Goal: Task Accomplishment & Management: Manage account settings

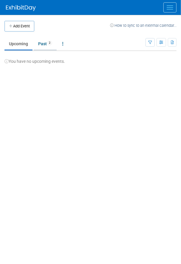
click at [44, 45] on link "Past 2" at bounding box center [45, 43] width 23 height 11
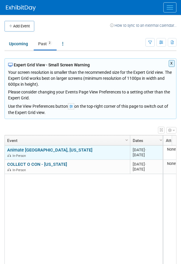
click at [35, 152] on link "Animate [GEOGRAPHIC_DATA], [US_STATE]" at bounding box center [49, 149] width 85 height 5
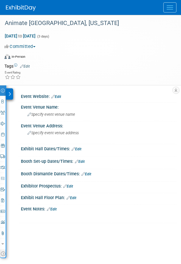
click at [167, 8] on button "Menu" at bounding box center [169, 7] width 13 height 10
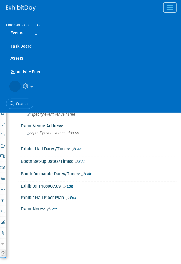
click at [31, 32] on link at bounding box center [35, 33] width 14 height 13
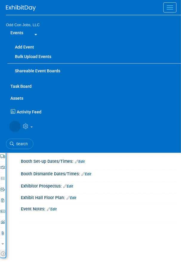
click at [24, 46] on link "Add Event" at bounding box center [93, 47] width 173 height 10
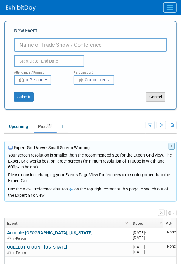
click at [152, 96] on button "Cancel" at bounding box center [155, 97] width 19 height 10
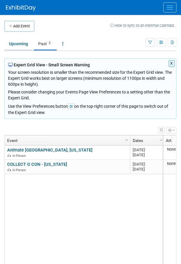
click at [17, 44] on link "Upcoming" at bounding box center [18, 43] width 28 height 11
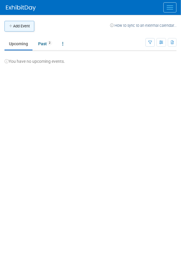
click at [18, 26] on button "Add Event" at bounding box center [19, 26] width 30 height 11
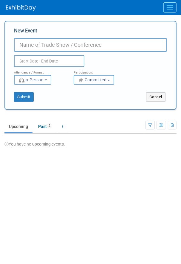
click at [171, 2] on button "Menu" at bounding box center [169, 7] width 13 height 10
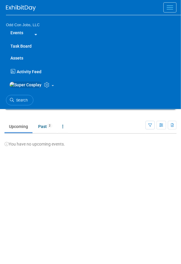
click at [35, 34] on icon at bounding box center [34, 35] width 5 height 4
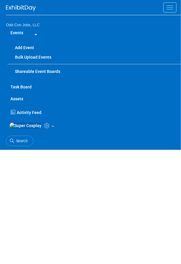
click at [30, 56] on link "Bulk Upload Events" at bounding box center [93, 57] width 173 height 10
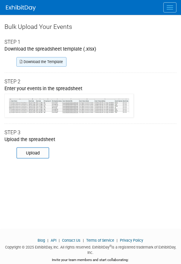
click at [40, 58] on link "Download the Template" at bounding box center [41, 62] width 50 height 10
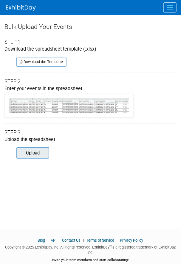
click at [29, 155] on input "file" at bounding box center [8, 153] width 81 height 10
type input "C:\fakepath\SHOW SCHEDULE.xlsx"
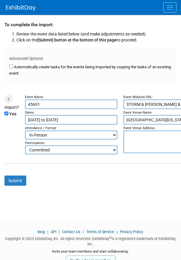
scroll to position [34, 0]
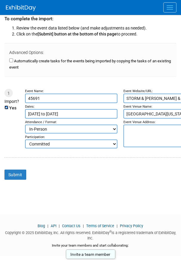
click at [7, 107] on input "Yes" at bounding box center [6, 107] width 4 height 4
checkbox input "false"
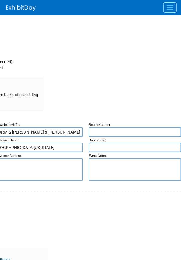
scroll to position [0, 0]
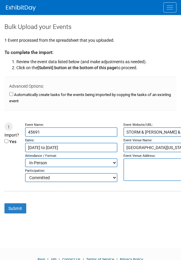
click at [19, 10] on img at bounding box center [21, 8] width 30 height 6
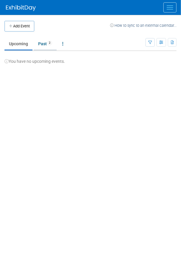
click at [42, 45] on link "Past 2" at bounding box center [45, 43] width 23 height 11
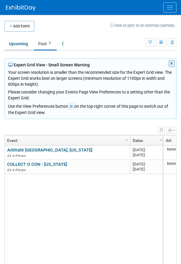
click at [16, 45] on link "Upcoming" at bounding box center [18, 43] width 28 height 11
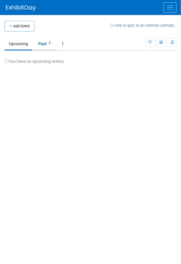
click at [40, 44] on link "Past 2" at bounding box center [45, 43] width 23 height 11
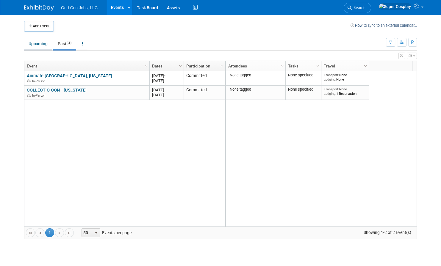
click at [36, 40] on link "Upcoming" at bounding box center [38, 43] width 28 height 11
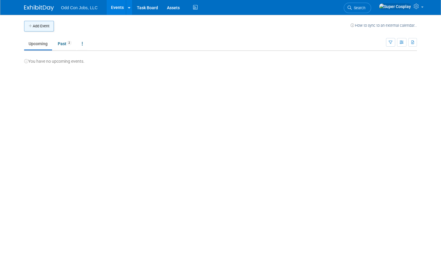
click at [36, 31] on button "Add Event" at bounding box center [39, 26] width 30 height 11
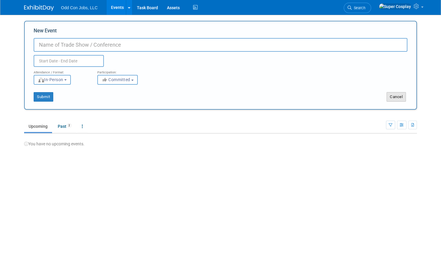
click at [395, 101] on button "Cancel" at bounding box center [396, 97] width 19 height 10
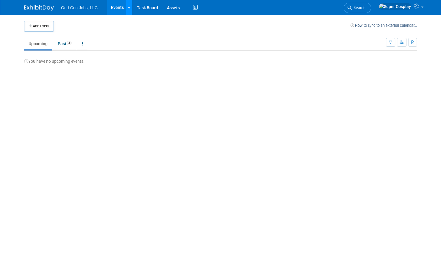
click at [128, 11] on link at bounding box center [129, 7] width 6 height 15
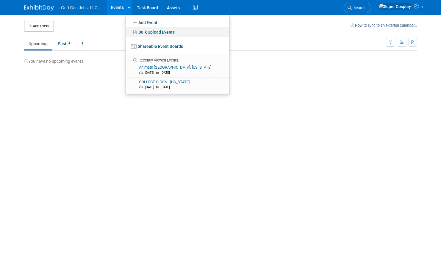
click at [148, 31] on link "Bulk Upload Events" at bounding box center [178, 32] width 104 height 10
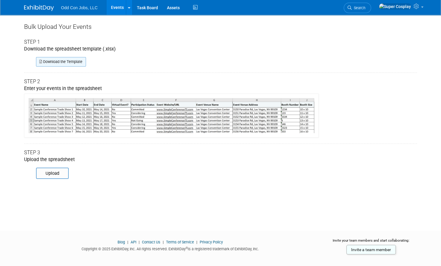
click at [67, 63] on link "Download the Template" at bounding box center [61, 62] width 50 height 10
click at [52, 172] on input "file" at bounding box center [27, 173] width 81 height 10
type input "C:\fakepath\ExhibitDay-Event-Import-Template (1).xlsx"
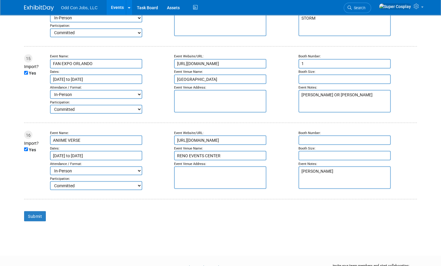
scroll to position [1166, 0]
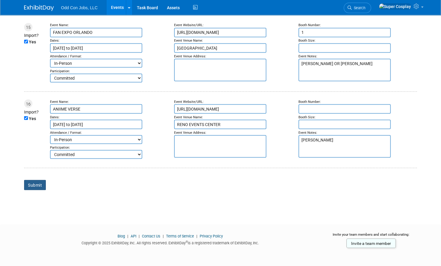
click at [32, 183] on input "Submit" at bounding box center [35, 185] width 22 height 10
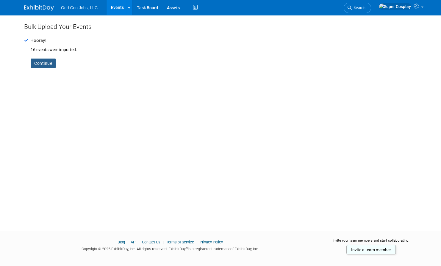
click at [42, 61] on link "Continue" at bounding box center [43, 64] width 25 height 10
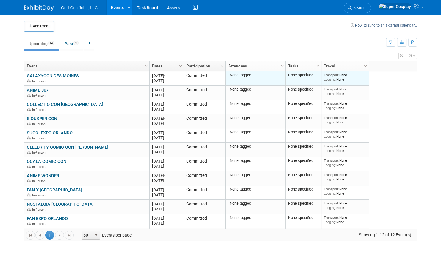
click at [247, 76] on div "None tagged" at bounding box center [255, 75] width 55 height 5
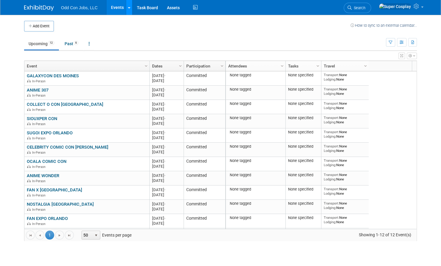
click at [129, 7] on icon at bounding box center [129, 8] width 2 height 4
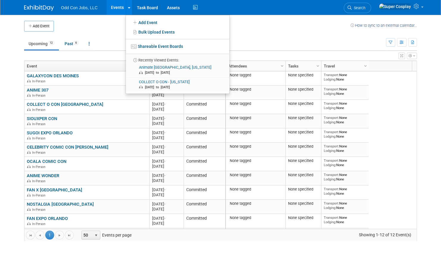
click at [108, 32] on td "Upcoming 12 Past 6 All Events 18 Past and Upcoming Grouped Annually Events grou…" at bounding box center [205, 41] width 362 height 19
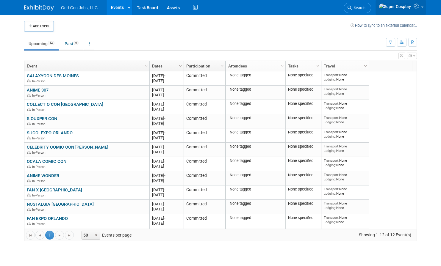
click at [417, 6] on icon at bounding box center [417, 6] width 7 height 5
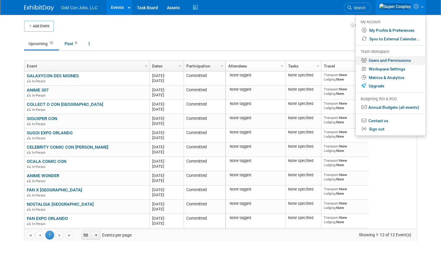
click at [389, 62] on link "Users and Permissions" at bounding box center [391, 60] width 70 height 9
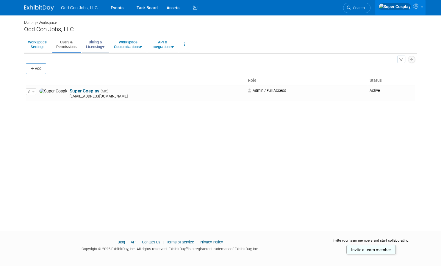
click at [103, 48] on link "Billing & Licensing" at bounding box center [95, 44] width 26 height 15
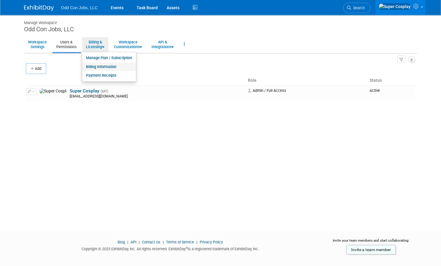
click at [91, 65] on link "Billing Information" at bounding box center [109, 67] width 54 height 9
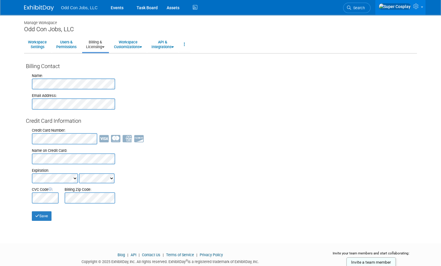
click at [99, 47] on link "Billing & Licensing" at bounding box center [95, 44] width 26 height 15
click at [101, 56] on link "Manage Plan / Subscription" at bounding box center [109, 58] width 54 height 9
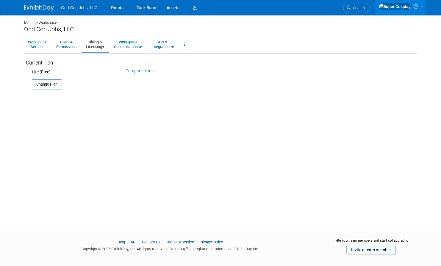
click at [146, 71] on link "Compare plans" at bounding box center [140, 70] width 28 height 5
click at [63, 44] on link "Users & Permissions" at bounding box center [66, 44] width 28 height 15
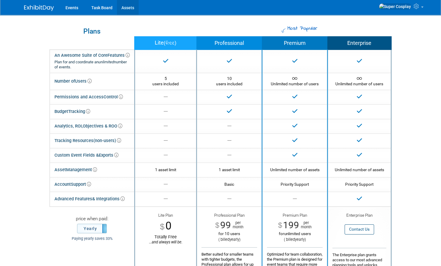
click at [125, 7] on link "Assets" at bounding box center [128, 7] width 22 height 15
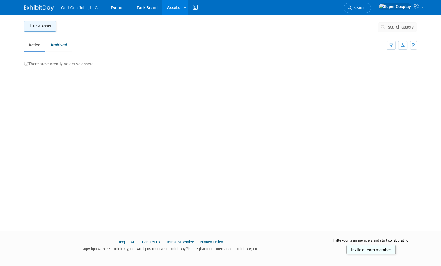
click at [37, 25] on button "New Asset" at bounding box center [40, 26] width 32 height 11
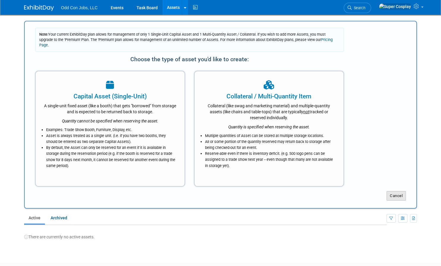
click at [400, 193] on button "Cancel" at bounding box center [396, 196] width 19 height 10
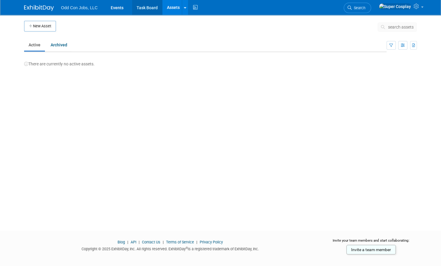
click at [146, 5] on link "Task Board" at bounding box center [147, 7] width 30 height 15
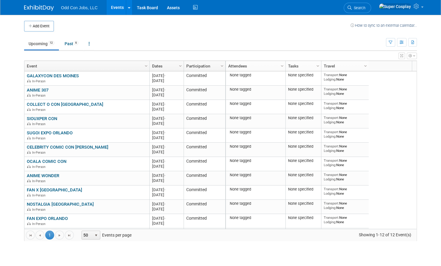
click at [415, 65] on div "Column Settings Event Column Settings Dates Column Settings Participation Colum…" at bounding box center [220, 66] width 392 height 11
click at [365, 66] on span "Column Settings" at bounding box center [365, 66] width 5 height 5
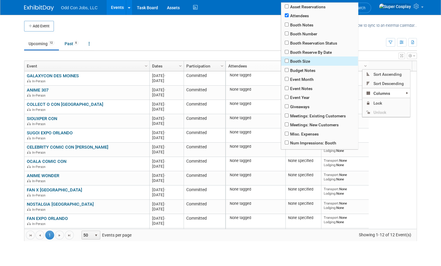
scroll to position [10, 0]
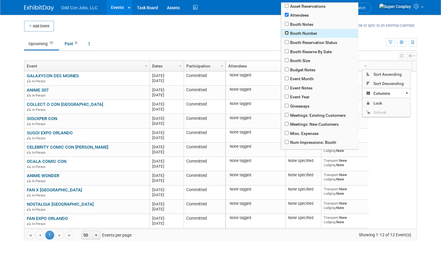
click at [286, 31] on input "checkbox" at bounding box center [287, 33] width 4 height 4
checkbox input "true"
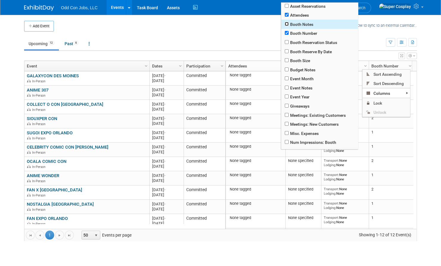
click at [286, 24] on input "checkbox" at bounding box center [287, 24] width 4 height 4
checkbox input "true"
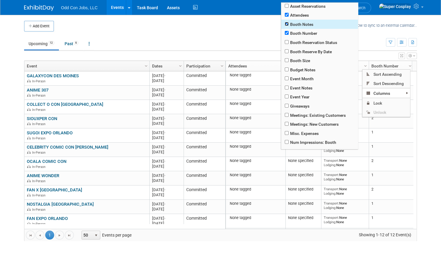
checkbox input "true"
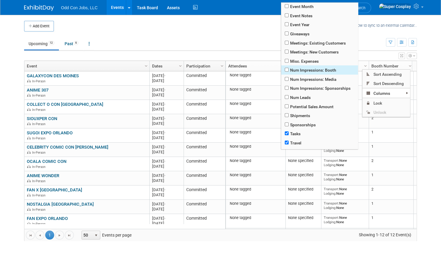
scroll to position [111, 0]
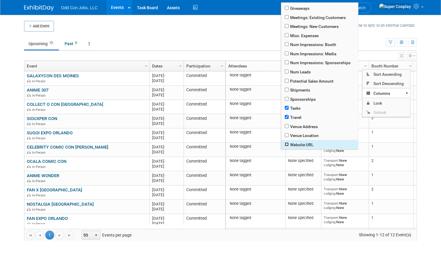
click at [288, 144] on input "checkbox" at bounding box center [287, 145] width 4 height 4
checkbox input "true"
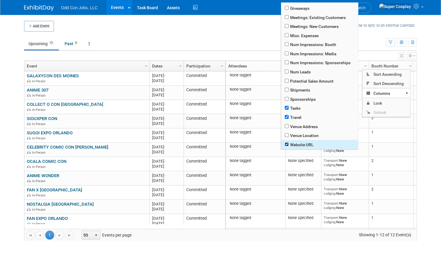
checkbox input "true"
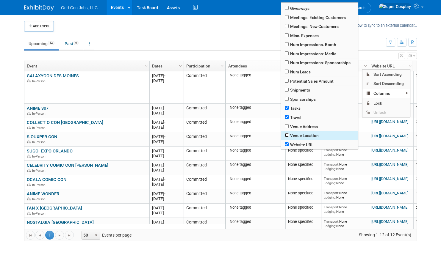
click at [287, 136] on input "checkbox" at bounding box center [287, 135] width 4 height 4
checkbox input "true"
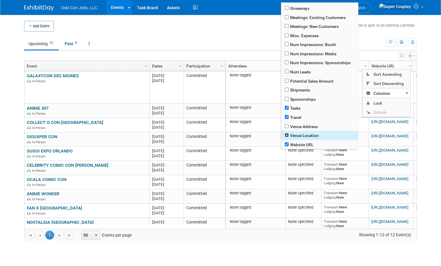
checkbox input "true"
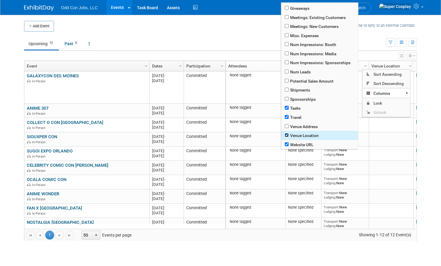
click at [287, 136] on input "checkbox" at bounding box center [287, 135] width 4 height 4
checkbox input "false"
checkbox input "true"
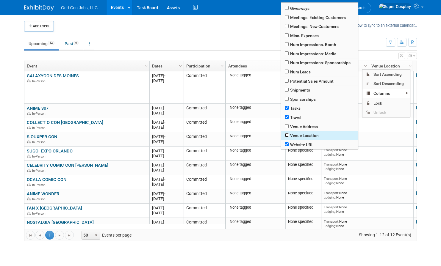
checkbox input "true"
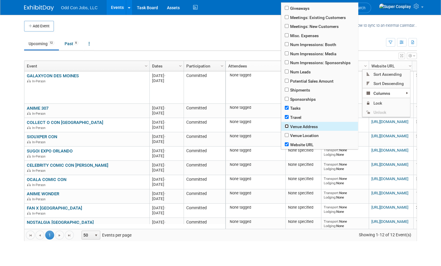
click at [287, 126] on input "checkbox" at bounding box center [287, 126] width 4 height 4
checkbox input "true"
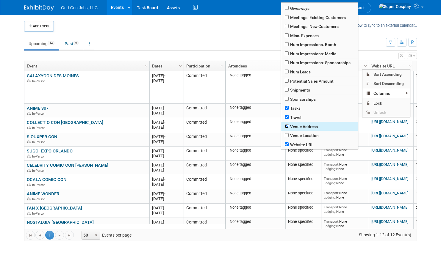
checkbox input "true"
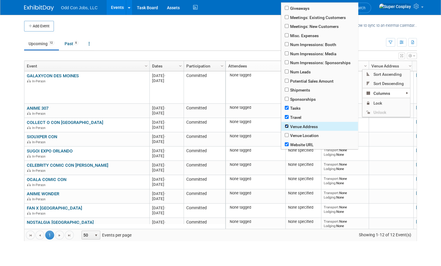
click at [287, 126] on input "checkbox" at bounding box center [287, 126] width 4 height 4
checkbox input "false"
checkbox input "true"
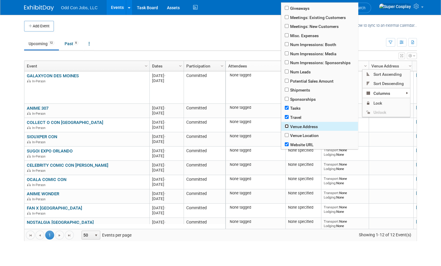
checkbox input "true"
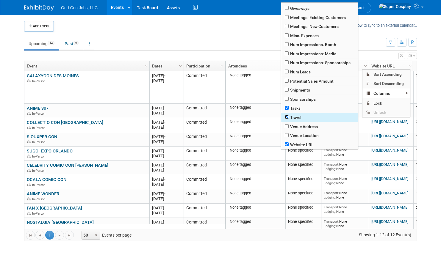
click at [287, 116] on input "checkbox" at bounding box center [287, 117] width 4 height 4
checkbox input "false"
checkbox input "true"
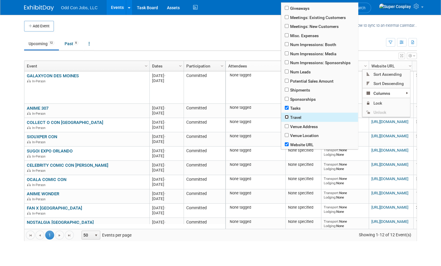
checkbox input "true"
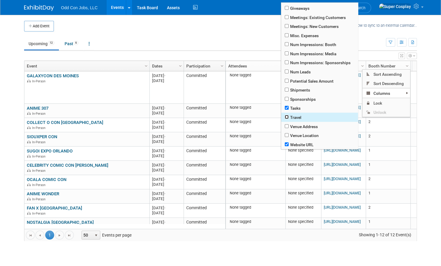
click at [287, 116] on input "checkbox" at bounding box center [287, 117] width 4 height 4
checkbox input "true"
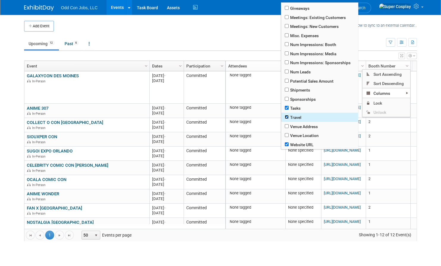
checkbox input "true"
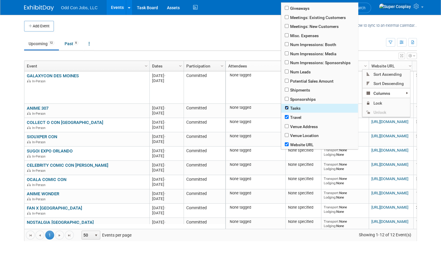
click at [286, 106] on input "checkbox" at bounding box center [287, 108] width 4 height 4
checkbox input "false"
checkbox input "true"
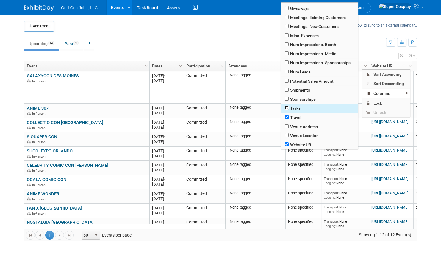
checkbox input "true"
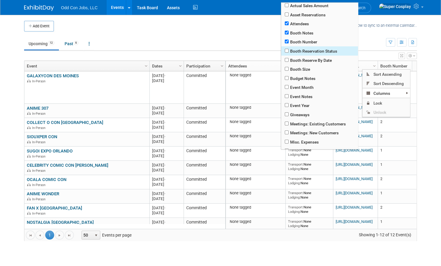
scroll to position [1, 0]
click at [286, 97] on input "checkbox" at bounding box center [287, 97] width 4 height 4
checkbox input "true"
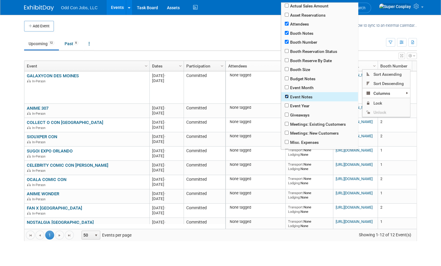
checkbox input "true"
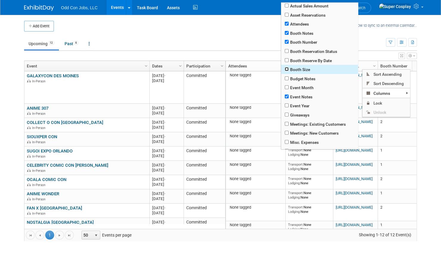
click at [288, 70] on input "checkbox" at bounding box center [287, 69] width 4 height 4
checkbox input "true"
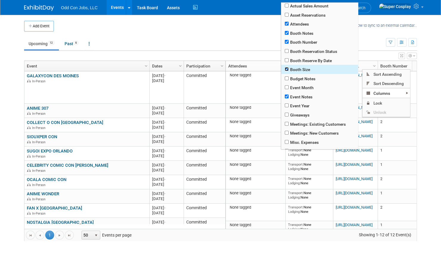
checkbox input "true"
click at [288, 70] on input "checkbox" at bounding box center [287, 69] width 4 height 4
checkbox input "false"
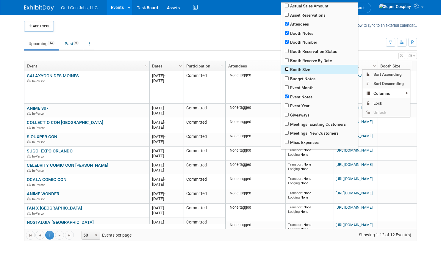
checkbox input "true"
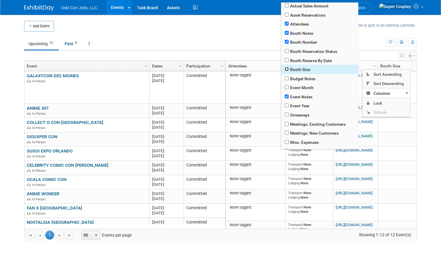
checkbox input "true"
click at [288, 70] on input "checkbox" at bounding box center [287, 69] width 4 height 4
checkbox input "true"
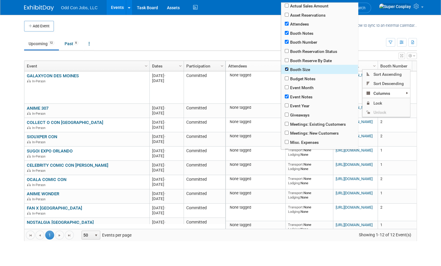
checkbox input "true"
click at [288, 70] on input "checkbox" at bounding box center [287, 69] width 4 height 4
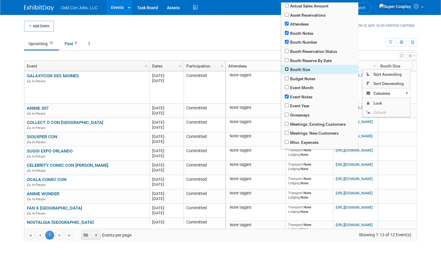
checkbox input "false"
checkbox input "true"
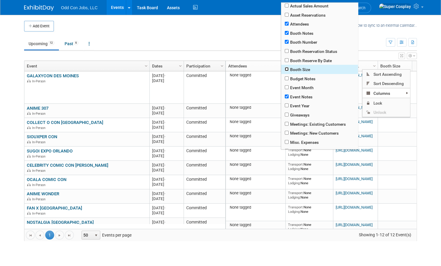
checkbox input "true"
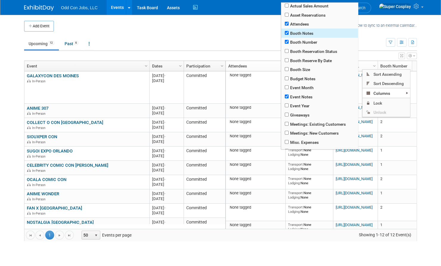
click at [287, 30] on span "Booth Notes" at bounding box center [319, 33] width 77 height 9
checkbox input "true"
checkbox input "false"
checkbox input "true"
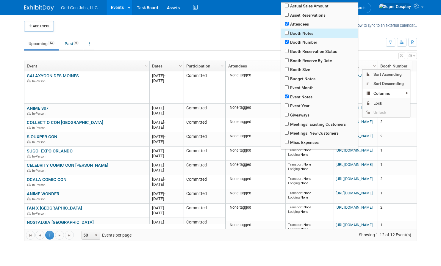
checkbox input "true"
click at [287, 30] on span "Booth Notes" at bounding box center [319, 33] width 77 height 9
checkbox input "true"
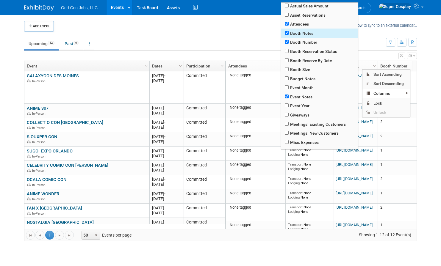
checkbox input "true"
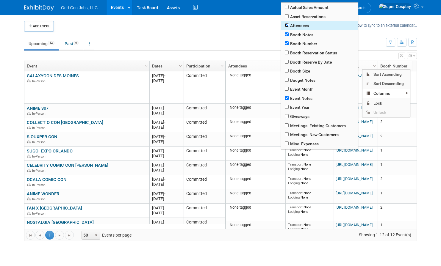
click at [286, 25] on input "checkbox" at bounding box center [287, 25] width 4 height 4
checkbox input "false"
checkbox input "true"
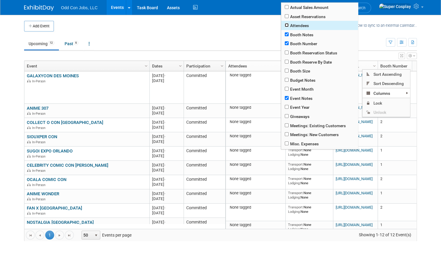
checkbox input "true"
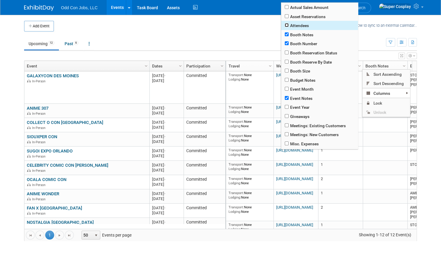
click at [286, 24] on input "checkbox" at bounding box center [287, 25] width 4 height 4
checkbox input "true"
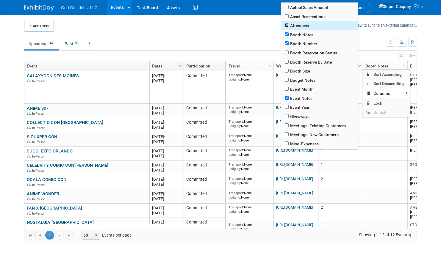
checkbox input "true"
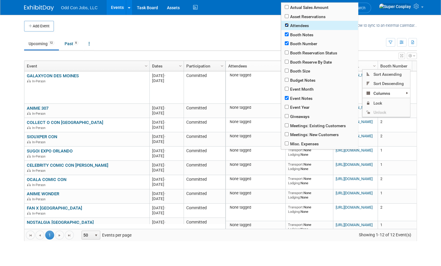
click at [286, 24] on input "checkbox" at bounding box center [287, 25] width 4 height 4
checkbox input "false"
checkbox input "true"
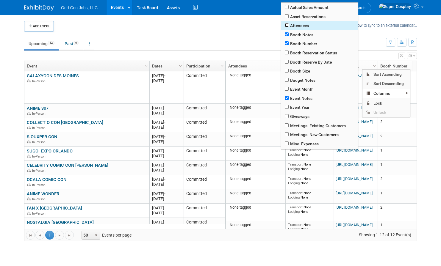
checkbox input "true"
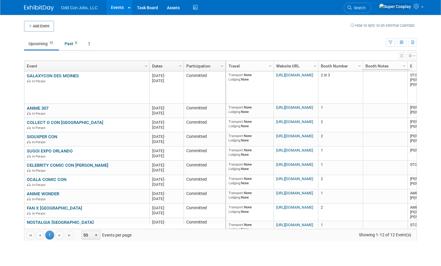
click at [258, 33] on td "Upcoming 12 Past 6 All Events 18 Past and Upcoming Grouped Annually Events grou…" at bounding box center [205, 41] width 362 height 19
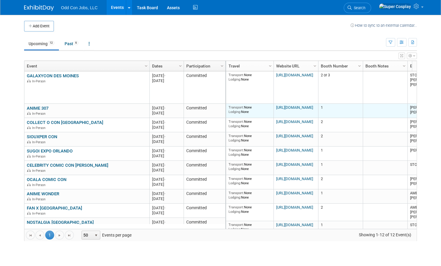
scroll to position [0, 40]
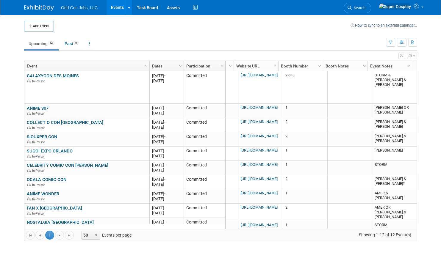
click at [365, 65] on span "Column Settings" at bounding box center [364, 66] width 5 height 5
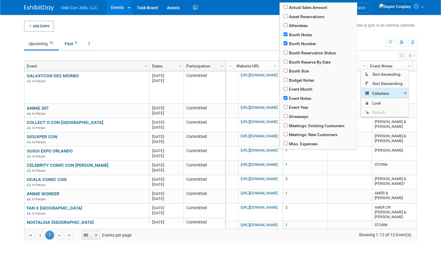
click at [378, 95] on span "Columns" at bounding box center [385, 93] width 48 height 9
click at [286, 43] on input "checkbox" at bounding box center [286, 43] width 4 height 4
checkbox input "false"
checkbox input "true"
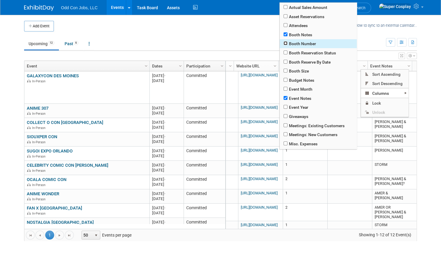
checkbox input "true"
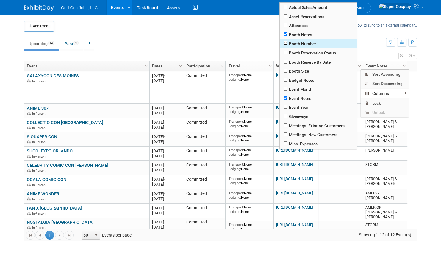
scroll to position [0, 0]
click at [286, 43] on input "checkbox" at bounding box center [286, 43] width 4 height 4
checkbox input "true"
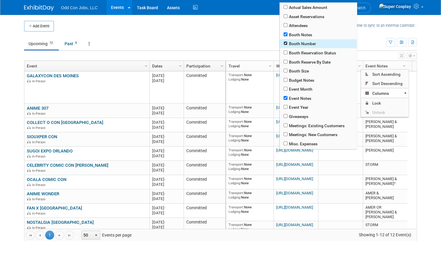
checkbox input "true"
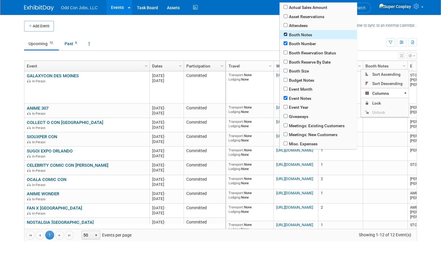
click at [286, 33] on input "checkbox" at bounding box center [286, 34] width 4 height 4
checkbox input "false"
checkbox input "true"
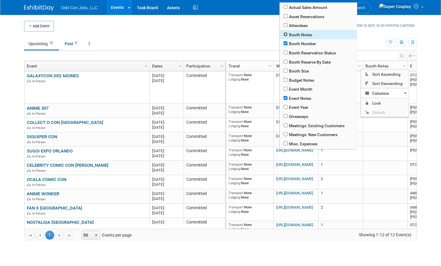
checkbox input "true"
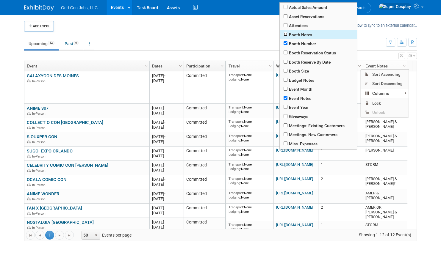
click at [286, 33] on input "checkbox" at bounding box center [286, 34] width 4 height 4
checkbox input "true"
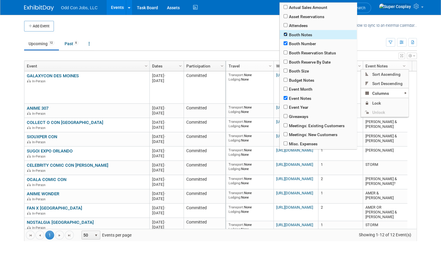
checkbox input "true"
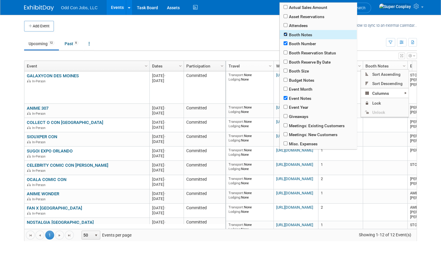
click at [286, 33] on input "checkbox" at bounding box center [286, 34] width 4 height 4
checkbox input "false"
checkbox input "true"
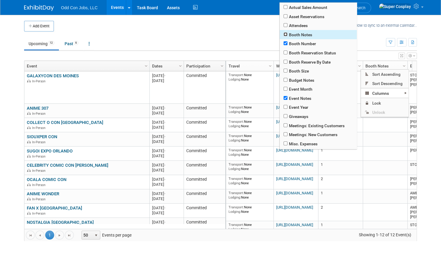
checkbox input "true"
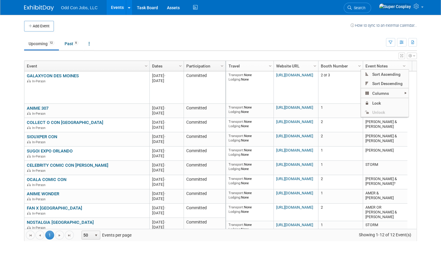
click at [362, 42] on ul "Upcoming 12 Past 6 All Events 18 Past and Upcoming Grouped Annually Events grou…" at bounding box center [205, 44] width 362 height 13
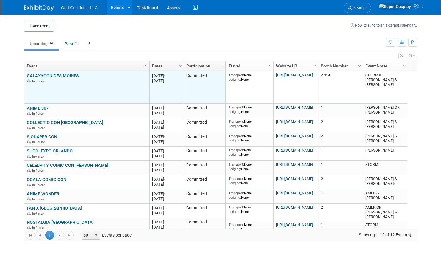
click at [113, 78] on div "GALAXYCON DES MOINES In-Person" at bounding box center [87, 78] width 120 height 10
click at [66, 76] on link "GALAXYCON DES MOINES" at bounding box center [53, 75] width 52 height 5
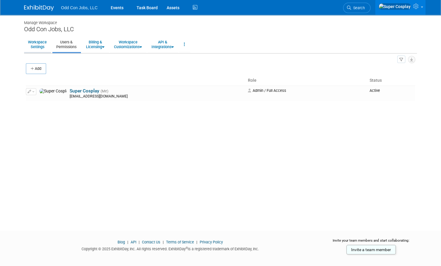
click at [34, 44] on link "Workspace Settings" at bounding box center [37, 44] width 26 height 15
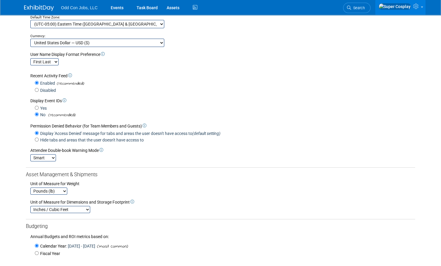
scroll to position [96, 0]
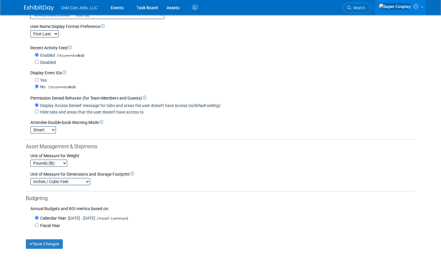
click at [71, 48] on icon at bounding box center [70, 48] width 4 height 4
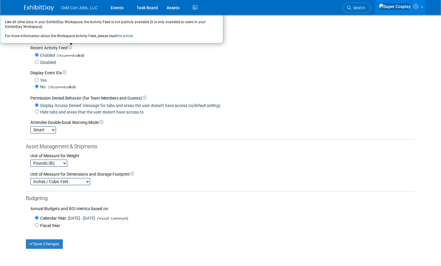
click at [145, 72] on div "Display Event IDs" at bounding box center [222, 73] width 385 height 6
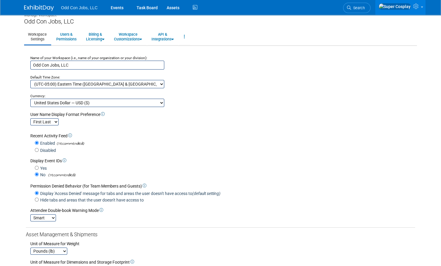
scroll to position [0, 0]
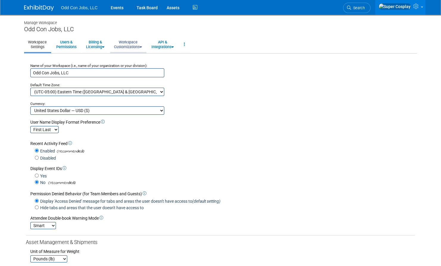
click at [138, 41] on link "Workspace Customizations" at bounding box center [128, 44] width 36 height 15
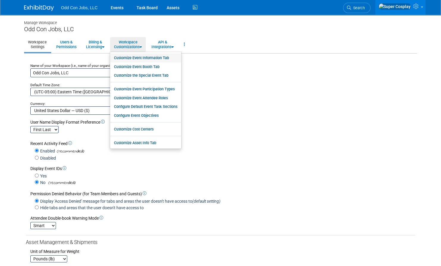
click at [138, 57] on link "Customize Event Information Tab" at bounding box center [145, 58] width 71 height 9
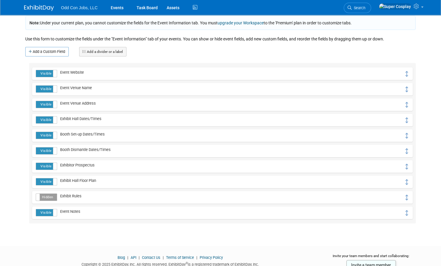
scroll to position [57, 0]
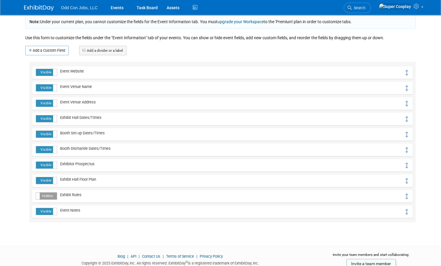
click at [42, 196] on label "Hidden" at bounding box center [46, 196] width 21 height 7
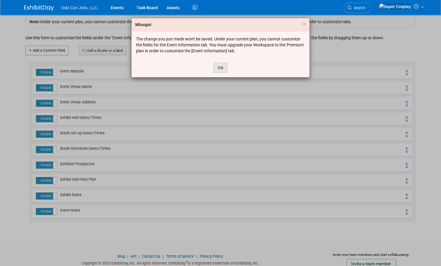
click at [222, 68] on button "OK" at bounding box center [221, 68] width 14 height 10
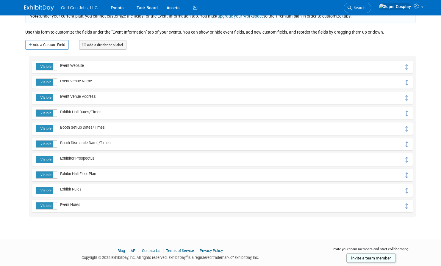
scroll to position [63, 0]
click at [409, 158] on icon at bounding box center [407, 160] width 5 height 6
click at [405, 161] on icon at bounding box center [407, 160] width 5 height 6
click at [54, 160] on span at bounding box center [57, 159] width 8 height 7
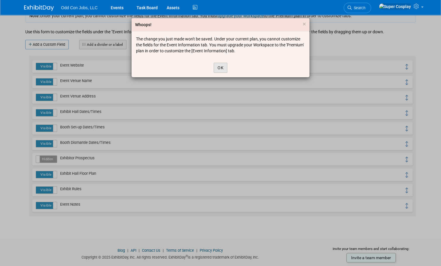
click at [218, 70] on button "OK" at bounding box center [221, 68] width 14 height 10
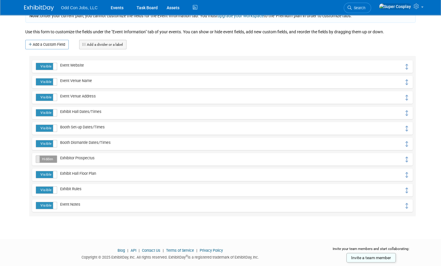
click at [39, 157] on span at bounding box center [36, 159] width 8 height 7
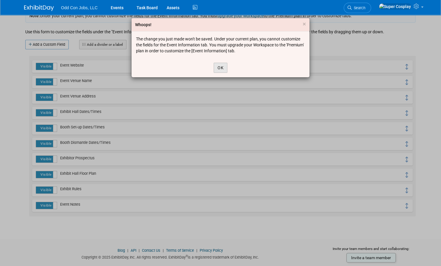
click at [219, 70] on button "OK" at bounding box center [221, 68] width 14 height 10
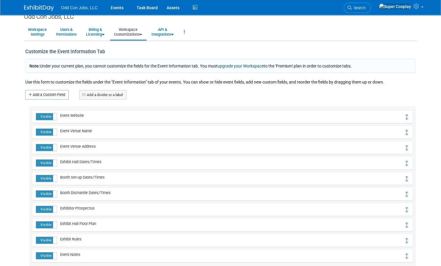
scroll to position [10, 0]
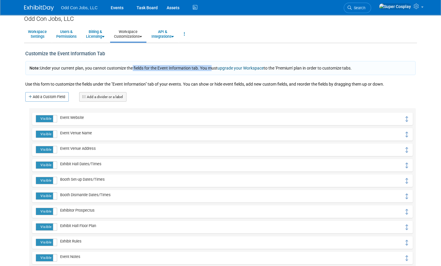
drag, startPoint x: 131, startPoint y: 67, endPoint x: 210, endPoint y: 66, distance: 78.9
click at [210, 66] on span "Note: Under your current plan, you cannot customize the fields for the Event In…" at bounding box center [190, 68] width 322 height 5
drag, startPoint x: 76, startPoint y: 85, endPoint x: 173, endPoint y: 89, distance: 97.4
click at [173, 89] on div "Use this form to customize the fields under the "Event Information" tab of your…" at bounding box center [220, 86] width 391 height 13
click at [38, 32] on link "Workspace Settings" at bounding box center [37, 34] width 26 height 15
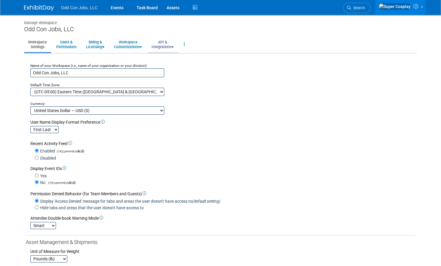
click at [166, 46] on link "API & Integrations" at bounding box center [163, 44] width 30 height 15
click at [185, 46] on icon at bounding box center [184, 44] width 1 height 4
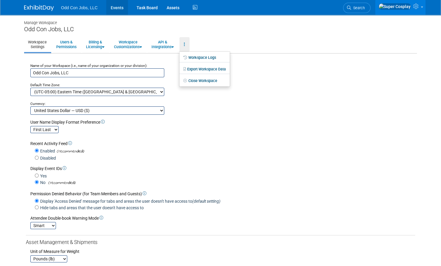
click at [115, 9] on link "Events" at bounding box center [117, 7] width 22 height 15
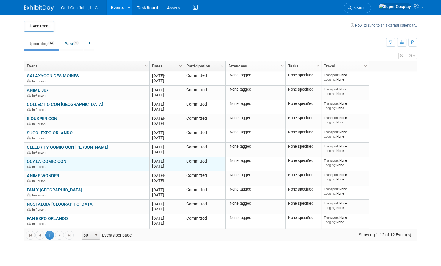
scroll to position [14, 0]
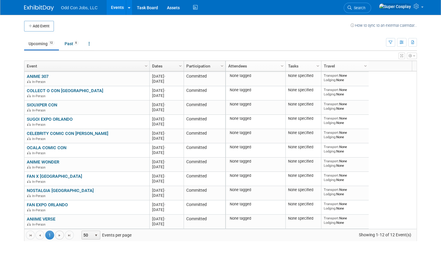
click at [58, 235] on span "Go to the next page" at bounding box center [59, 235] width 5 height 5
click at [87, 234] on span "50" at bounding box center [87, 235] width 10 height 8
click at [88, 225] on li "100" at bounding box center [90, 225] width 17 height 8
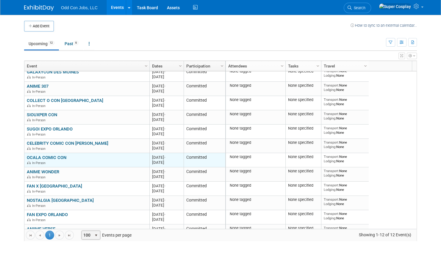
scroll to position [0, 0]
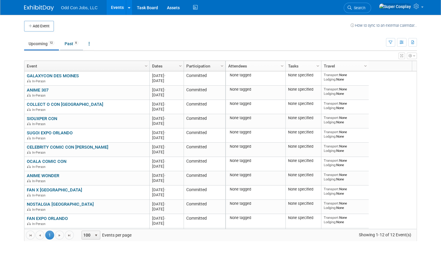
click at [69, 43] on link "Past 6" at bounding box center [71, 43] width 23 height 11
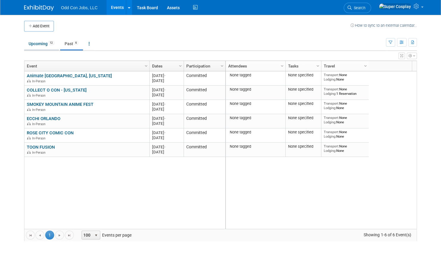
click at [43, 45] on link "Upcoming 12" at bounding box center [41, 43] width 35 height 11
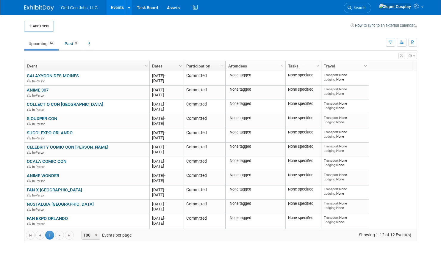
click at [412, 56] on button "button" at bounding box center [412, 56] width 10 height 7
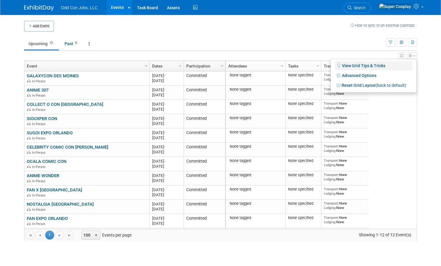
click at [372, 62] on link "View Grid Tips & Tricks" at bounding box center [373, 65] width 77 height 9
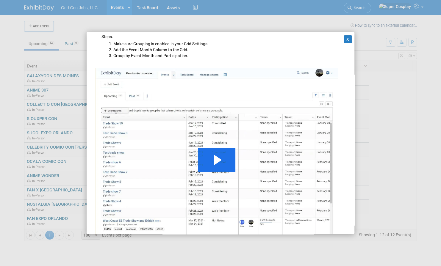
scroll to position [488, 0]
click at [219, 155] on icon "Play Video: ExhibitDay Expert Grid Grouping" at bounding box center [216, 159] width 37 height 24
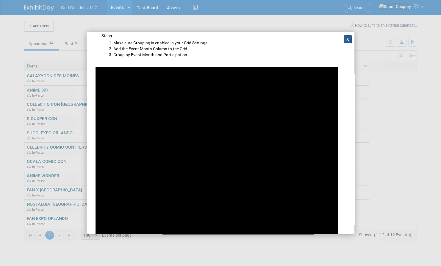
click at [346, 41] on button "X" at bounding box center [348, 39] width 8 height 8
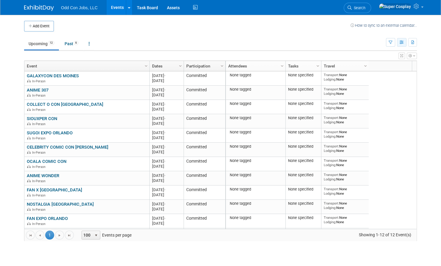
click at [404, 42] on button "button" at bounding box center [402, 42] width 10 height 9
click at [415, 44] on button "button" at bounding box center [412, 42] width 9 height 9
click at [376, 42] on ul "Upcoming 12 Past 6 All Events 18 Past and Upcoming Grouped Annually Events grou…" at bounding box center [205, 44] width 362 height 13
click at [412, 55] on button "button" at bounding box center [412, 56] width 10 height 7
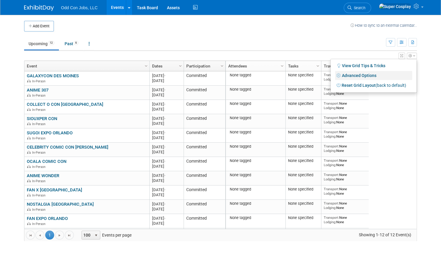
click at [364, 78] on link "Advanced Options" at bounding box center [373, 75] width 77 height 9
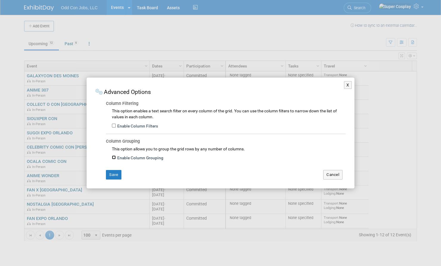
click at [113, 158] on input "Enable Column Grouping" at bounding box center [114, 158] width 4 height 4
checkbox input "true"
click at [114, 172] on button "Save" at bounding box center [113, 175] width 15 height 10
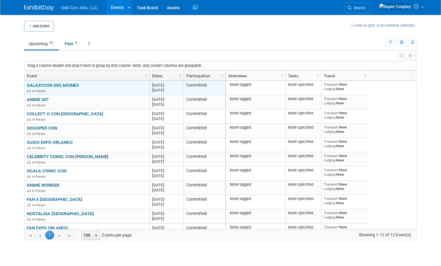
click at [97, 88] on div "In-Person" at bounding box center [87, 90] width 120 height 5
click at [165, 86] on div "Aug 12, 2025 -" at bounding box center [166, 85] width 29 height 5
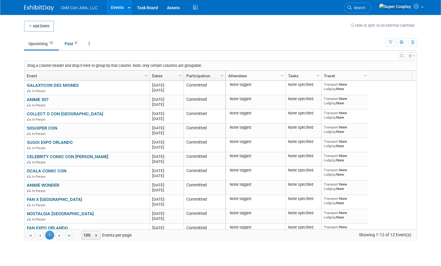
click at [364, 74] on span "Column Settings" at bounding box center [365, 75] width 5 height 5
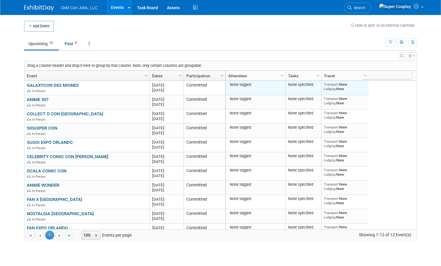
click at [338, 89] on div "Transport: None Lodging: None" at bounding box center [345, 86] width 43 height 9
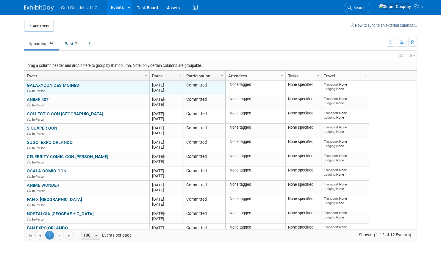
click at [65, 85] on link "GALAXYCON DES MOINES" at bounding box center [53, 85] width 52 height 5
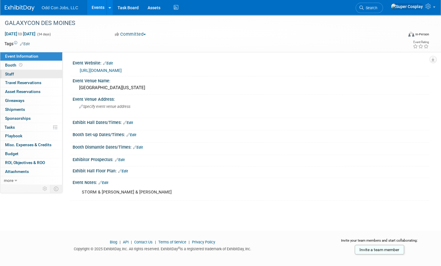
click at [8, 74] on span "Staff 0" at bounding box center [9, 74] width 9 height 5
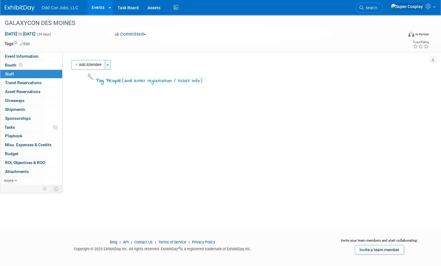
click at [109, 66] on button "Toggle Dropdown" at bounding box center [108, 65] width 6 height 10
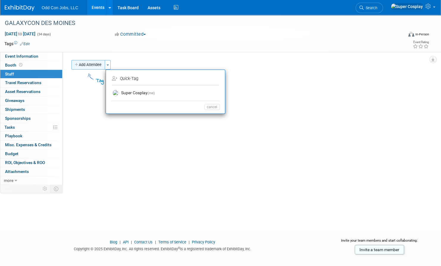
click at [86, 66] on button "Add Attendee" at bounding box center [88, 65] width 34 height 10
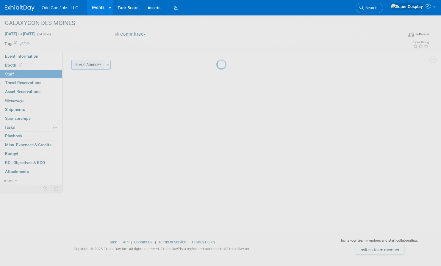
select select "1efda601-8805-4d9e-b69d-85fcc4d2af41"
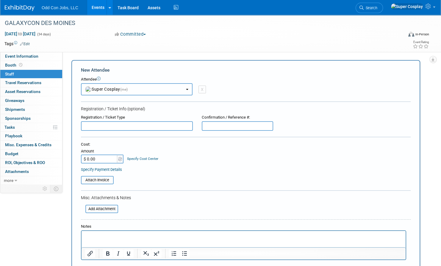
click at [134, 86] on button "Super Cosplay (me)" at bounding box center [137, 89] width 112 height 12
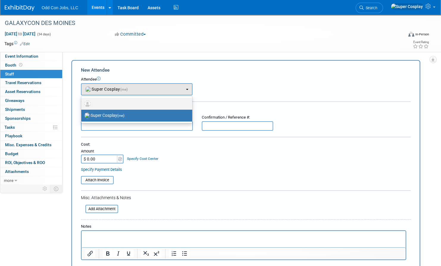
click at [102, 104] on label at bounding box center [135, 104] width 102 height 10
click at [82, 104] on input "radio" at bounding box center [80, 103] width 4 height 4
radio input "true"
select select
radio input "false"
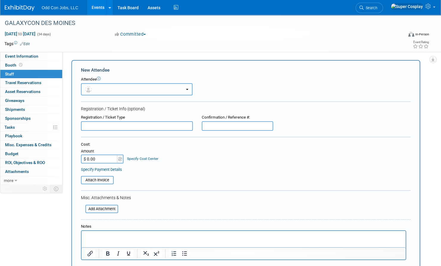
click at [109, 91] on button "button" at bounding box center [137, 89] width 112 height 12
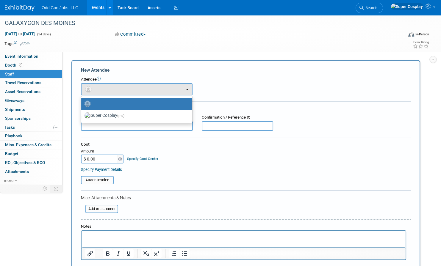
click at [100, 77] on icon at bounding box center [99, 79] width 4 height 4
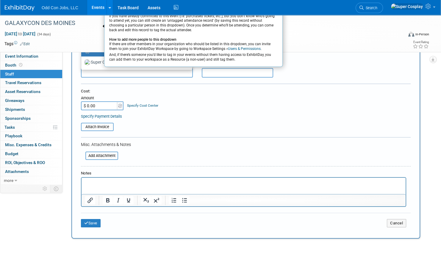
scroll to position [54, 0]
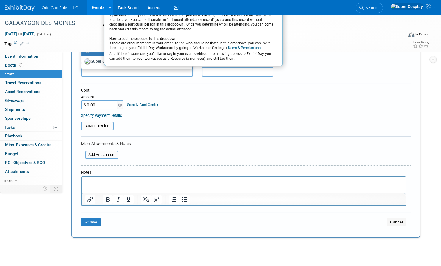
click at [230, 49] on link "Users & Permissions" at bounding box center [244, 48] width 33 height 4
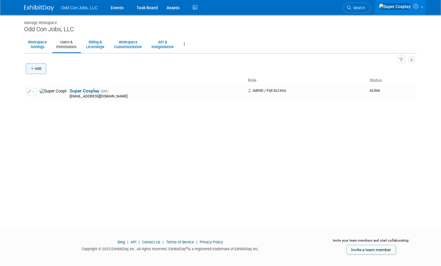
click at [33, 70] on icon "button" at bounding box center [33, 69] width 4 height 4
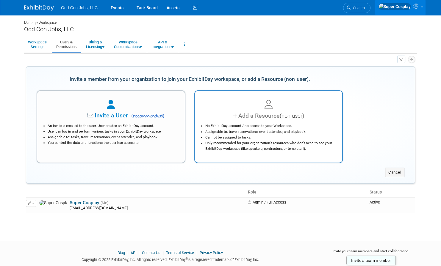
click at [256, 135] on li "Cannot be assigned to tasks." at bounding box center [270, 138] width 130 height 6
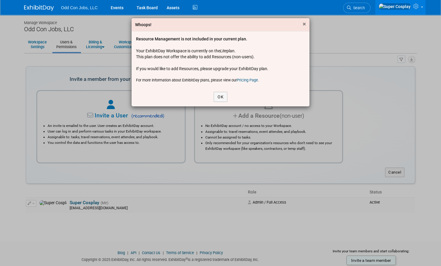
click at [304, 22] on span "×" at bounding box center [304, 24] width 3 height 7
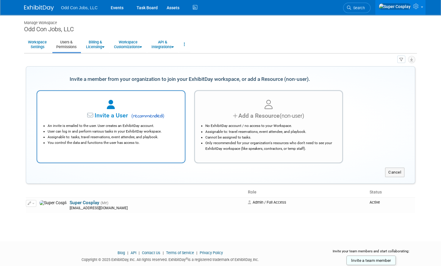
click at [95, 141] on li "You control the data and functions the user has access to." at bounding box center [113, 143] width 130 height 6
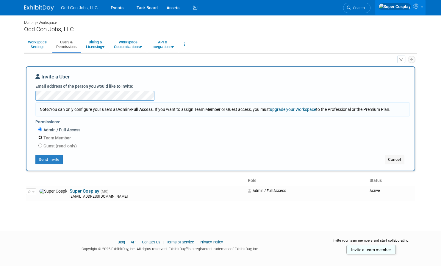
click at [40, 138] on input "Team Member" at bounding box center [40, 138] width 4 height 4
radio input "true"
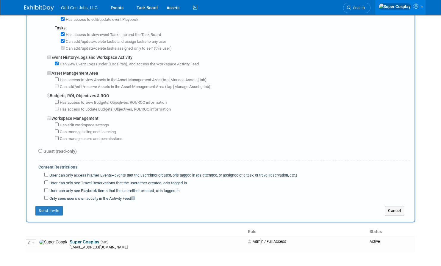
scroll to position [395, 0]
click at [40, 148] on input "Guest (read-only)" at bounding box center [40, 150] width 4 height 4
radio input "true"
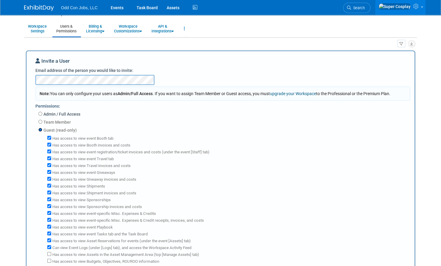
scroll to position [0, 0]
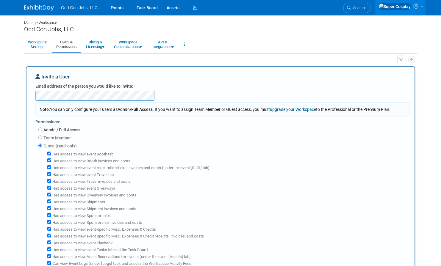
click at [64, 45] on link "Users & Permissions" at bounding box center [66, 44] width 28 height 15
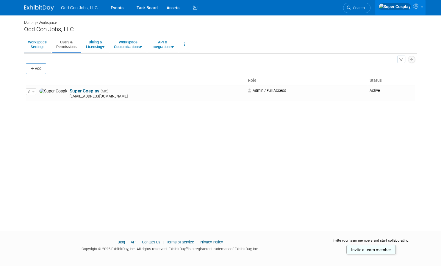
click at [36, 40] on link "Workspace Settings" at bounding box center [37, 44] width 26 height 15
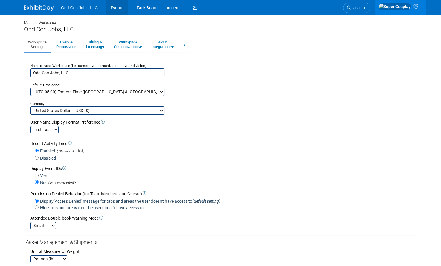
click at [114, 7] on link "Events" at bounding box center [117, 7] width 22 height 15
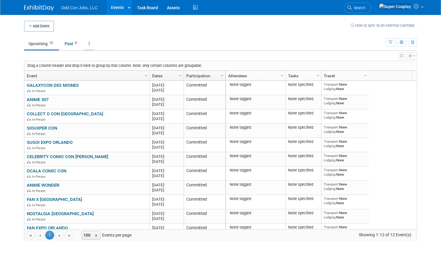
click at [87, 45] on link at bounding box center [89, 43] width 10 height 11
click at [95, 55] on link "All Events 18 Past and Upcoming" at bounding box center [107, 57] width 47 height 13
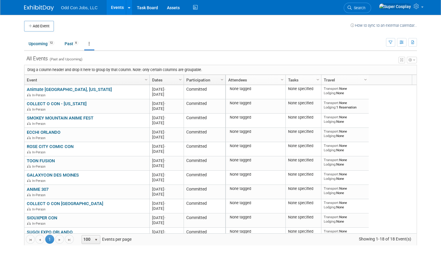
click at [414, 61] on icon "button" at bounding box center [414, 60] width 2 height 4
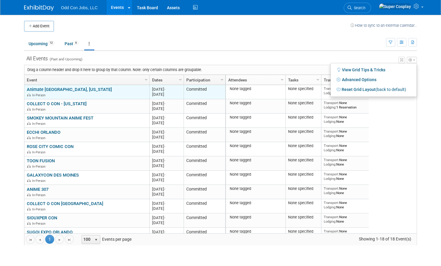
click at [110, 96] on div "In-Person" at bounding box center [87, 95] width 120 height 5
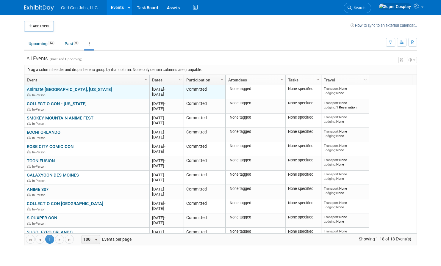
click at [62, 91] on link "Animate [GEOGRAPHIC_DATA], [US_STATE]" at bounding box center [69, 89] width 85 height 5
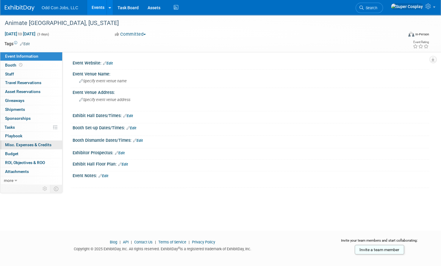
scroll to position [6, 0]
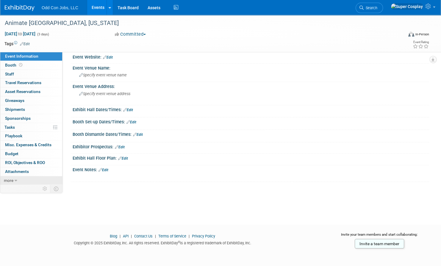
click at [13, 179] on span "more" at bounding box center [9, 180] width 10 height 5
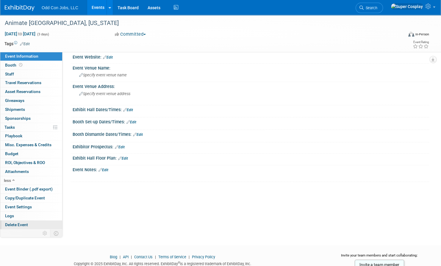
click at [16, 226] on span "Delete Event" at bounding box center [16, 225] width 23 height 5
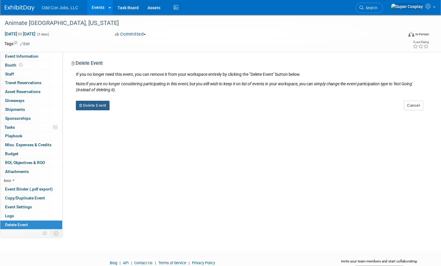
click at [98, 108] on button "Delete Event" at bounding box center [93, 106] width 34 height 10
click at [127, 110] on icon at bounding box center [126, 110] width 4 height 3
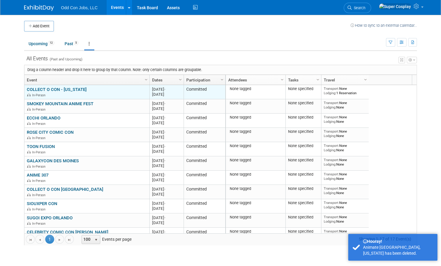
click at [58, 90] on link "COLLECT O CON - NEW JERSEY" at bounding box center [57, 89] width 60 height 5
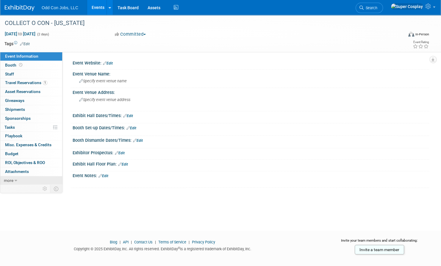
scroll to position [6, 0]
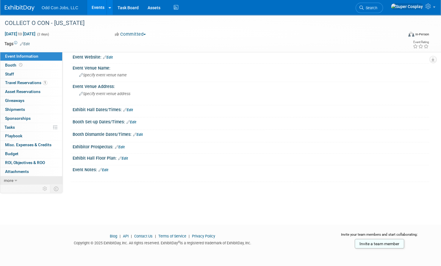
click at [19, 181] on link "more" at bounding box center [31, 181] width 62 height 9
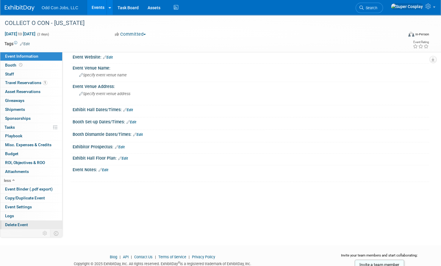
click at [16, 223] on span "Delete Event" at bounding box center [16, 225] width 23 height 5
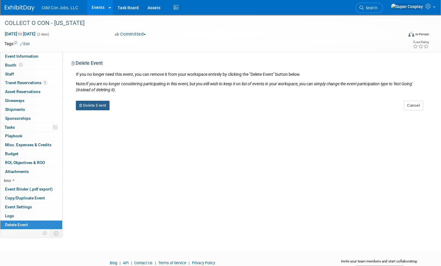
click at [95, 107] on button "Delete Event" at bounding box center [93, 106] width 34 height 10
click at [130, 110] on link "Yes" at bounding box center [130, 111] width 17 height 10
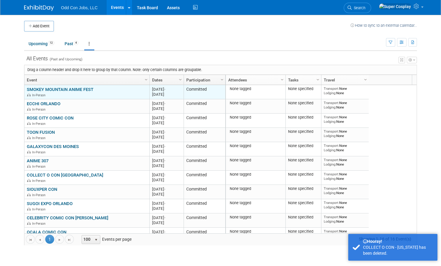
click at [81, 90] on link "SMOKEY MOUNTAIN ANIME FEST" at bounding box center [60, 89] width 67 height 5
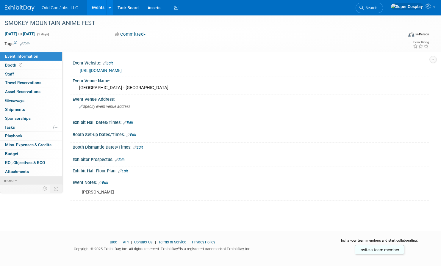
click at [16, 179] on icon at bounding box center [16, 181] width 3 height 4
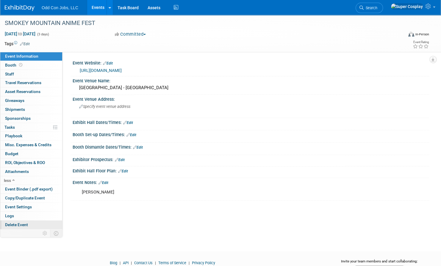
click at [13, 223] on span "Delete Event" at bounding box center [16, 225] width 23 height 5
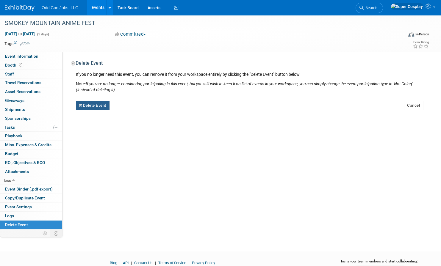
click at [93, 109] on button "Delete Event" at bounding box center [93, 106] width 34 height 10
click at [135, 111] on link "Yes" at bounding box center [130, 111] width 17 height 10
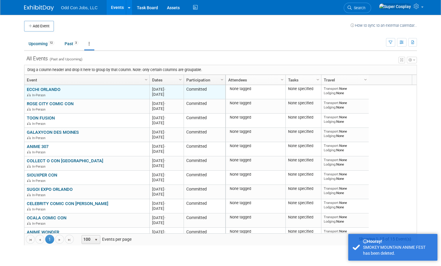
click at [39, 88] on link "ECCHI ORLANDO" at bounding box center [44, 89] width 34 height 5
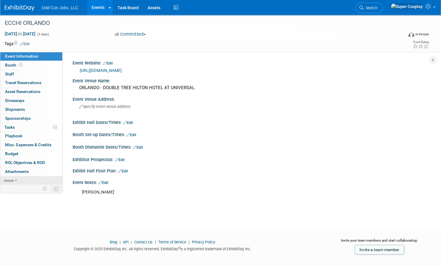
click at [13, 181] on link "more" at bounding box center [31, 181] width 62 height 9
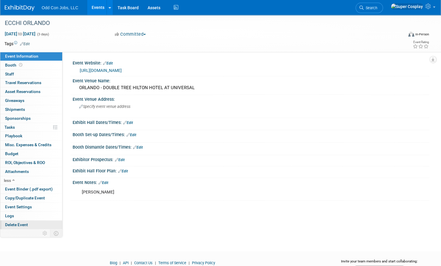
click at [12, 224] on span "Delete Event" at bounding box center [16, 225] width 23 height 5
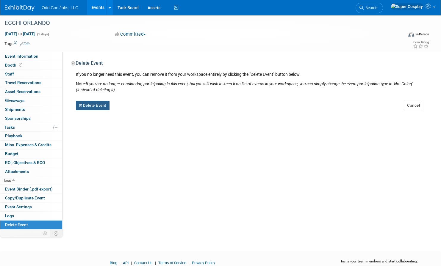
click at [100, 107] on button "Delete Event" at bounding box center [93, 106] width 34 height 10
click at [127, 107] on link "Yes" at bounding box center [130, 111] width 17 height 10
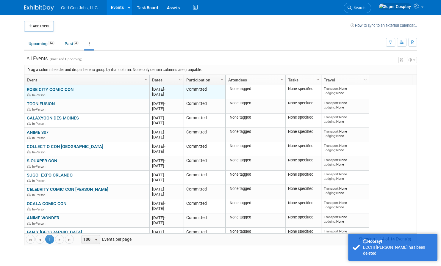
click at [58, 89] on link "ROSE CITY COMIC CON" at bounding box center [50, 89] width 47 height 5
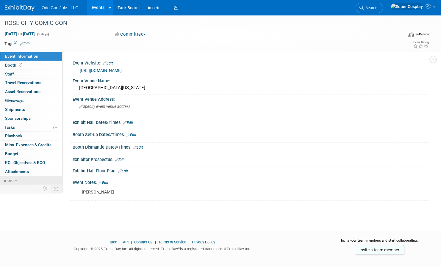
click at [24, 179] on link "more" at bounding box center [31, 181] width 62 height 9
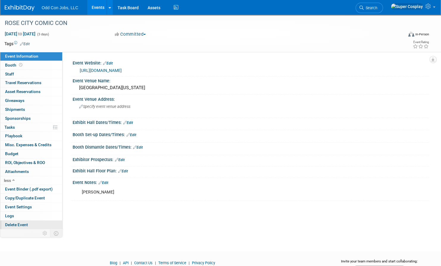
click at [19, 224] on span "Delete Event" at bounding box center [16, 225] width 23 height 5
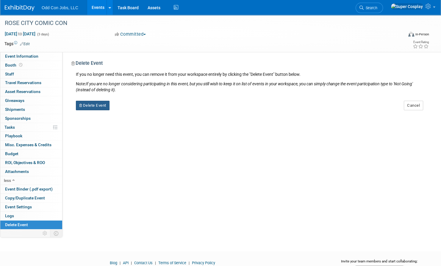
click at [96, 109] on button "Delete Event" at bounding box center [93, 106] width 34 height 10
click at [129, 111] on link "Yes" at bounding box center [130, 111] width 17 height 10
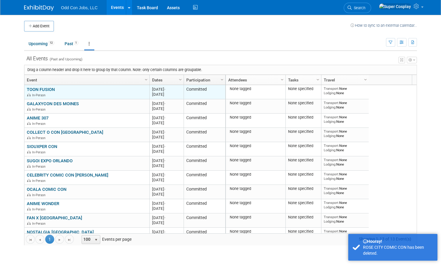
click at [46, 88] on link "TOON FUSION" at bounding box center [41, 89] width 28 height 5
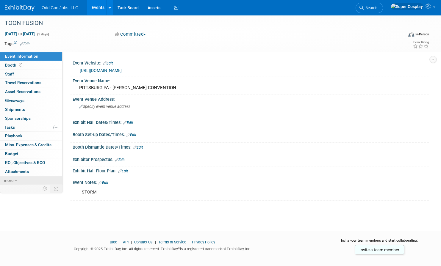
click at [13, 182] on link "more" at bounding box center [31, 181] width 62 height 9
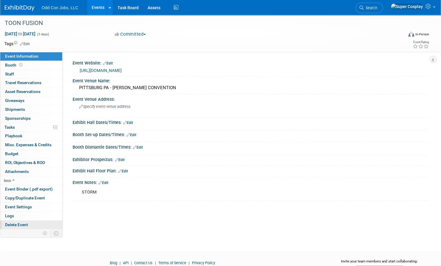
click at [17, 226] on span "Delete Event" at bounding box center [16, 225] width 23 height 5
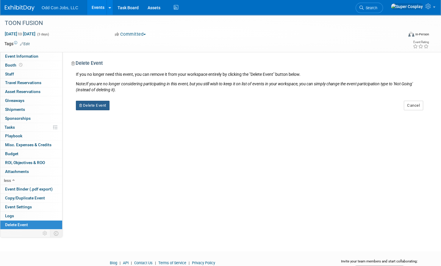
click at [98, 107] on button "Delete Event" at bounding box center [93, 106] width 34 height 10
click at [99, 107] on button "Delete Event" at bounding box center [93, 106] width 34 height 10
click at [133, 113] on link "Yes" at bounding box center [130, 111] width 17 height 10
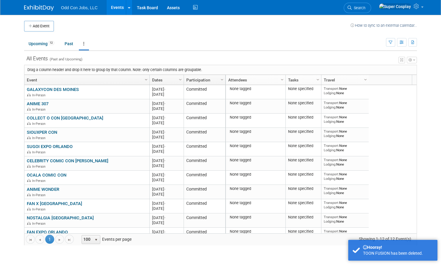
click at [145, 77] on span "Column Settings" at bounding box center [146, 79] width 5 height 5
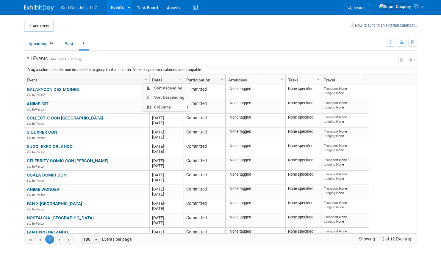
click at [83, 45] on link at bounding box center [84, 43] width 10 height 11
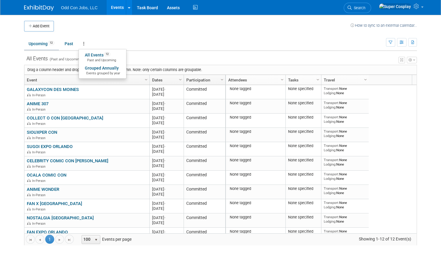
click at [52, 43] on span "12" at bounding box center [51, 43] width 7 height 4
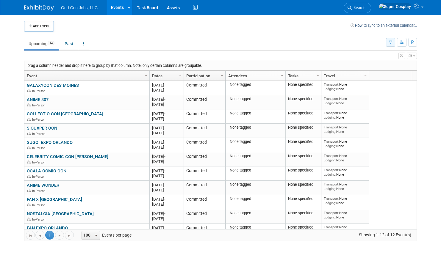
click at [390, 42] on icon "button" at bounding box center [391, 43] width 4 height 4
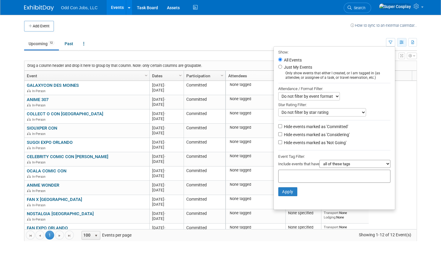
click at [403, 43] on icon "button" at bounding box center [402, 43] width 4 height 4
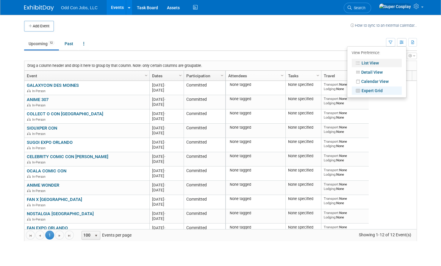
click at [367, 62] on link "List View" at bounding box center [377, 63] width 50 height 8
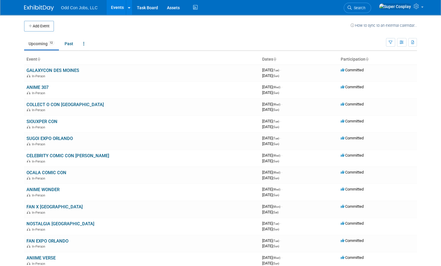
drag, startPoint x: 141, startPoint y: 71, endPoint x: 70, endPoint y: 71, distance: 71.7
click at [70, 71] on link "GALAXYCON DES MOINES" at bounding box center [52, 70] width 53 height 5
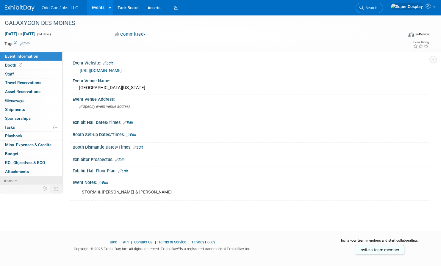
click at [28, 180] on link "more" at bounding box center [31, 181] width 62 height 9
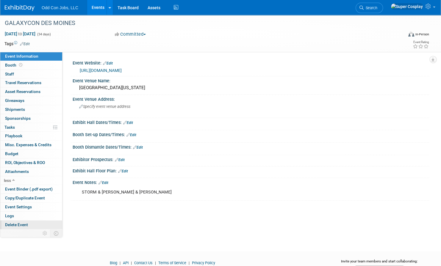
click at [17, 225] on span "Delete Event" at bounding box center [16, 225] width 23 height 5
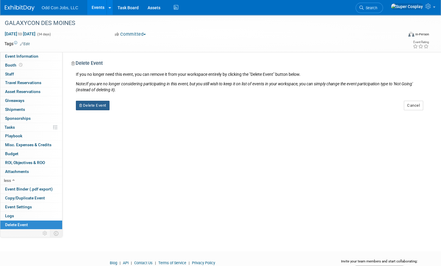
click at [96, 108] on button "Delete Event" at bounding box center [93, 106] width 34 height 10
click at [135, 108] on link "Yes" at bounding box center [130, 111] width 17 height 10
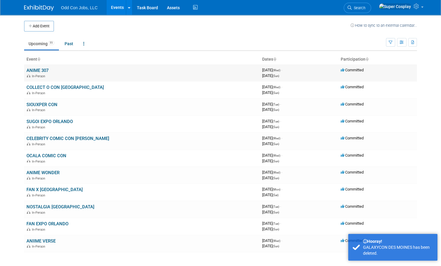
click at [64, 71] on td "ANIME 307 In-Person" at bounding box center [142, 73] width 236 height 17
click at [41, 70] on link "ANIME 307" at bounding box center [37, 70] width 22 height 5
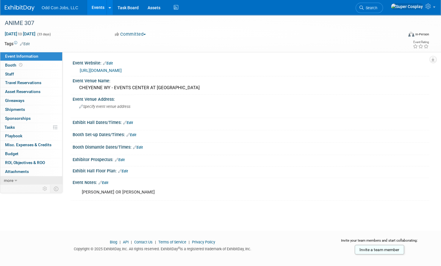
click at [35, 182] on link "more" at bounding box center [31, 181] width 62 height 9
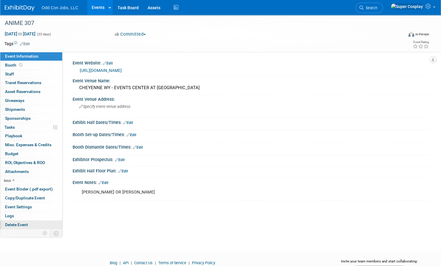
click at [20, 223] on span "Delete Event" at bounding box center [16, 225] width 23 height 5
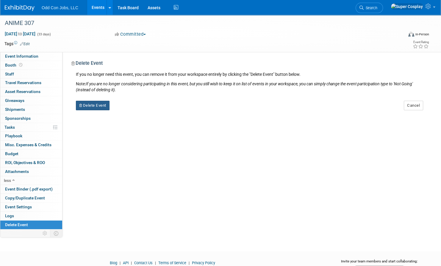
click at [98, 106] on button "Delete Event" at bounding box center [93, 106] width 34 height 10
click at [130, 109] on link "Yes" at bounding box center [130, 111] width 17 height 10
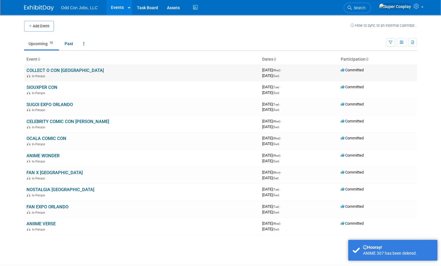
click at [48, 71] on link "COLLECT O CON [GEOGRAPHIC_DATA]" at bounding box center [64, 70] width 77 height 5
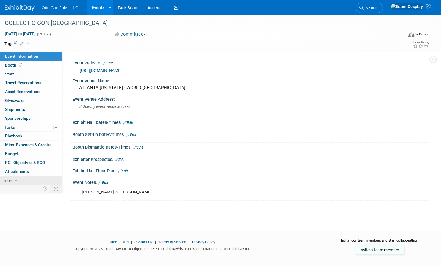
click at [7, 180] on span "more" at bounding box center [9, 180] width 10 height 5
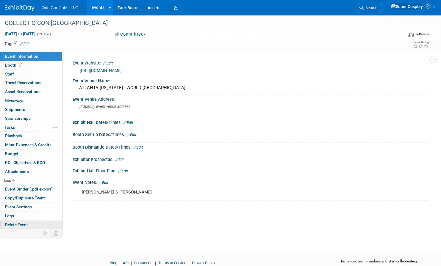
click at [15, 224] on span "Delete Event" at bounding box center [16, 225] width 23 height 5
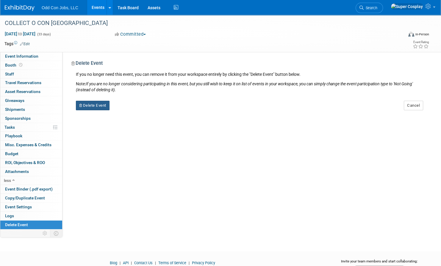
click at [100, 105] on button "Delete Event" at bounding box center [93, 106] width 34 height 10
click at [128, 111] on link "Yes" at bounding box center [130, 111] width 17 height 10
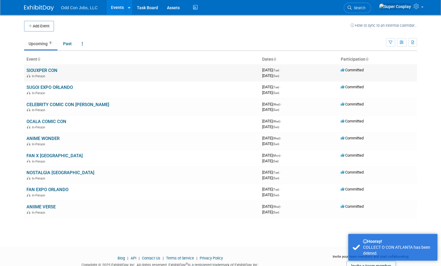
click at [51, 70] on link "SIOUXPER CON" at bounding box center [41, 70] width 31 height 5
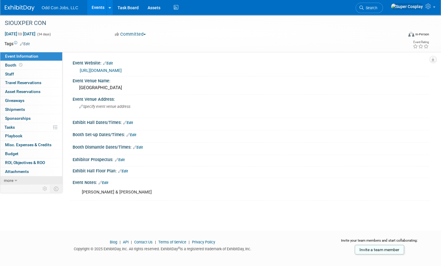
click at [11, 179] on span "more" at bounding box center [9, 180] width 10 height 5
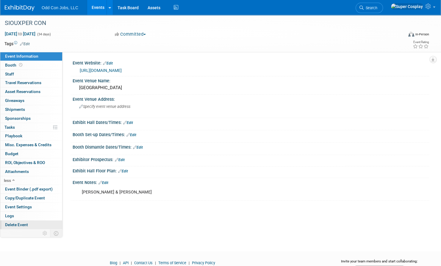
click at [21, 223] on span "Delete Event" at bounding box center [16, 225] width 23 height 5
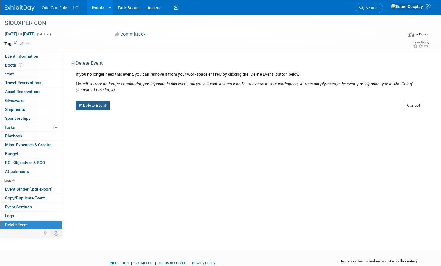
click at [96, 103] on button "Delete Event" at bounding box center [93, 106] width 34 height 10
click at [127, 110] on icon at bounding box center [126, 110] width 4 height 3
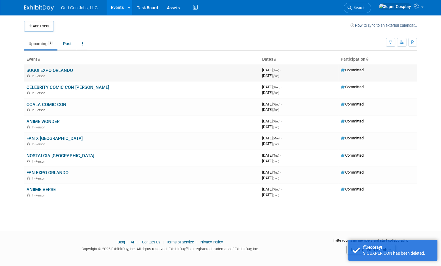
click at [73, 70] on link "SUGOI EXPO ORLANDO" at bounding box center [49, 70] width 46 height 5
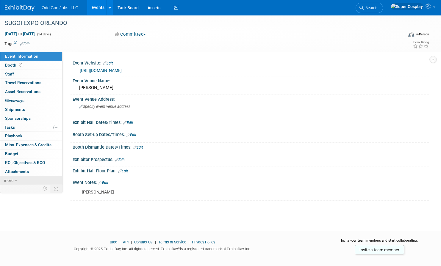
click at [13, 181] on span "more" at bounding box center [9, 180] width 10 height 5
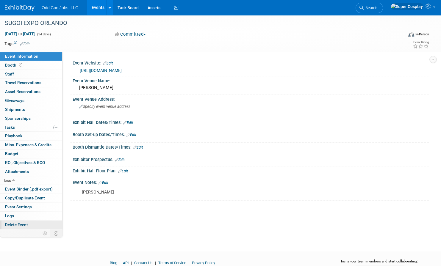
click at [17, 226] on span "Delete Event" at bounding box center [16, 225] width 23 height 5
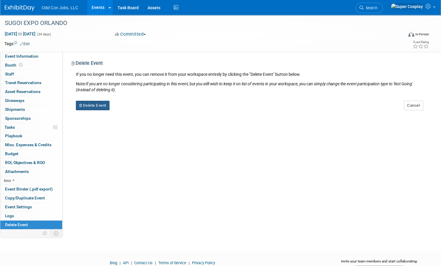
click at [107, 106] on button "Delete Event" at bounding box center [93, 106] width 34 height 10
click at [127, 111] on icon at bounding box center [126, 110] width 4 height 3
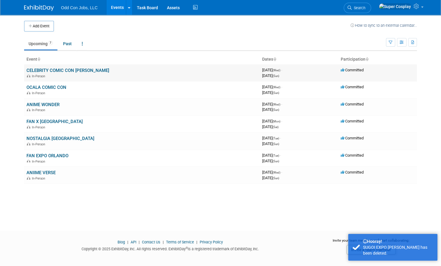
click at [80, 70] on link "CELEBRITY COMIC CON [PERSON_NAME]" at bounding box center [67, 70] width 83 height 5
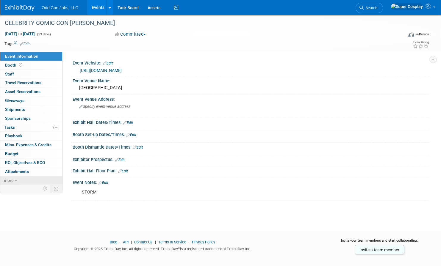
click at [10, 181] on span "more" at bounding box center [9, 180] width 10 height 5
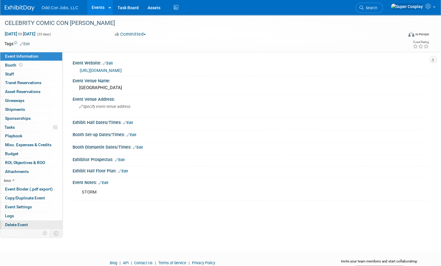
click at [15, 224] on span "Delete Event" at bounding box center [16, 225] width 23 height 5
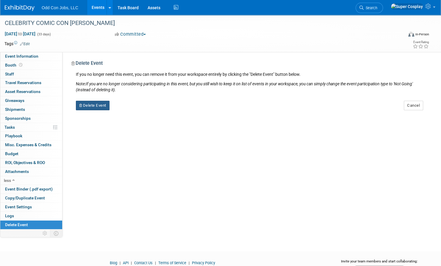
click at [93, 107] on button "Delete Event" at bounding box center [93, 106] width 34 height 10
click at [125, 112] on link "Yes" at bounding box center [130, 111] width 17 height 10
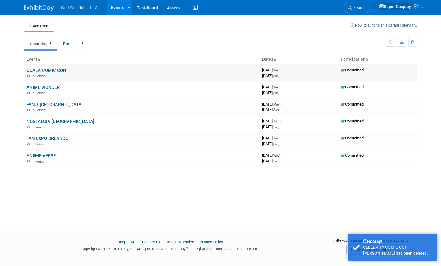
click at [61, 69] on link "OCALA COMIC CON" at bounding box center [46, 70] width 40 height 5
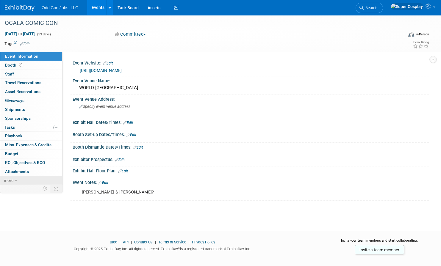
click at [13, 180] on span "more" at bounding box center [9, 180] width 10 height 5
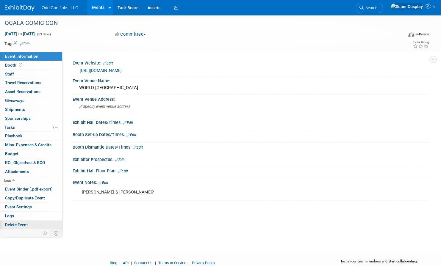
click at [14, 223] on span "Delete Event" at bounding box center [16, 225] width 23 height 5
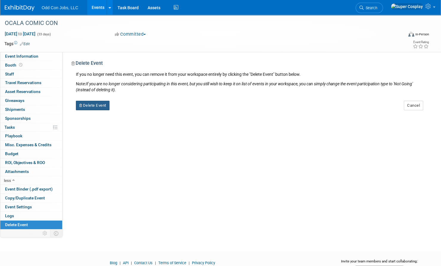
click at [99, 103] on button "Delete Event" at bounding box center [93, 106] width 34 height 10
click at [123, 112] on link "Yes" at bounding box center [130, 111] width 17 height 10
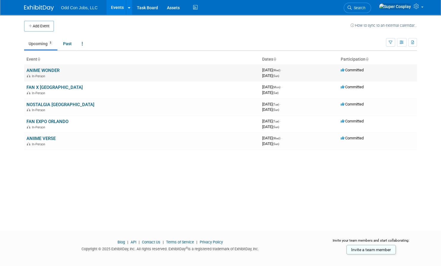
click at [56, 67] on td "ANIME WONDER In-Person" at bounding box center [142, 73] width 236 height 17
click at [54, 69] on link "ANIME WONDER" at bounding box center [42, 70] width 33 height 5
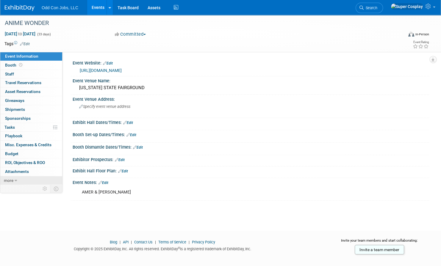
click at [28, 180] on link "more" at bounding box center [31, 181] width 62 height 9
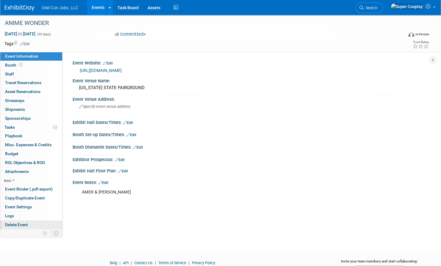
click at [26, 223] on span "Delete Event" at bounding box center [16, 225] width 23 height 5
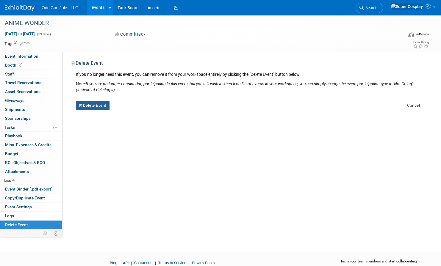
click at [97, 105] on button "Delete Event" at bounding box center [93, 106] width 34 height 10
click at [132, 108] on link "Yes" at bounding box center [130, 111] width 17 height 10
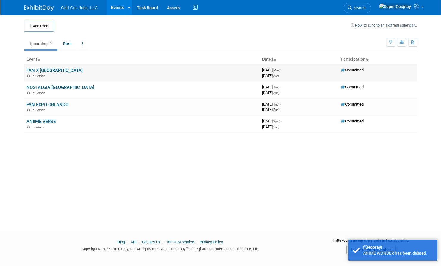
click at [43, 71] on link "FAN X [GEOGRAPHIC_DATA]" at bounding box center [54, 70] width 56 height 5
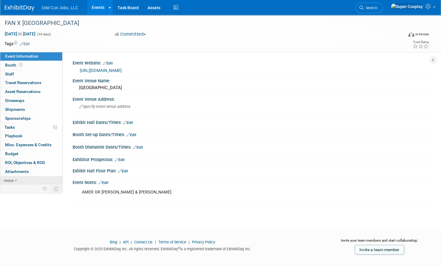
click at [12, 182] on span "more" at bounding box center [9, 180] width 10 height 5
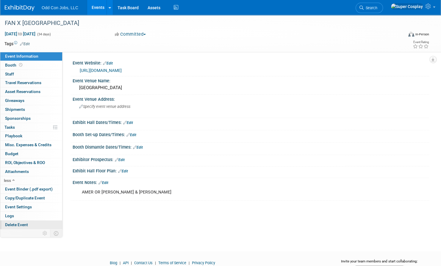
click at [17, 226] on span "Delete Event" at bounding box center [16, 225] width 23 height 5
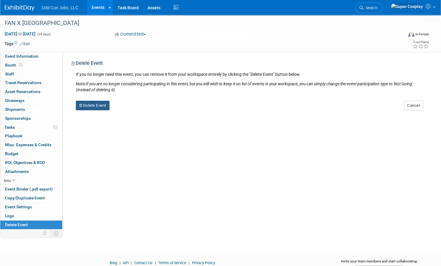
click at [97, 105] on button "Delete Event" at bounding box center [93, 106] width 34 height 10
click at [130, 112] on link "Yes" at bounding box center [130, 111] width 17 height 10
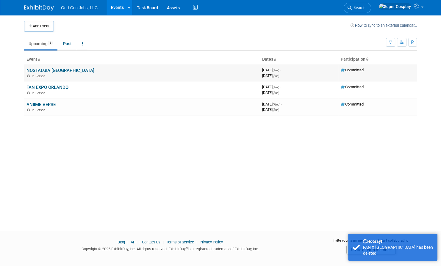
click at [55, 71] on link "NOSTALGIA [GEOGRAPHIC_DATA]" at bounding box center [60, 70] width 68 height 5
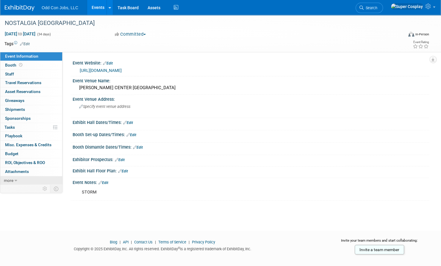
click at [13, 178] on span "more" at bounding box center [9, 180] width 10 height 5
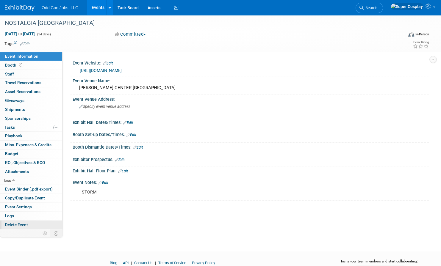
click at [17, 226] on span "Delete Event" at bounding box center [16, 225] width 23 height 5
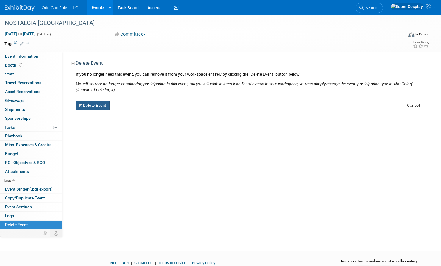
click at [94, 107] on button "Delete Event" at bounding box center [93, 106] width 34 height 10
click at [129, 110] on link "Yes" at bounding box center [130, 111] width 17 height 10
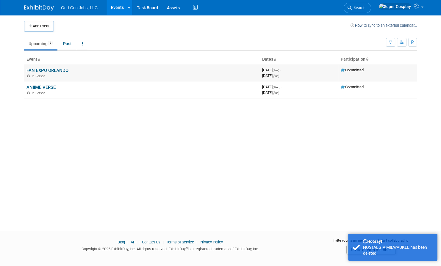
click at [51, 73] on link "FAN EXPO ORLANDO" at bounding box center [47, 70] width 42 height 5
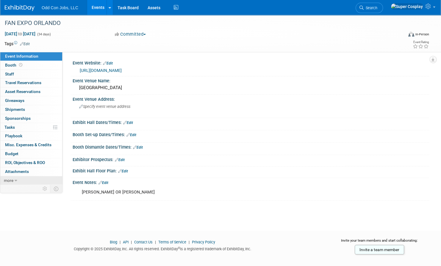
click at [15, 179] on icon at bounding box center [16, 181] width 3 height 4
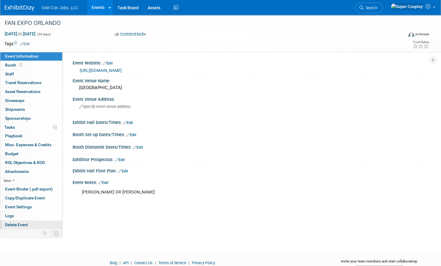
click at [17, 223] on span "Delete Event" at bounding box center [16, 225] width 23 height 5
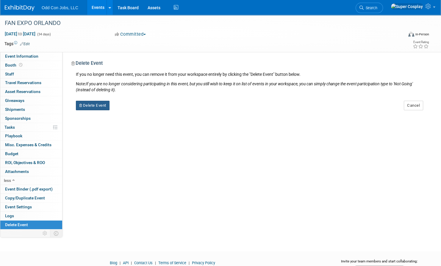
click at [104, 104] on button "Delete Event" at bounding box center [93, 106] width 34 height 10
click at [133, 110] on link "Yes" at bounding box center [130, 111] width 17 height 10
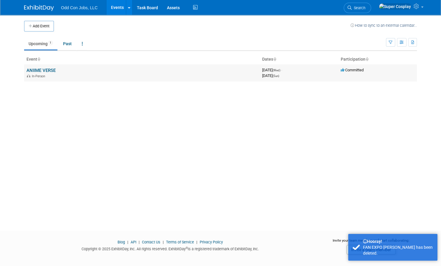
click at [52, 70] on link "ANIIME VERSE" at bounding box center [40, 70] width 29 height 5
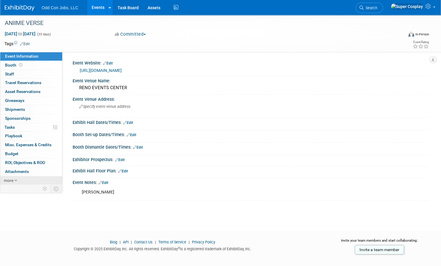
click at [13, 179] on span "more" at bounding box center [9, 180] width 10 height 5
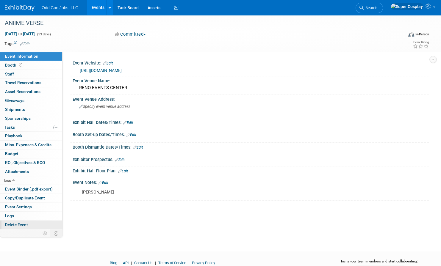
click at [13, 221] on link "Delete Event" at bounding box center [31, 225] width 62 height 9
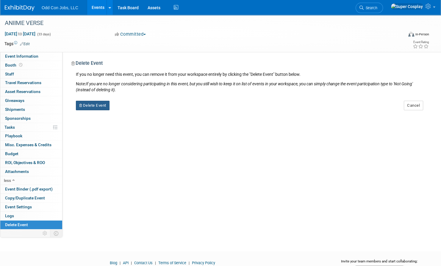
click at [96, 108] on button "Delete Event" at bounding box center [93, 106] width 34 height 10
click at [129, 110] on link "Yes" at bounding box center [130, 111] width 17 height 10
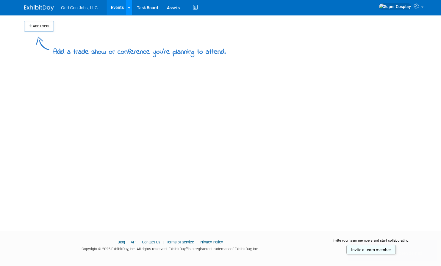
click at [128, 7] on icon at bounding box center [129, 8] width 2 height 4
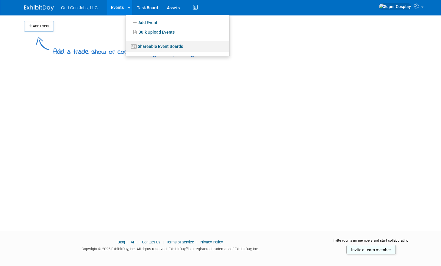
click at [141, 51] on link "Shareable Event Boards" at bounding box center [178, 46] width 104 height 11
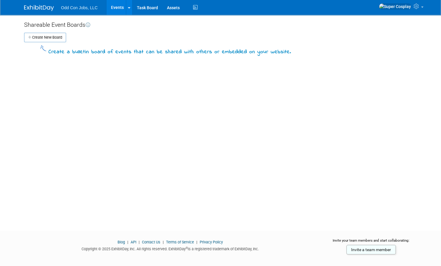
click at [89, 24] on icon at bounding box center [88, 25] width 4 height 4
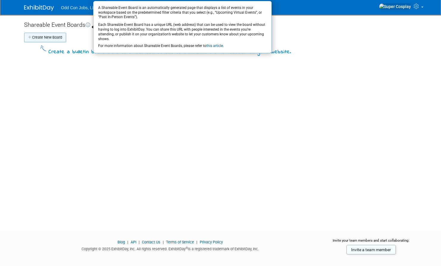
click at [51, 37] on button "Create New Board" at bounding box center [45, 38] width 42 height 10
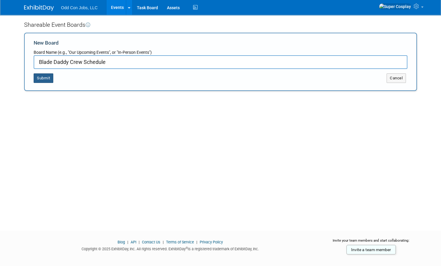
type input "Blade Daddy Crew Schedule"
click at [42, 75] on button "Submit" at bounding box center [44, 79] width 20 height 10
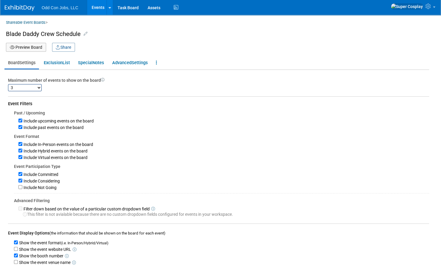
click at [39, 87] on select "1 2 3 4 5 6 7 8 9 10 11 12 13 14 15 16 17 18 19 20 21 22 23 24 25 26 27 28 29 3…" at bounding box center [25, 87] width 34 height 7
click at [8, 84] on select "1 2 3 4 5 6 7 8 9 10 11 12 13 14 15 16 17 18 19 20 21 22 23 24 25 26 27 28 29 3…" at bounding box center [25, 87] width 34 height 7
select select "3"
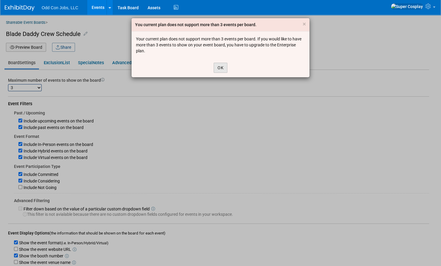
click at [224, 67] on button "OK" at bounding box center [221, 68] width 14 height 10
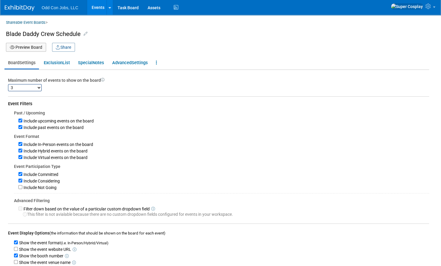
click at [18, 89] on select "1 2 3 4 5 6 7 8 9 10 11 12 13 14 15 16 17 18 19 20 21 22 23 24 25 26 27 28 29 3…" at bounding box center [25, 87] width 34 height 7
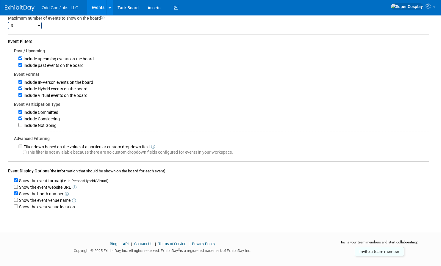
scroll to position [63, 0]
click at [15, 187] on input "Show the event website URL" at bounding box center [16, 187] width 4 height 4
checkbox input "true"
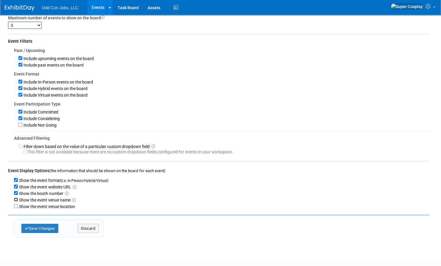
click at [15, 200] on input "Show the event venue name" at bounding box center [16, 200] width 4 height 4
checkbox input "true"
click at [15, 208] on input "Show the event venue location" at bounding box center [16, 206] width 4 height 4
checkbox input "true"
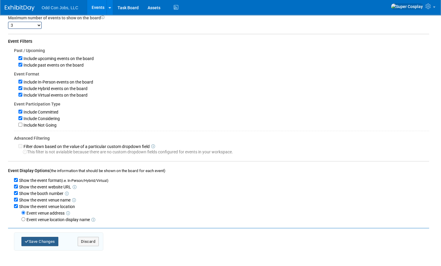
click at [40, 244] on button "Save Changes" at bounding box center [39, 241] width 37 height 9
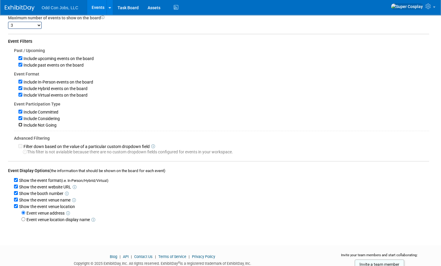
click at [21, 126] on input "Include Not Going" at bounding box center [20, 125] width 4 height 4
checkbox input "true"
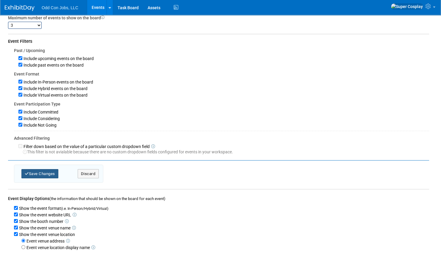
click at [31, 175] on button "Save Changes" at bounding box center [39, 173] width 37 height 9
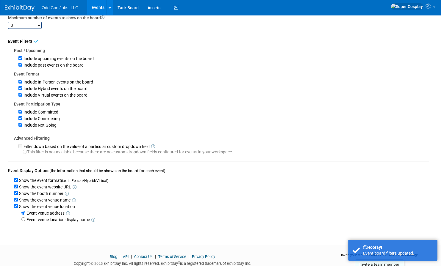
scroll to position [0, 0]
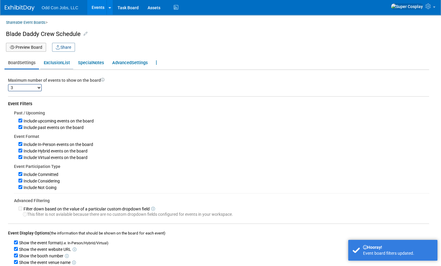
click at [52, 59] on link "Exclusion List" at bounding box center [56, 62] width 33 height 11
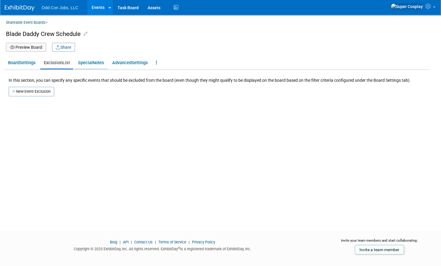
click at [84, 63] on span "Special" at bounding box center [85, 62] width 15 height 5
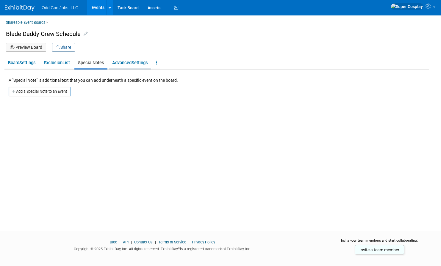
click at [135, 62] on span "Settings" at bounding box center [140, 62] width 16 height 5
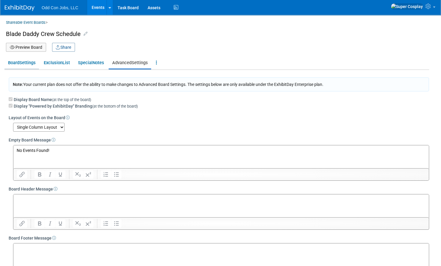
click at [19, 65] on span "Board" at bounding box center [13, 62] width 11 height 5
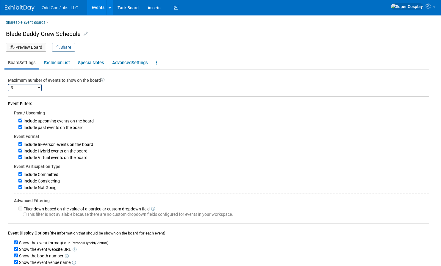
click at [23, 46] on button "Preview Board" at bounding box center [26, 47] width 40 height 9
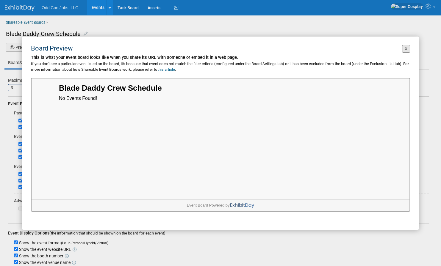
click at [407, 50] on button "X" at bounding box center [406, 49] width 8 height 8
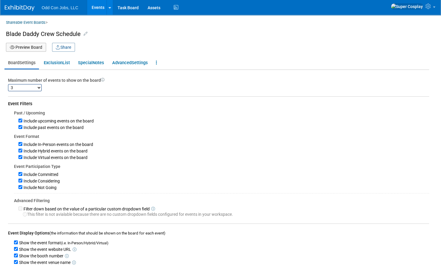
click at [33, 23] on link "Shareable Event Boards" at bounding box center [26, 22] width 40 height 8
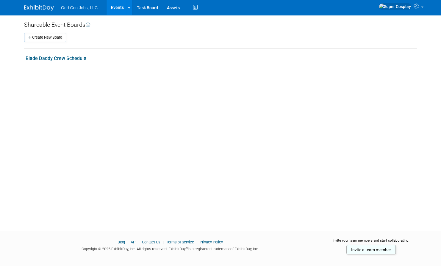
click at [49, 57] on link "Blade Daddy Crew Schedule" at bounding box center [56, 59] width 61 height 6
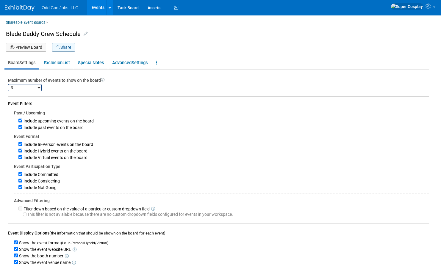
click at [65, 46] on button "Share" at bounding box center [63, 47] width 23 height 9
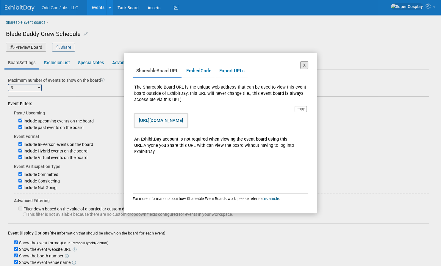
click at [308, 64] on button "X" at bounding box center [304, 65] width 8 height 8
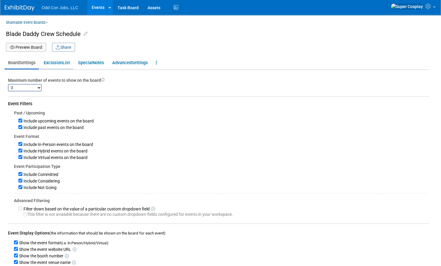
click at [55, 65] on link "Exclusion List" at bounding box center [56, 62] width 33 height 11
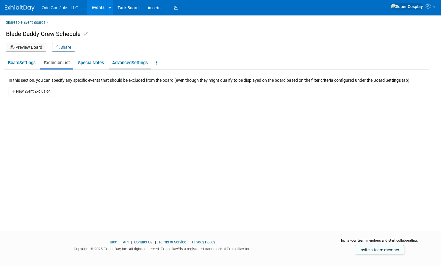
click at [140, 65] on span "Settings" at bounding box center [140, 62] width 16 height 5
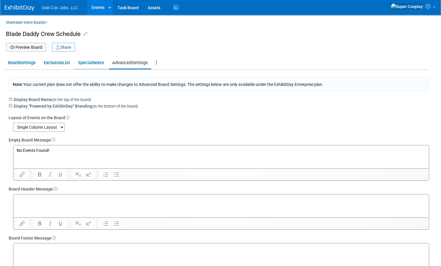
click at [97, 64] on link "Special Notes" at bounding box center [90, 62] width 33 height 11
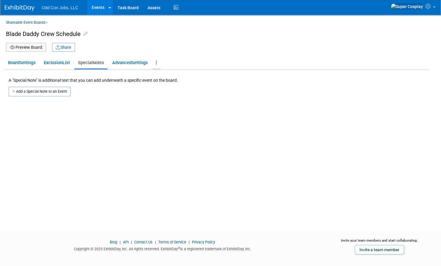
click at [159, 60] on link at bounding box center [156, 62] width 8 height 11
click at [85, 34] on icon at bounding box center [86, 34] width 4 height 4
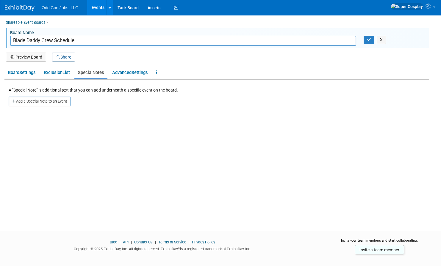
click at [28, 59] on button "Preview Board" at bounding box center [26, 57] width 40 height 9
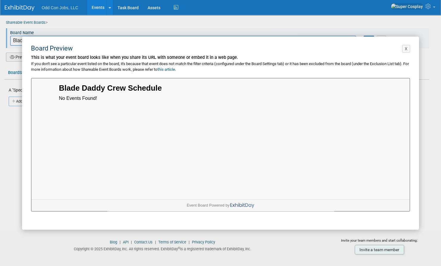
click at [66, 91] on div "Blade Daddy Crew Schedule" at bounding box center [219, 87] width 323 height 11
click at [407, 48] on button "X" at bounding box center [406, 49] width 8 height 8
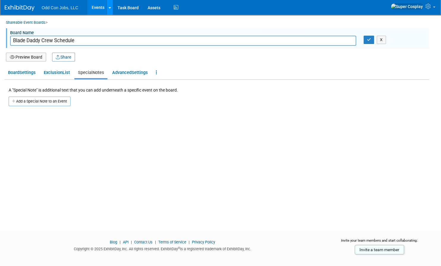
click at [107, 8] on link at bounding box center [110, 7] width 6 height 15
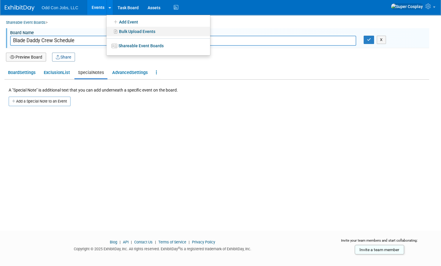
click at [125, 28] on link "Bulk Upload Events" at bounding box center [159, 32] width 104 height 10
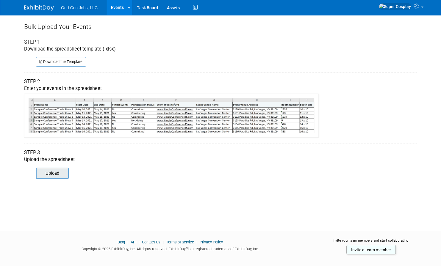
click at [49, 171] on input "file" at bounding box center [27, 173] width 81 height 10
type input "C:\fakepath\ExhibitDay-Event-Import-Template (1).xlsx"
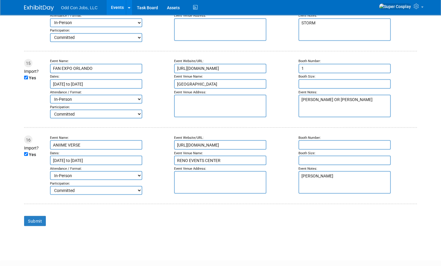
scroll to position [1166, 0]
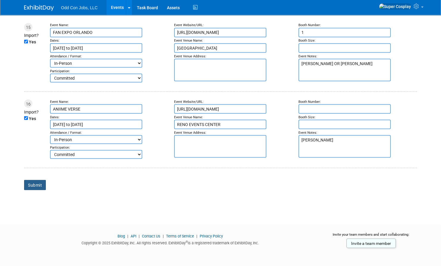
click at [37, 185] on input "Submit" at bounding box center [35, 185] width 22 height 10
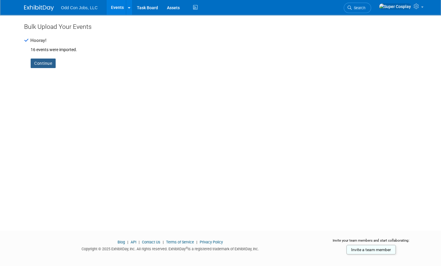
click at [46, 63] on link "Continue" at bounding box center [43, 64] width 25 height 10
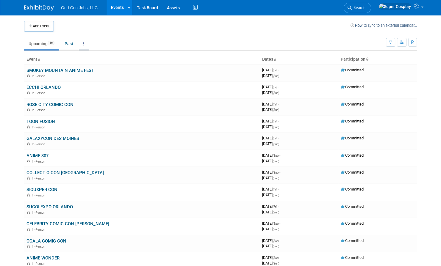
click at [85, 43] on icon at bounding box center [83, 44] width 1 height 4
click at [105, 46] on ul "Upcoming 16 Past All Events 16 Past and Upcoming Grouped Annually Events groupe…" at bounding box center [205, 44] width 362 height 13
click at [82, 46] on link at bounding box center [84, 43] width 10 height 11
click at [112, 25] on td at bounding box center [202, 26] width 297 height 11
click at [403, 42] on icon "button" at bounding box center [402, 43] width 4 height 4
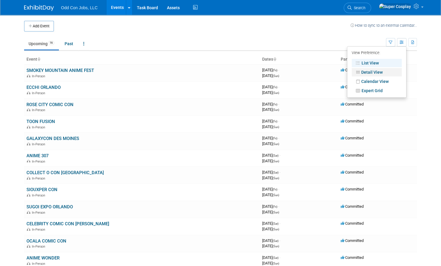
click at [374, 72] on link "Detail View" at bounding box center [377, 72] width 50 height 8
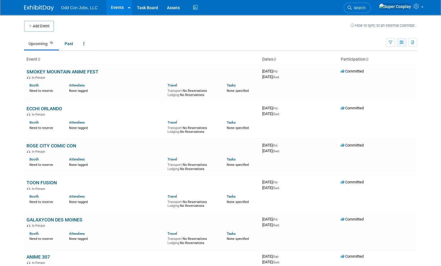
click at [401, 41] on icon "button" at bounding box center [402, 43] width 4 height 4
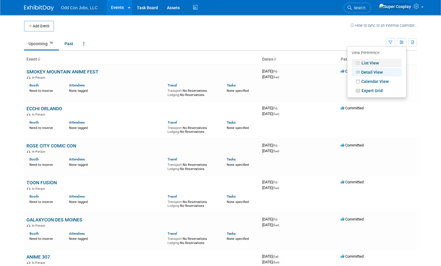
click at [373, 63] on link "List View" at bounding box center [377, 63] width 50 height 8
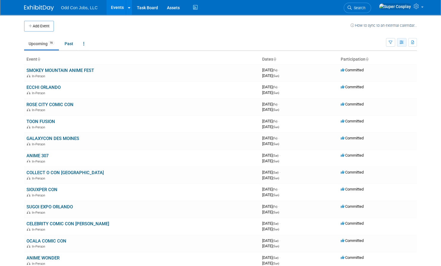
click at [401, 44] on icon "button" at bounding box center [402, 43] width 4 height 4
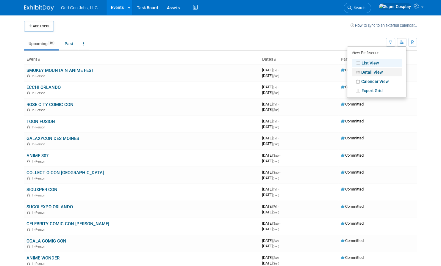
click at [375, 75] on link "Detail View" at bounding box center [377, 72] width 50 height 8
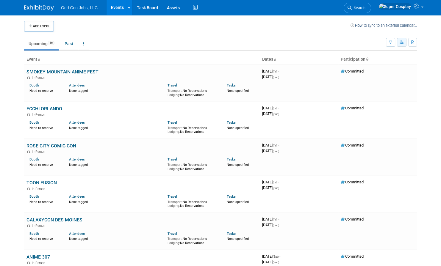
click at [397, 41] on button "button" at bounding box center [402, 42] width 10 height 9
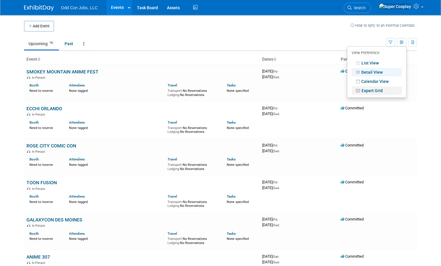
click at [365, 90] on link "Expert Grid" at bounding box center [377, 91] width 50 height 8
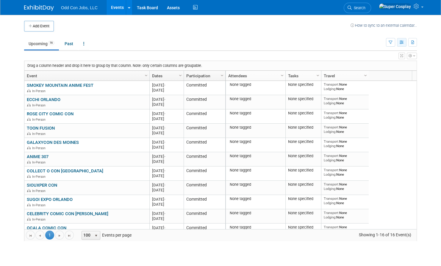
click at [402, 41] on icon "button" at bounding box center [402, 43] width 4 height 4
click at [375, 80] on link "Calendar View" at bounding box center [377, 81] width 50 height 8
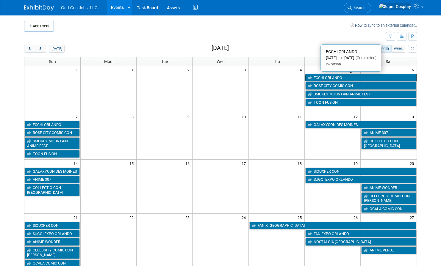
click at [323, 76] on link "ECCHI ORLANDO" at bounding box center [360, 78] width 111 height 8
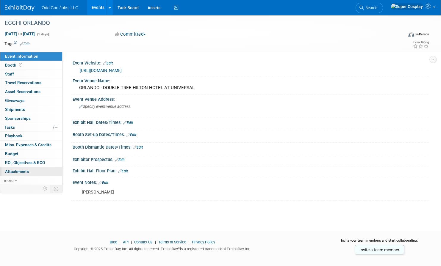
click at [19, 173] on span "Attachments 0" at bounding box center [17, 171] width 24 height 5
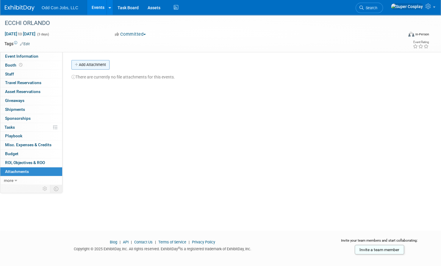
click at [86, 62] on button "Add Attachment" at bounding box center [90, 65] width 38 height 10
click at [15, 148] on link "0 Misc. Expenses & Credits 0" at bounding box center [31, 145] width 62 height 9
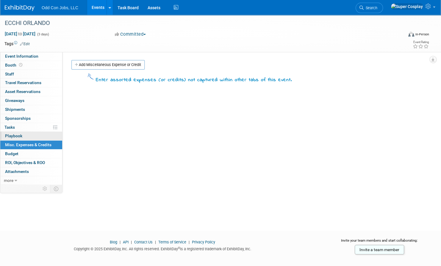
click at [14, 135] on span "Playbook 0" at bounding box center [13, 136] width 17 height 5
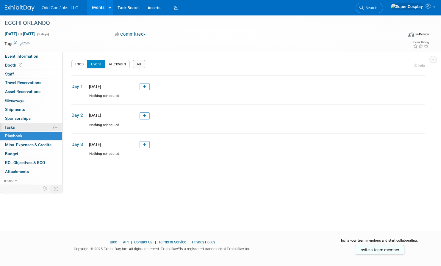
click at [15, 127] on span "Tasks 0%" at bounding box center [9, 127] width 10 height 5
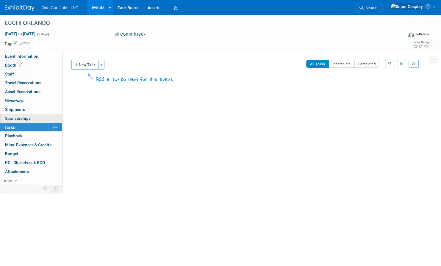
click at [19, 120] on span "Sponsorships 0" at bounding box center [18, 118] width 26 height 5
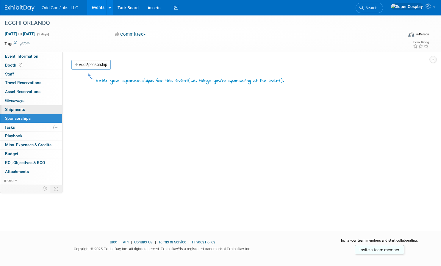
click at [18, 108] on span "Shipments 0" at bounding box center [15, 109] width 20 height 5
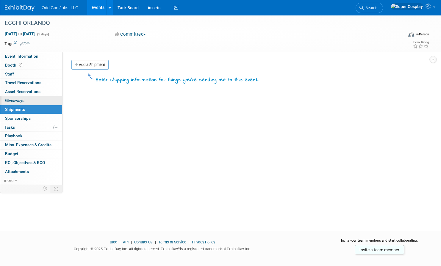
click at [18, 98] on link "0 Giveaways 0" at bounding box center [31, 100] width 62 height 9
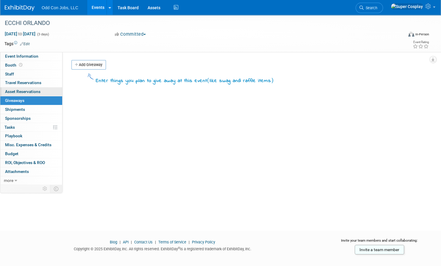
click at [23, 90] on span "Asset Reservations 0" at bounding box center [22, 91] width 35 height 5
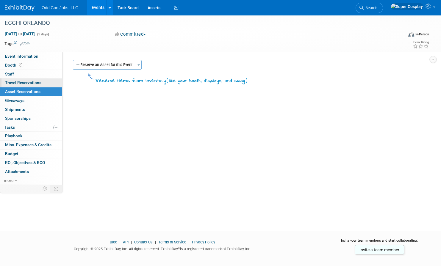
click at [23, 84] on span "Travel Reservations 0" at bounding box center [23, 82] width 36 height 5
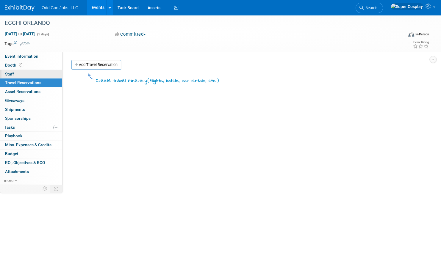
click at [14, 73] on link "0 Staff 0" at bounding box center [31, 74] width 62 height 9
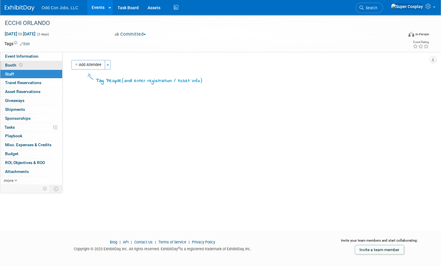
click at [13, 65] on span "Booth" at bounding box center [14, 65] width 18 height 5
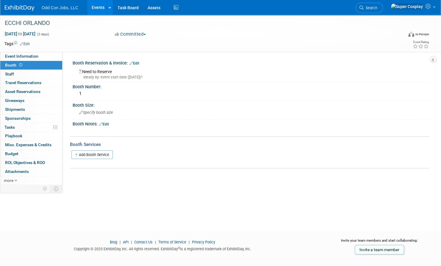
click at [139, 63] on link "Edit" at bounding box center [134, 63] width 10 height 4
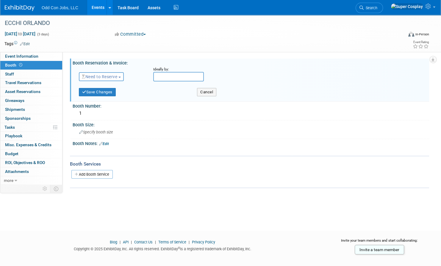
click at [117, 79] on span "Need to Reserve" at bounding box center [99, 76] width 35 height 5
click at [145, 64] on div "Booth Reservation & Invoice: Edit" at bounding box center [251, 62] width 357 height 7
click at [22, 58] on span "Event Information" at bounding box center [21, 56] width 33 height 5
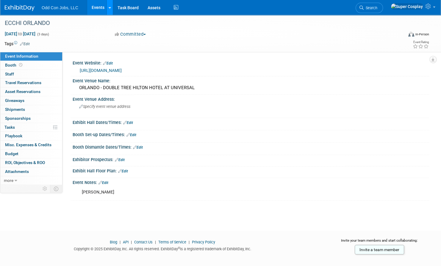
click at [111, 13] on link at bounding box center [110, 7] width 6 height 15
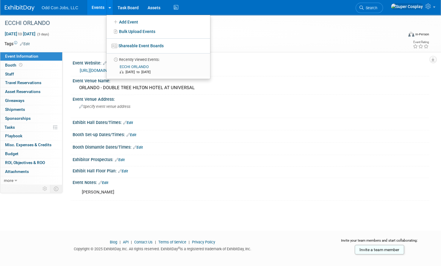
click at [90, 9] on link "Events" at bounding box center [98, 7] width 22 height 15
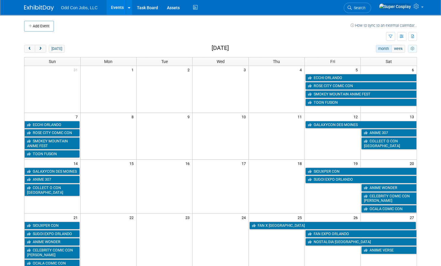
click at [413, 49] on icon "myCustomButton" at bounding box center [412, 49] width 4 height 4
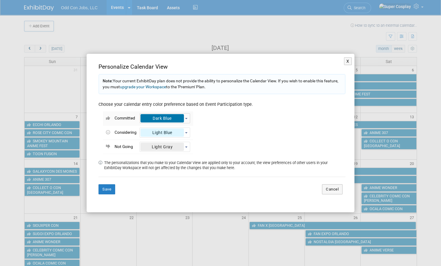
click at [188, 118] on button "Dark Blue" at bounding box center [165, 118] width 51 height 10
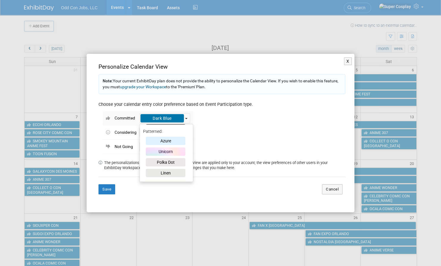
scroll to position [203, 0]
click at [185, 149] on label "Unicorn" at bounding box center [166, 151] width 50 height 10
click at [144, 149] on input "Unicorn" at bounding box center [142, 150] width 4 height 4
radio input "true"
select select "23"
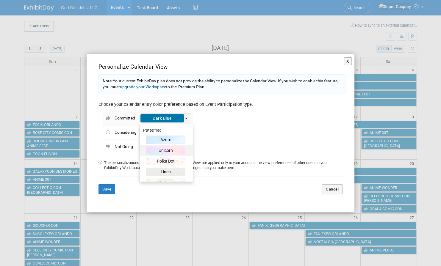
radio input "false"
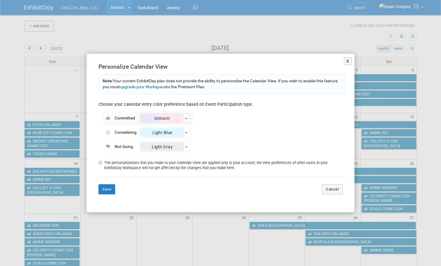
click at [184, 117] on button "Unicorn" at bounding box center [165, 118] width 51 height 10
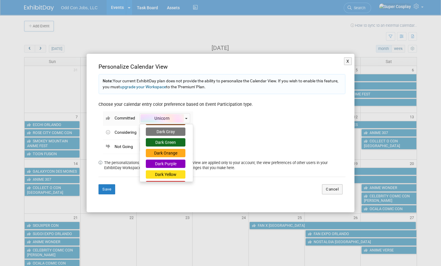
scroll to position [127, 0]
click at [173, 138] on div "Dark Green" at bounding box center [166, 142] width 40 height 8
click at [144, 139] on input "Dark Green" at bounding box center [142, 141] width 4 height 4
select select "7"
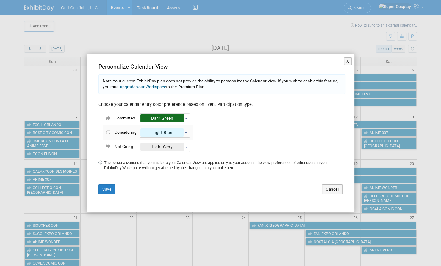
click at [171, 123] on div "Light Blue" at bounding box center [161, 118] width 43 height 8
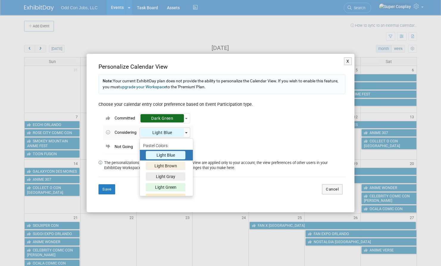
click at [171, 135] on div "Light Blue" at bounding box center [161, 133] width 43 height 8
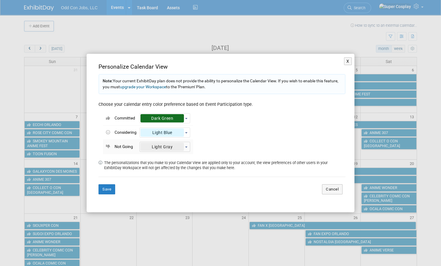
click at [166, 123] on div "Light Gray" at bounding box center [161, 118] width 43 height 8
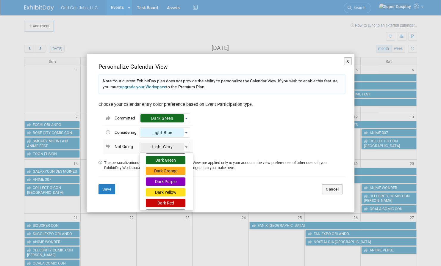
scroll to position [140, 0]
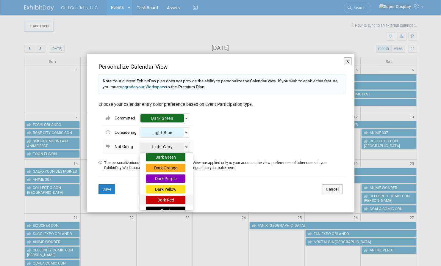
click at [160, 199] on div "Dark Red" at bounding box center [166, 200] width 40 height 8
click at [144, 199] on input "Dark Red" at bounding box center [142, 199] width 4 height 4
select select "12"
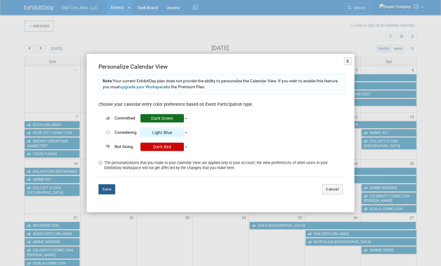
click at [106, 190] on button "Save" at bounding box center [107, 190] width 17 height 10
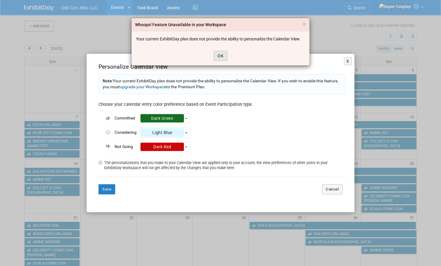
click at [221, 57] on button "OK" at bounding box center [221, 56] width 14 height 10
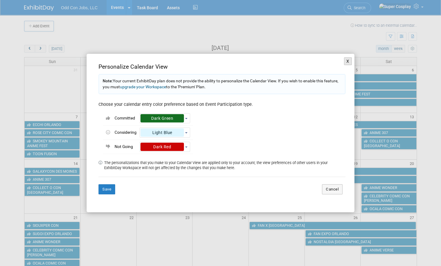
click at [346, 61] on button "X" at bounding box center [348, 61] width 8 height 8
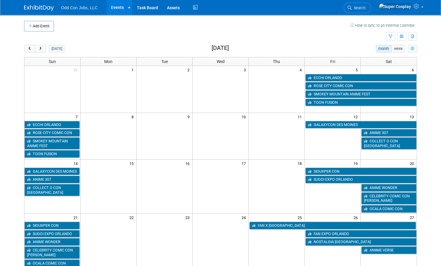
click at [413, 48] on icon "myCustomButton" at bounding box center [412, 49] width 4 height 4
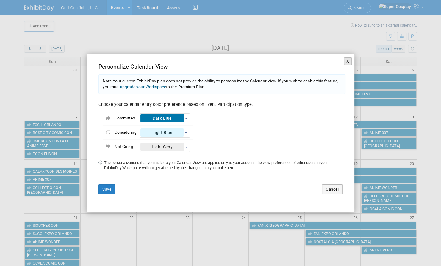
click at [346, 60] on button "X" at bounding box center [348, 61] width 8 height 8
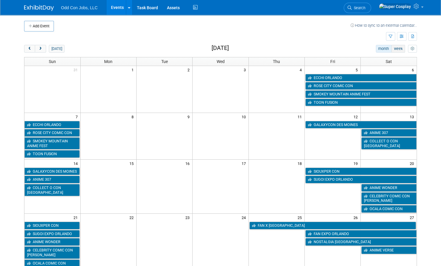
click at [396, 49] on button "week" at bounding box center [398, 49] width 14 height 8
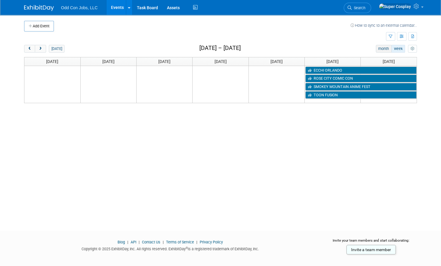
click at [382, 49] on button "month" at bounding box center [384, 49] width 16 height 8
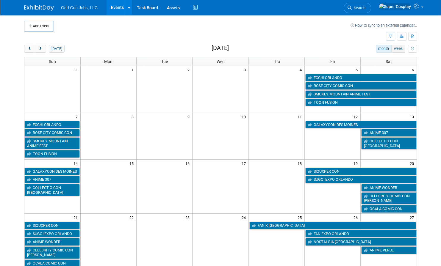
click at [400, 47] on button "week" at bounding box center [398, 49] width 14 height 8
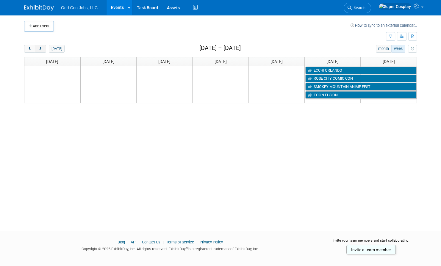
click at [40, 50] on span "next" at bounding box center [40, 49] width 4 height 4
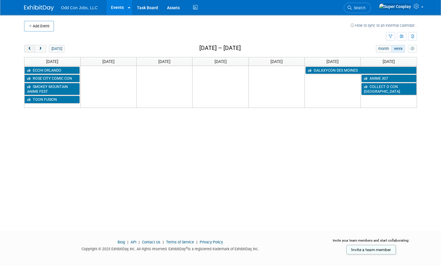
click at [29, 50] on span "prev" at bounding box center [29, 49] width 4 height 4
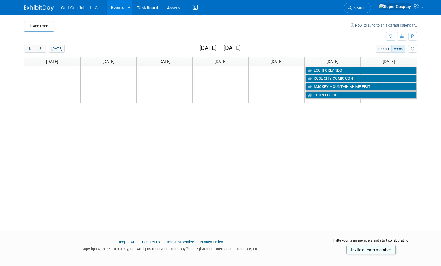
drag, startPoint x: 389, startPoint y: 37, endPoint x: 366, endPoint y: 37, distance: 22.3
click at [366, 37] on tr "Show: All Events Just My Events Only show events that either I created, or I am…" at bounding box center [220, 37] width 393 height 10
click at [402, 36] on icon "button" at bounding box center [402, 37] width 4 height 4
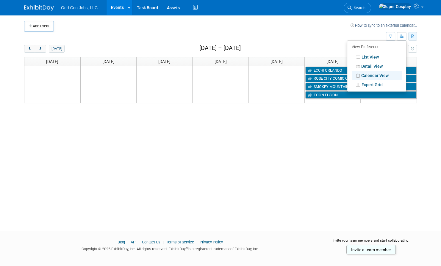
click at [414, 38] on icon "button" at bounding box center [412, 37] width 3 height 4
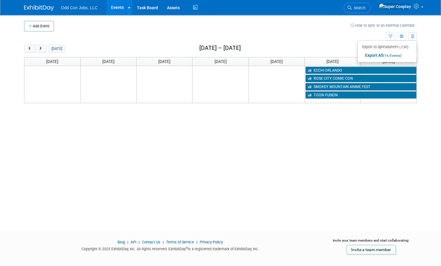
click at [332, 39] on td at bounding box center [205, 37] width 362 height 10
click at [411, 49] on icon "myCustomButton" at bounding box center [412, 49] width 4 height 4
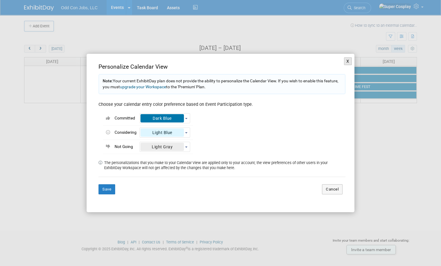
click at [347, 63] on button "X" at bounding box center [348, 61] width 8 height 8
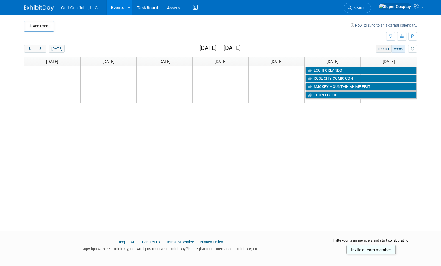
click at [382, 50] on button "month" at bounding box center [384, 49] width 16 height 8
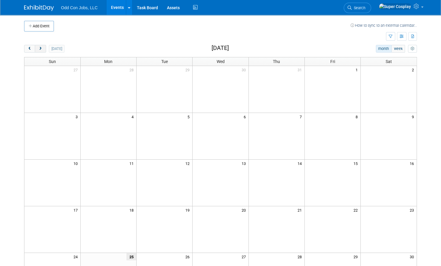
click at [42, 47] on span "next" at bounding box center [40, 49] width 4 height 4
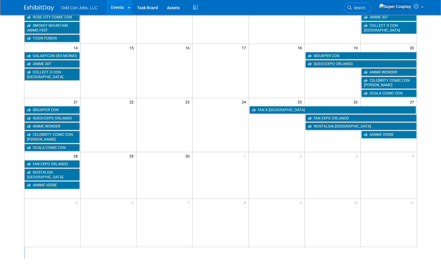
scroll to position [160, 0]
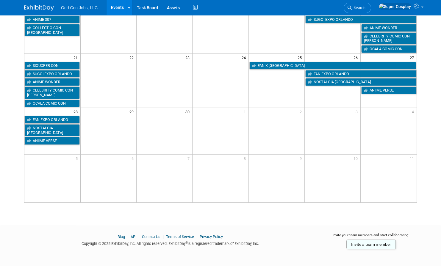
drag, startPoint x: 199, startPoint y: 48, endPoint x: 427, endPoint y: 202, distance: 275.7
drag, startPoint x: 427, startPoint y: 202, endPoint x: 385, endPoint y: 182, distance: 47.0
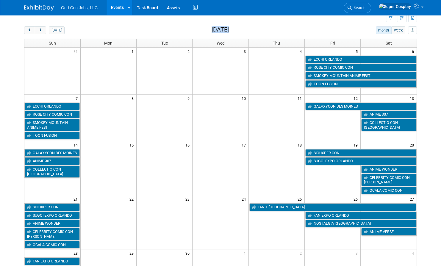
scroll to position [0, 0]
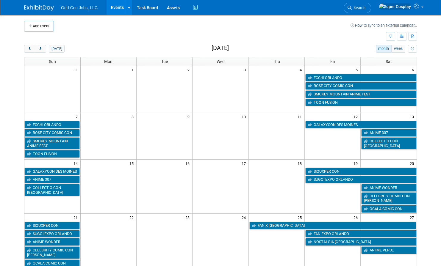
click at [179, 26] on td at bounding box center [202, 26] width 297 height 11
click at [413, 35] on icon "button" at bounding box center [412, 37] width 3 height 4
click at [431, 35] on body "Odd Con Jobs, LLC Events Add Event Bulk Upload Events Shareable Event Boards Re…" at bounding box center [220, 133] width 441 height 266
click at [354, 53] on div "today month week September 2025" at bounding box center [220, 49] width 393 height 8
click at [413, 48] on icon "myCustomButton" at bounding box center [412, 49] width 4 height 4
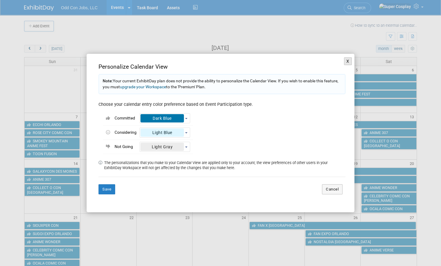
click at [347, 62] on button "X" at bounding box center [348, 61] width 8 height 8
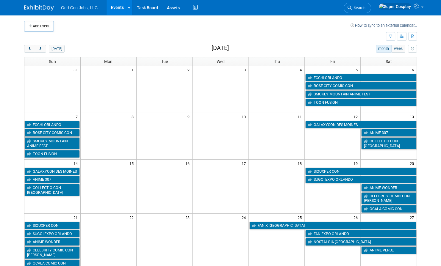
drag, startPoint x: 24, startPoint y: 34, endPoint x: 222, endPoint y: 153, distance: 231.0
click at [222, 153] on div "Add Event How to sync to an external calendar... New Event Duplicate Event Warn…" at bounding box center [221, 195] width 402 height 360
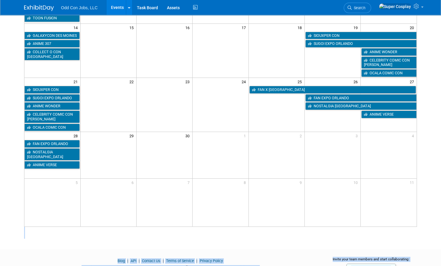
scroll to position [160, 0]
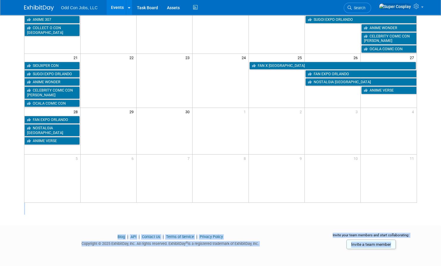
drag, startPoint x: 195, startPoint y: 45, endPoint x: 411, endPoint y: 251, distance: 298.5
click at [62, 235] on div "Blog | API | Contact Us | Terms of Service | Privacy Policy Copyright © 2025 Ex…" at bounding box center [171, 243] width 302 height 16
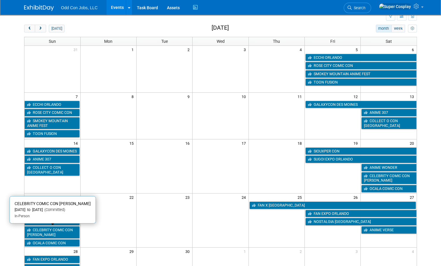
scroll to position [0, 0]
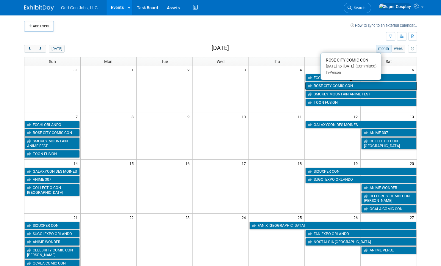
click at [340, 86] on link "ROSE CITY COMIC CON" at bounding box center [360, 86] width 111 height 8
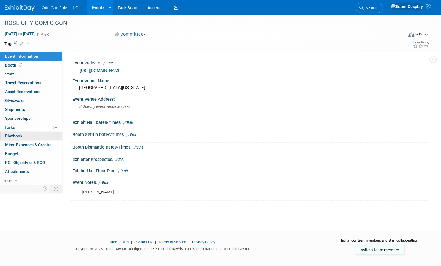
click at [54, 137] on link "0 Playbook 0" at bounding box center [31, 136] width 62 height 9
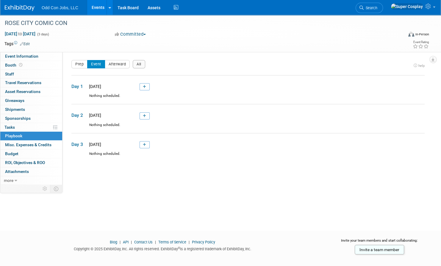
click at [26, 42] on link "Edit" at bounding box center [25, 44] width 10 height 4
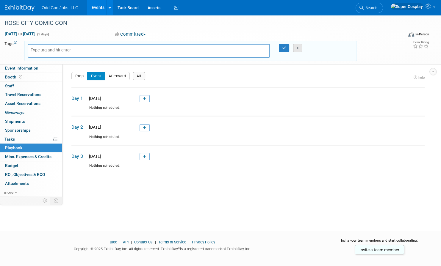
click at [301, 48] on button "X" at bounding box center [297, 48] width 9 height 8
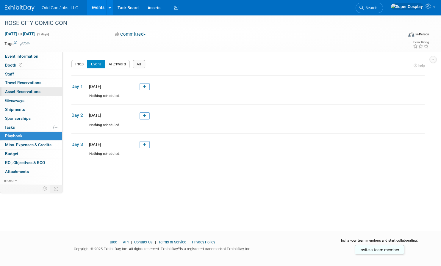
click at [41, 91] on link "0 Asset Reservations 0" at bounding box center [31, 92] width 62 height 9
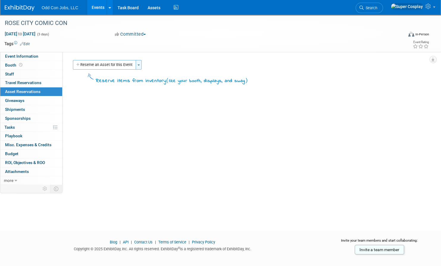
drag, startPoint x: 57, startPoint y: 91, endPoint x: 139, endPoint y: 66, distance: 86.2
click at [139, 66] on button "Toggle Dropdown" at bounding box center [139, 65] width 6 height 10
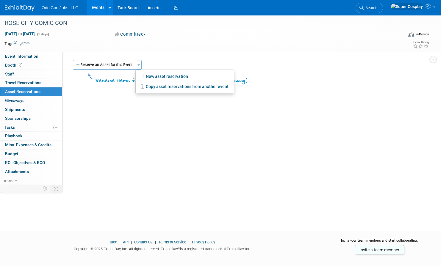
click at [159, 55] on div "Event Website: Edit https://rosecitycomiccon.com/ Event Venue Name: PORTLAND OR…" at bounding box center [246, 118] width 367 height 133
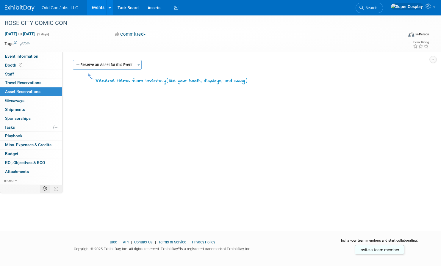
click at [43, 187] on icon at bounding box center [45, 189] width 4 height 4
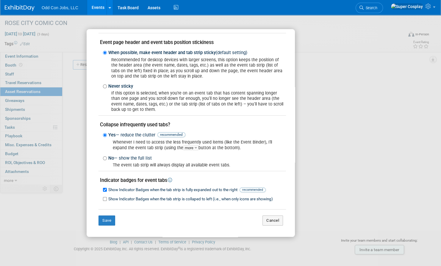
scroll to position [6, 0]
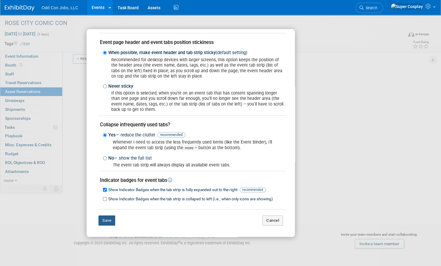
click at [107, 218] on button "Save" at bounding box center [107, 221] width 17 height 10
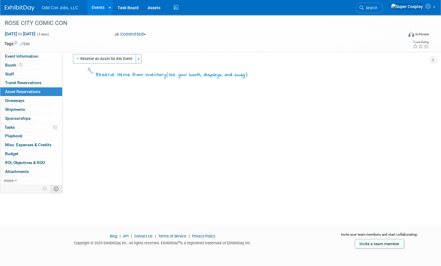
click at [55, 188] on icon at bounding box center [56, 189] width 4 height 4
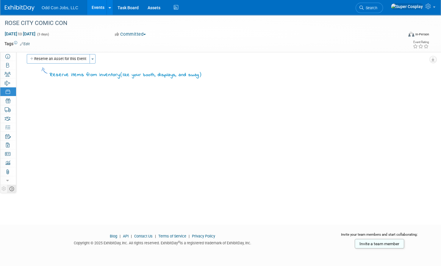
click at [12, 189] on icon at bounding box center [12, 189] width 4 height 4
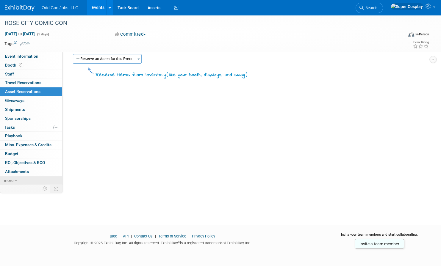
click at [17, 179] on link "more" at bounding box center [31, 181] width 62 height 9
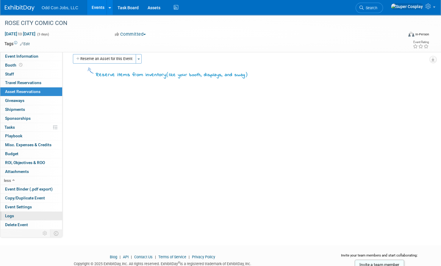
click at [15, 215] on link "Logs" at bounding box center [31, 216] width 62 height 9
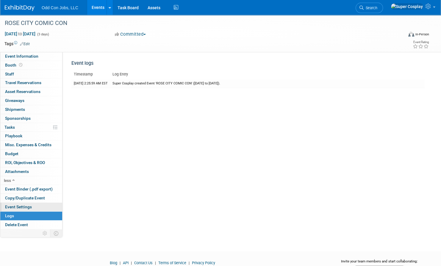
click at [18, 207] on span "Event Settings" at bounding box center [18, 207] width 27 height 5
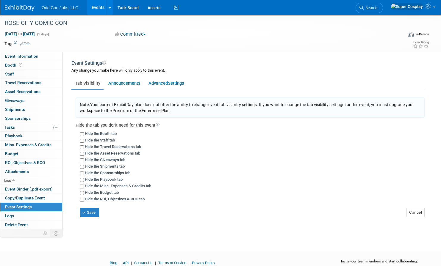
click at [159, 125] on icon at bounding box center [158, 125] width 4 height 4
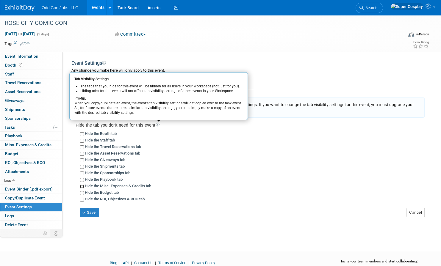
click at [81, 187] on input "Hide the Misc. Expenses & Credits tab" at bounding box center [82, 187] width 4 height 4
checkbox input "true"
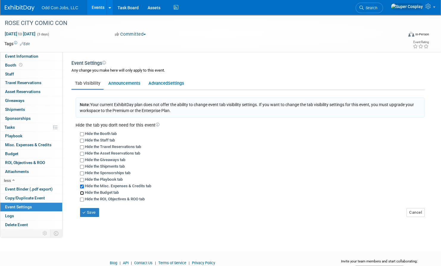
click at [82, 193] on input "Hide the Budget tab" at bounding box center [82, 193] width 4 height 4
checkbox input "true"
click at [82, 198] on input "Hide the ROI, Objectives & ROO tab" at bounding box center [82, 200] width 4 height 4
checkbox input "true"
click at [81, 172] on input "Hide the Sponsorships tab" at bounding box center [82, 174] width 4 height 4
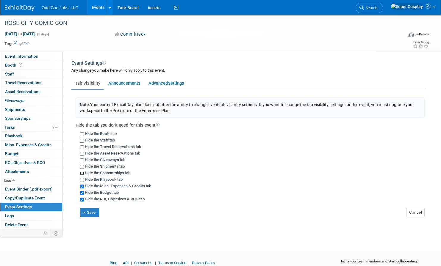
checkbox input "true"
click at [81, 167] on input "Hide the Shipments tab" at bounding box center [82, 167] width 4 height 4
checkbox input "true"
click at [80, 160] on input "Hide the Giveaways tab" at bounding box center [82, 161] width 4 height 4
checkbox input "true"
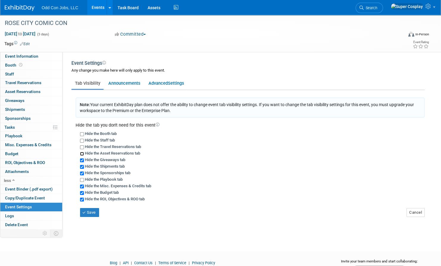
click at [82, 153] on input "Hide the Asset Reservations tab" at bounding box center [82, 154] width 4 height 4
checkbox input "true"
click at [82, 180] on input "Hide the Playbook tab" at bounding box center [82, 180] width 4 height 4
checkbox input "true"
click at [93, 214] on button "Save" at bounding box center [89, 212] width 19 height 9
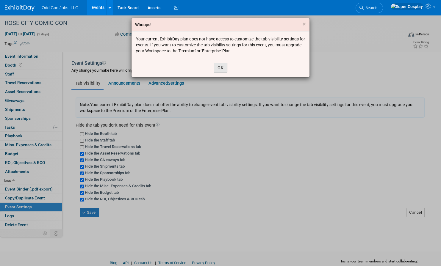
click at [224, 66] on button "OK" at bounding box center [221, 68] width 14 height 10
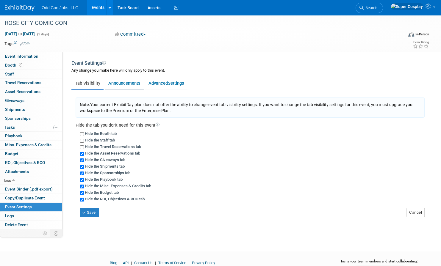
click at [128, 85] on link "Announcements" at bounding box center [124, 83] width 39 height 11
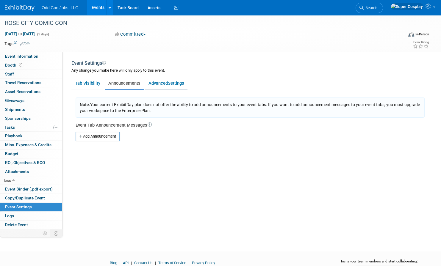
click at [168, 83] on span "Settings" at bounding box center [176, 83] width 16 height 5
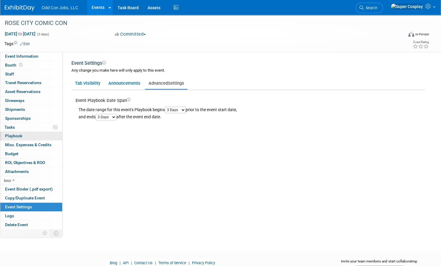
click at [5, 136] on span "Playbook 0" at bounding box center [13, 136] width 17 height 5
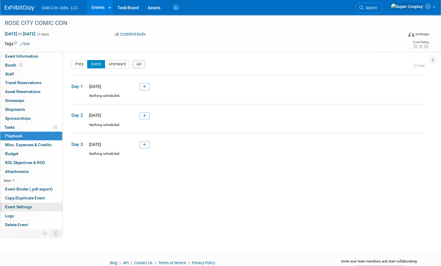
scroll to position [27, 0]
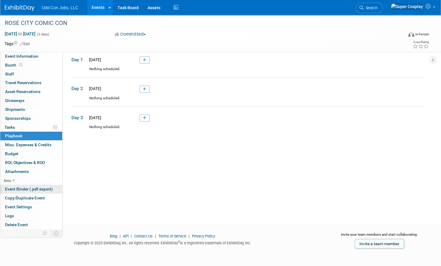
click at [26, 188] on span "Event Binder (.pdf export)" at bounding box center [29, 189] width 48 height 5
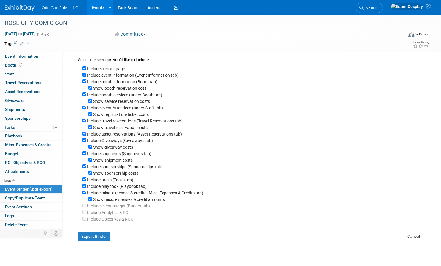
scroll to position [13, 0]
click at [97, 239] on button "Export Binder" at bounding box center [94, 238] width 32 height 10
click at [30, 171] on link "0 Attachments 0" at bounding box center [31, 172] width 62 height 9
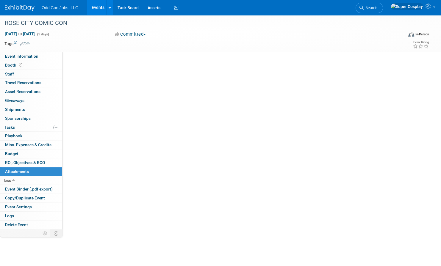
scroll to position [0, 0]
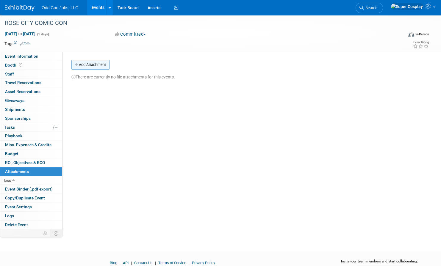
click at [91, 64] on button "Add Attachment" at bounding box center [90, 65] width 38 height 10
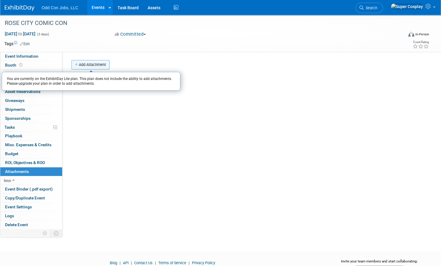
click at [91, 64] on button "Add Attachment" at bounding box center [90, 65] width 38 height 10
click at [25, 10] on img at bounding box center [20, 8] width 30 height 6
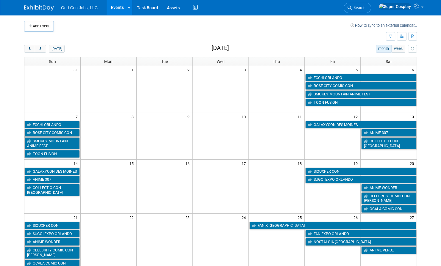
click at [365, 25] on link "How to sync to an external calendar..." at bounding box center [384, 25] width 66 height 4
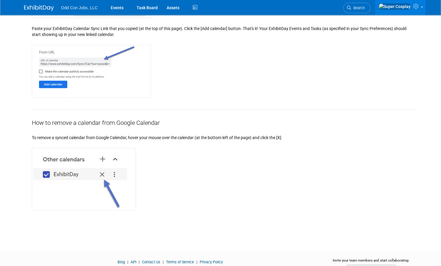
scroll to position [581, 0]
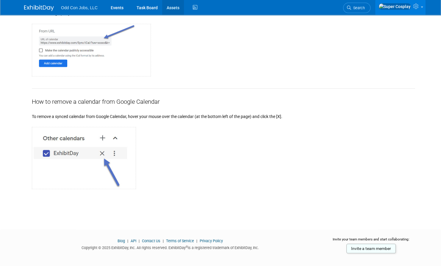
click at [177, 6] on link "Assets" at bounding box center [173, 7] width 22 height 15
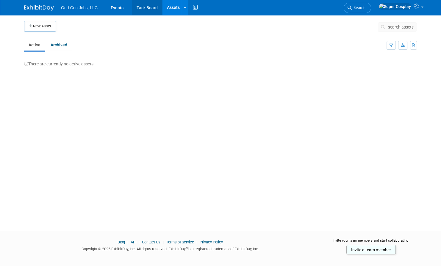
click at [150, 8] on link "Task Board" at bounding box center [147, 7] width 30 height 15
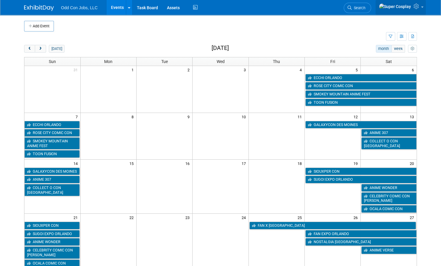
click at [421, 4] on link at bounding box center [401, 7] width 50 height 15
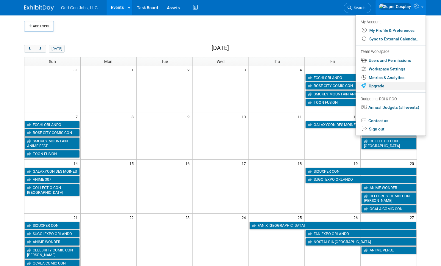
click at [394, 85] on link "Upgrade" at bounding box center [391, 86] width 70 height 9
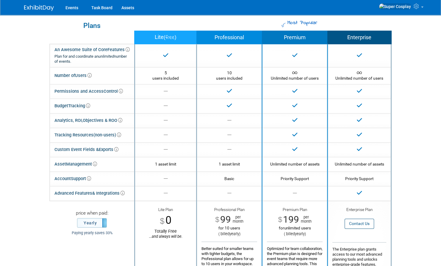
scroll to position [5, 0]
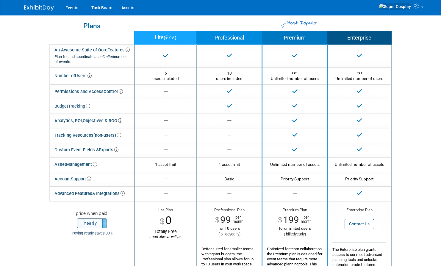
click at [97, 225] on label "Yearly" at bounding box center [91, 223] width 29 height 9
click at [97, 225] on label "Monthly" at bounding box center [91, 223] width 29 height 9
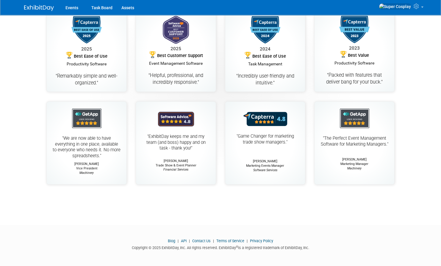
scroll to position [0, 0]
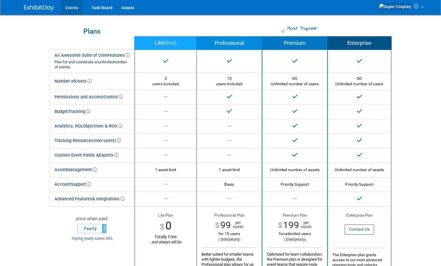
click at [71, 8] on link "Events" at bounding box center [72, 7] width 22 height 15
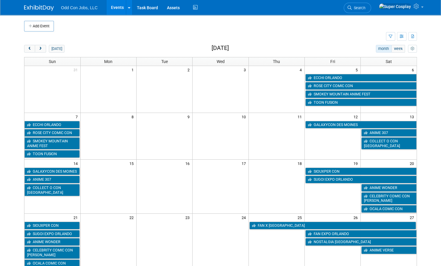
click at [115, 9] on link "Events" at bounding box center [118, 7] width 22 height 15
click at [403, 36] on icon "button" at bounding box center [402, 37] width 4 height 4
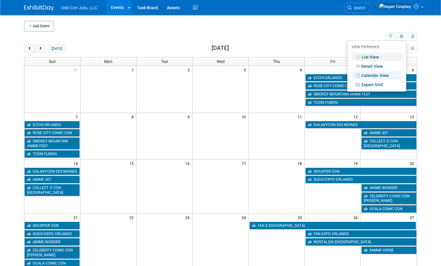
click at [370, 59] on link "List View" at bounding box center [377, 57] width 50 height 8
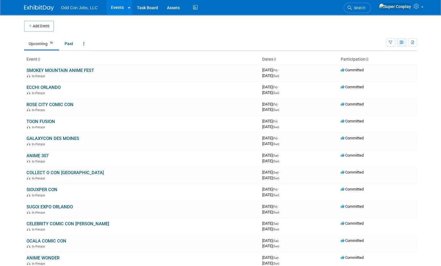
click at [403, 43] on icon "button" at bounding box center [402, 43] width 4 height 4
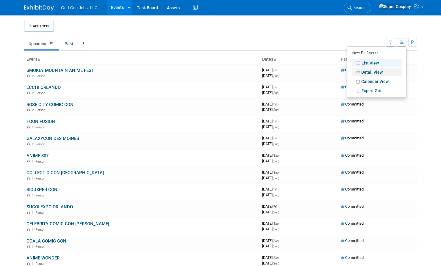
click at [382, 71] on link "Detail View" at bounding box center [377, 72] width 50 height 8
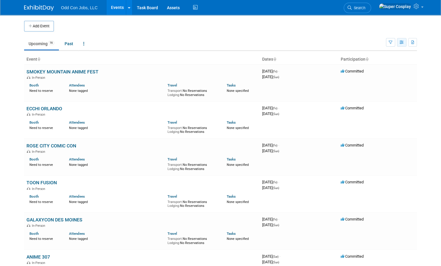
click at [401, 42] on icon "button" at bounding box center [402, 43] width 4 height 4
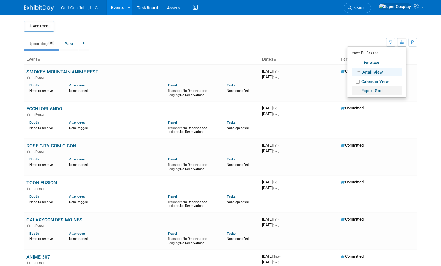
click at [369, 91] on link "Expert Grid" at bounding box center [377, 91] width 50 height 8
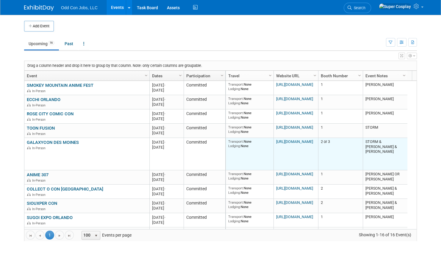
click at [292, 144] on link "https://galaxycon.com/pages/galaxycon-des-moines?srsltid=AfmBOoqEBDkGfWYWALtrBD…" at bounding box center [294, 142] width 37 height 4
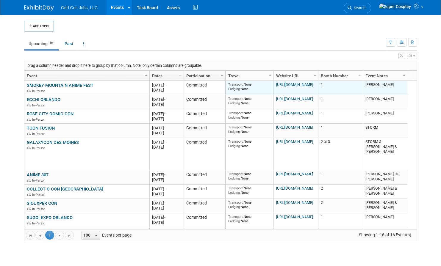
click at [237, 89] on span "Lodging:" at bounding box center [234, 89] width 13 height 4
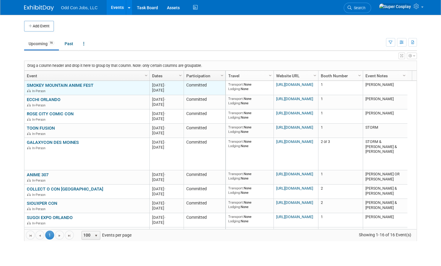
click at [86, 86] on link "SMOKEY MOUNTAIN ANIME FEST" at bounding box center [60, 85] width 67 height 5
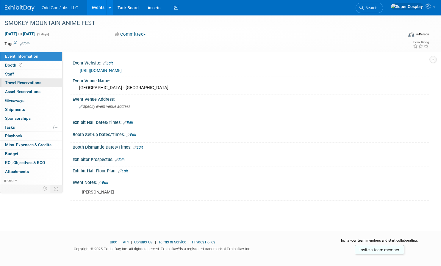
click at [33, 82] on span "Travel Reservations 0" at bounding box center [23, 82] width 36 height 5
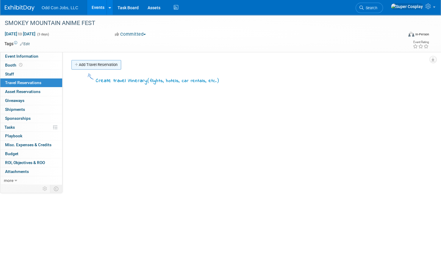
click at [96, 61] on link "Add Travel Reservation" at bounding box center [96, 65] width 50 height 10
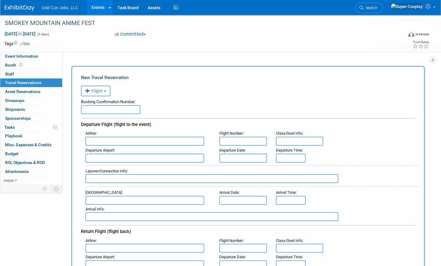
click at [99, 95] on button "Flight" at bounding box center [95, 91] width 29 height 11
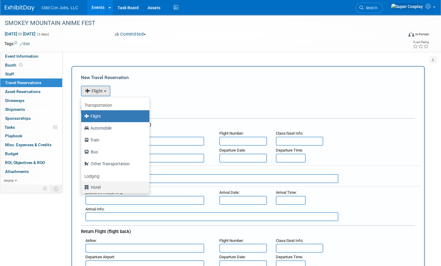
click at [91, 190] on label "Hotel" at bounding box center [113, 188] width 59 height 10
click at [82, 189] on input "Hotel" at bounding box center [80, 187] width 4 height 4
select select "6"
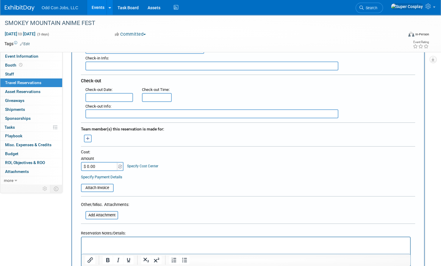
scroll to position [134, 0]
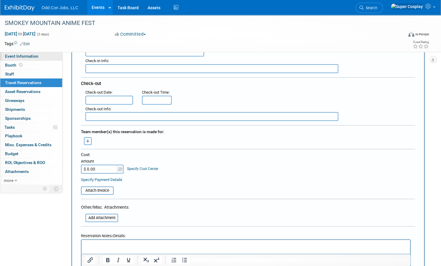
click at [10, 60] on link "Event Information" at bounding box center [31, 56] width 62 height 9
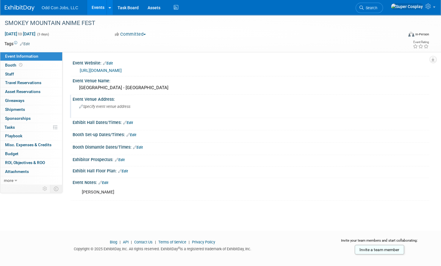
click at [86, 108] on span "Specify event venue address" at bounding box center [104, 106] width 51 height 4
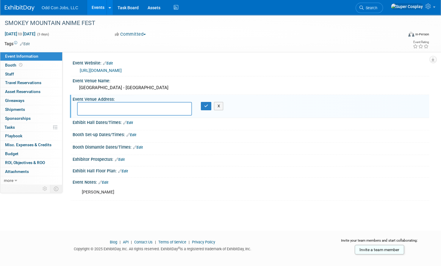
paste textarea "[URL][DOMAIN_NAME]"
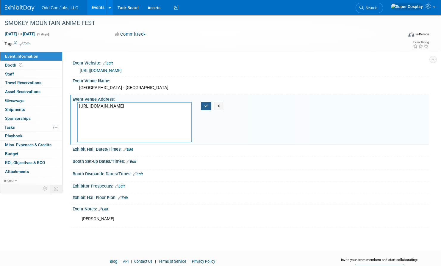
type textarea "[URL][DOMAIN_NAME]"
click at [207, 107] on icon "button" at bounding box center [206, 106] width 4 height 4
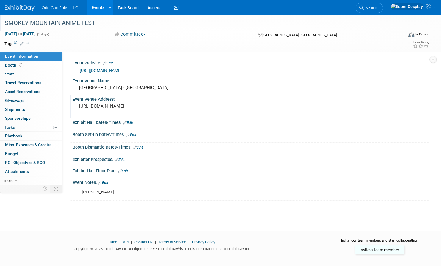
click at [18, 23] on div "SMOKEY MOUNTAIN ANIME FEST" at bounding box center [198, 23] width 391 height 11
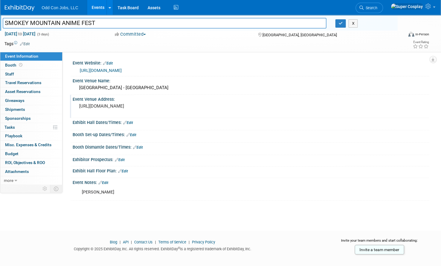
click at [95, 4] on link "Events" at bounding box center [98, 7] width 22 height 15
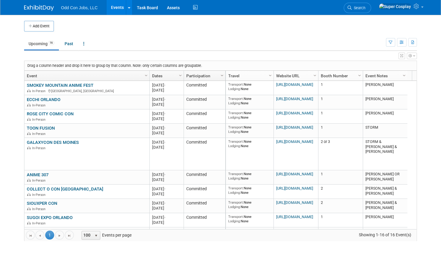
click at [221, 75] on span "Column Settings" at bounding box center [222, 75] width 5 height 5
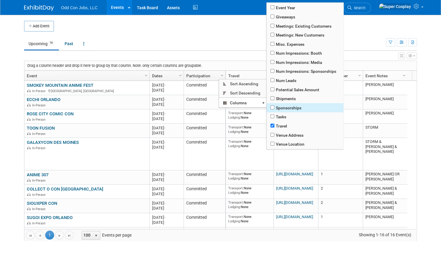
scroll to position [111, 0]
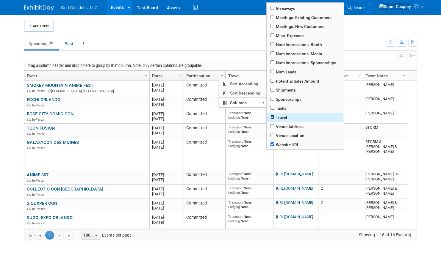
click at [273, 116] on input "checkbox" at bounding box center [273, 117] width 4 height 4
checkbox input "false"
checkbox input "true"
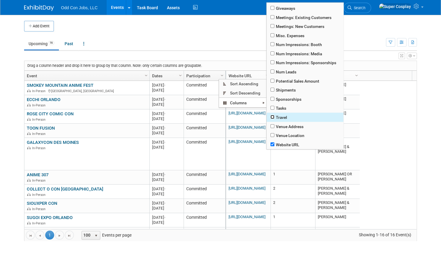
click at [273, 116] on input "checkbox" at bounding box center [273, 117] width 4 height 4
checkbox input "true"
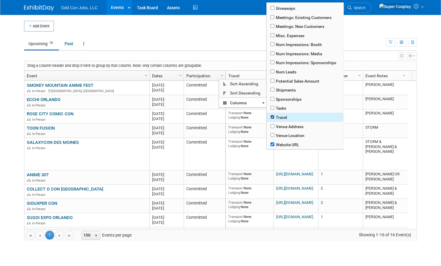
click at [273, 116] on input "checkbox" at bounding box center [273, 117] width 4 height 4
checkbox input "false"
checkbox input "true"
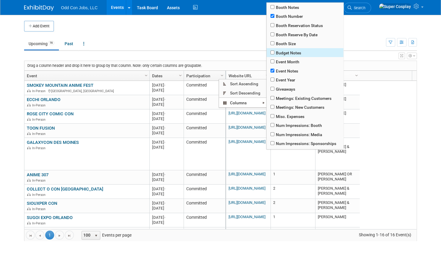
scroll to position [0, 0]
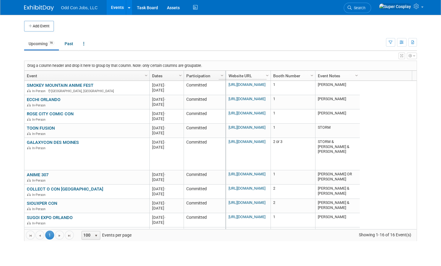
click at [362, 34] on td "Upcoming 16 Past All Events 16 Past and Upcoming Grouped Annually Events groupe…" at bounding box center [205, 41] width 362 height 19
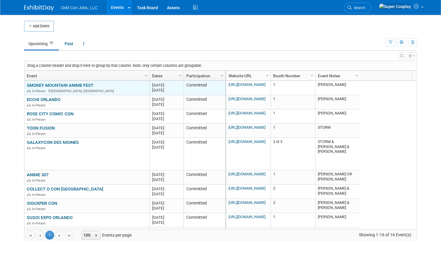
click at [84, 86] on link "SMOKEY MOUNTAIN ANIME FEST" at bounding box center [60, 85] width 67 height 5
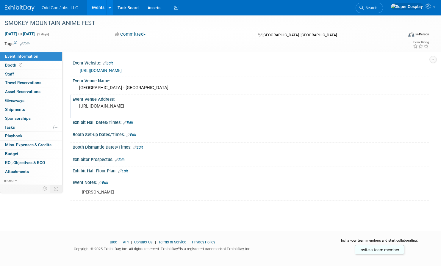
click at [119, 109] on pre "[URL][DOMAIN_NAME]" at bounding box center [146, 106] width 135 height 5
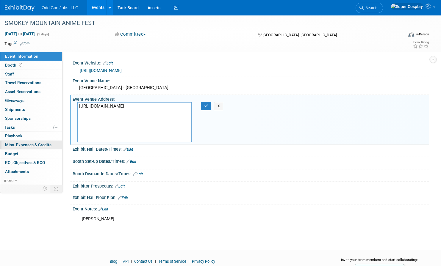
scroll to position [25, 0]
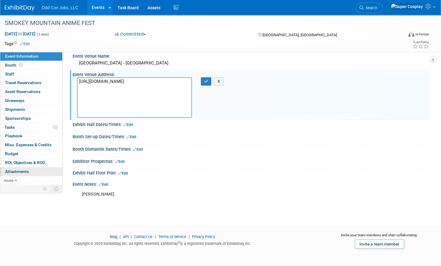
click at [19, 171] on span "Attachments 0" at bounding box center [17, 171] width 24 height 5
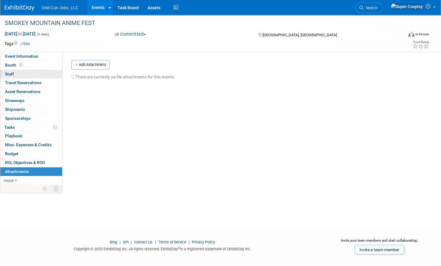
click at [14, 75] on link "0 Staff 0" at bounding box center [31, 74] width 62 height 9
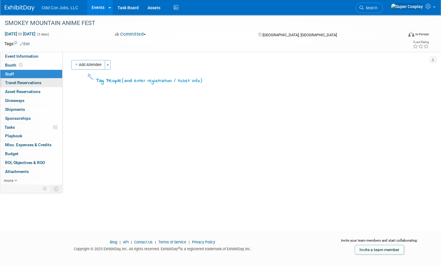
click at [15, 86] on link "0 Travel Reservations 0" at bounding box center [31, 83] width 62 height 9
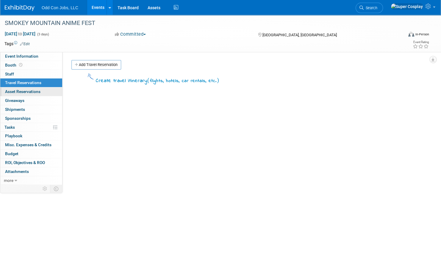
click at [20, 90] on span "Asset Reservations 0" at bounding box center [22, 91] width 35 height 5
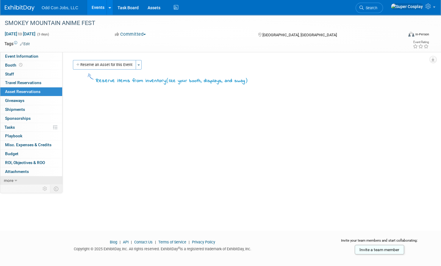
click at [10, 180] on span "more" at bounding box center [9, 180] width 10 height 5
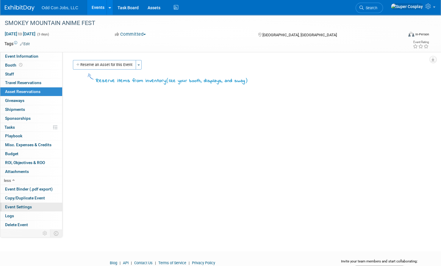
click at [27, 206] on span "Event Settings" at bounding box center [18, 207] width 27 height 5
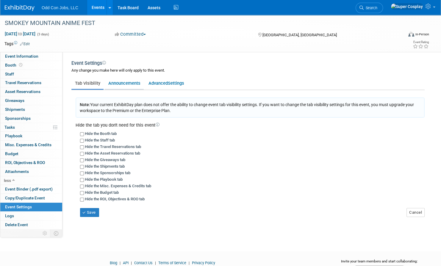
click at [129, 85] on link "Announcements" at bounding box center [124, 83] width 39 height 11
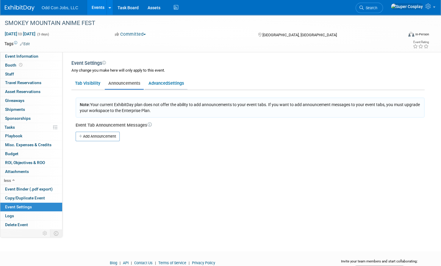
click at [168, 85] on span "Settings" at bounding box center [176, 83] width 16 height 5
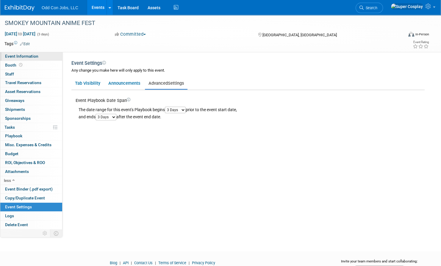
click at [17, 58] on span "Event Information" at bounding box center [21, 56] width 33 height 5
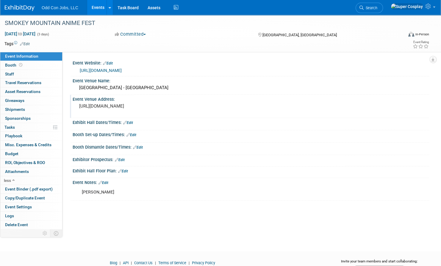
click at [119, 107] on pre "[URL][DOMAIN_NAME]" at bounding box center [146, 106] width 135 height 5
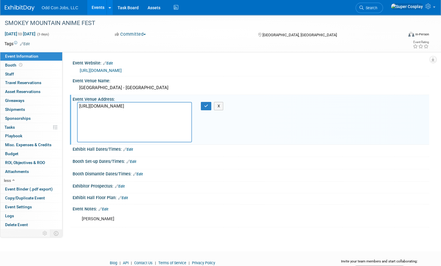
drag, startPoint x: 78, startPoint y: 105, endPoint x: 183, endPoint y: 160, distance: 118.5
click at [183, 160] on div "Event Website: Edit [URL][DOMAIN_NAME] Event Venue Name: [GEOGRAPHIC_DATA] - [G…" at bounding box center [247, 143] width 353 height 169
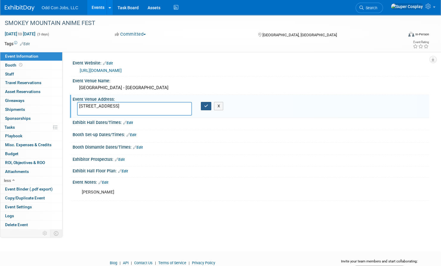
type textarea "[STREET_ADDRESS]"
click at [207, 107] on icon "button" at bounding box center [206, 106] width 4 height 4
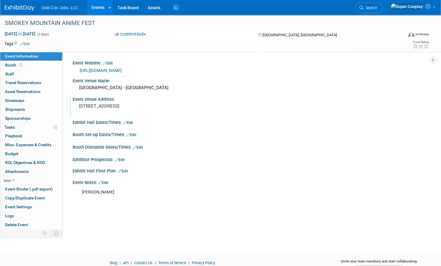
click at [95, 7] on link "Events" at bounding box center [98, 7] width 22 height 15
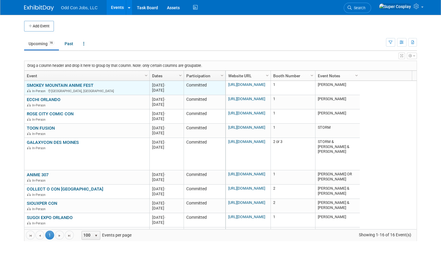
click at [116, 85] on div "SMOKEY MOUNTAIN ANIME FEST In-Person Gatlinburg, TN" at bounding box center [87, 88] width 120 height 10
click at [75, 85] on link "SMOKEY MOUNTAIN ANIME FEST" at bounding box center [60, 85] width 67 height 5
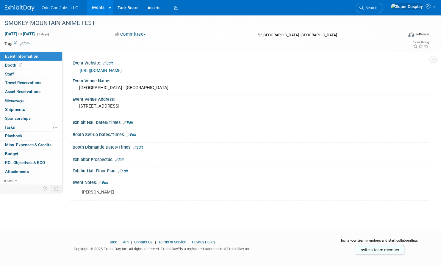
click at [99, 7] on link "Events" at bounding box center [98, 7] width 22 height 15
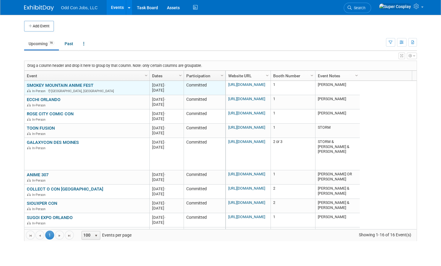
click at [44, 86] on link "SMOKEY MOUNTAIN ANIME FEST" at bounding box center [60, 85] width 67 height 5
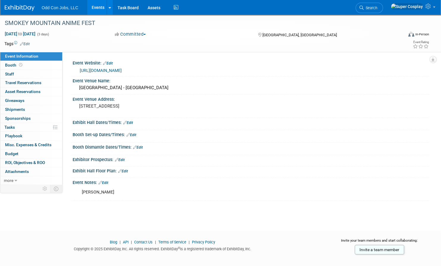
click at [24, 43] on link "Edit" at bounding box center [25, 44] width 10 height 4
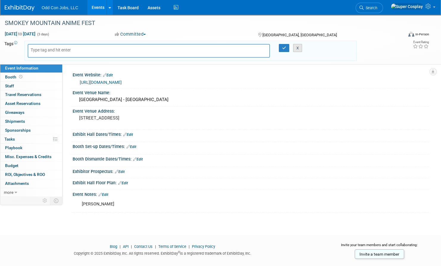
click at [298, 50] on button "X" at bounding box center [297, 48] width 9 height 8
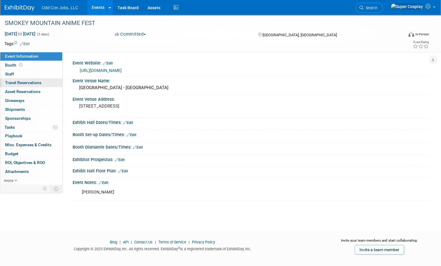
click at [39, 79] on link "0 Travel Reservations 0" at bounding box center [31, 83] width 62 height 9
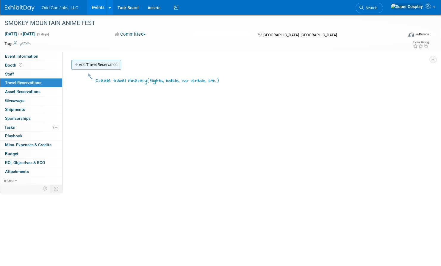
click at [82, 66] on link "Add Travel Reservation" at bounding box center [96, 65] width 50 height 10
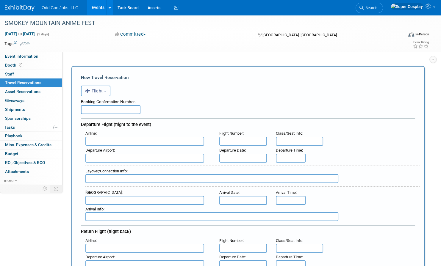
click at [102, 86] on button "Flight" at bounding box center [95, 91] width 29 height 11
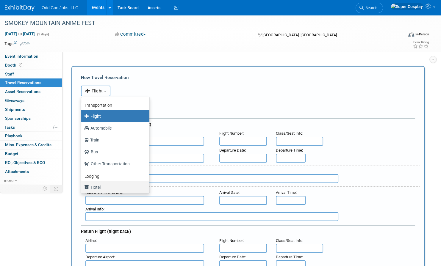
scroll to position [25, 0]
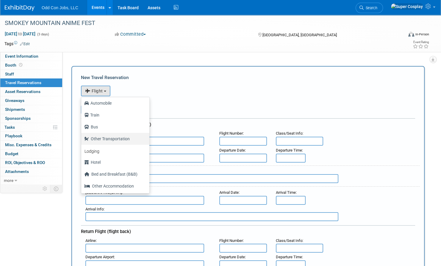
click at [119, 139] on label "Other Transportation" at bounding box center [113, 139] width 59 height 10
click at [82, 139] on input "Other Transportation" at bounding box center [80, 138] width 4 height 4
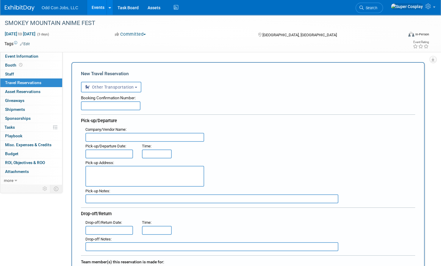
scroll to position [0, 0]
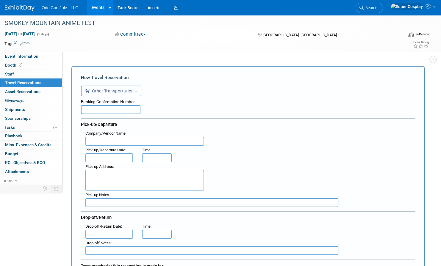
click at [127, 90] on span "Other Transportation" at bounding box center [109, 91] width 49 height 5
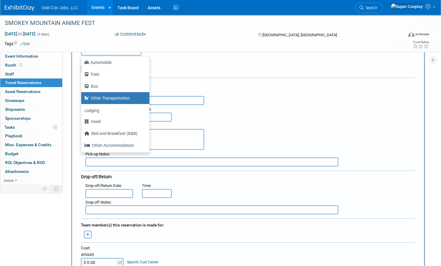
scroll to position [47, 0]
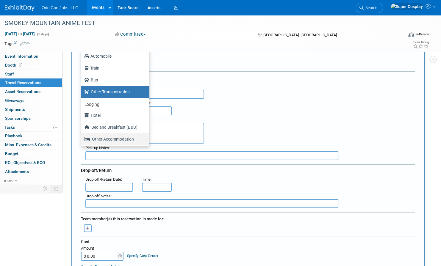
click at [115, 137] on label "Other Accommodation" at bounding box center [113, 140] width 59 height 10
click at [82, 137] on input "Other Accommodation" at bounding box center [80, 139] width 4 height 4
select select "7"
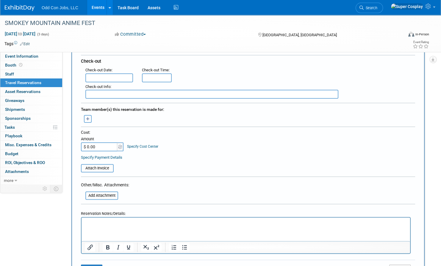
scroll to position [157, 0]
paste body "Rich Text Area. Press ALT-0 for help."
drag, startPoint x: 180, startPoint y: 220, endPoint x: 82, endPoint y: 222, distance: 98.2
click at [82, 222] on html "1870 Sports World Blvd, Gatlinburg, TN 37738" at bounding box center [246, 221] width 329 height 9
drag, startPoint x: 98, startPoint y: 226, endPoint x: 210, endPoint y: 225, distance: 112.8
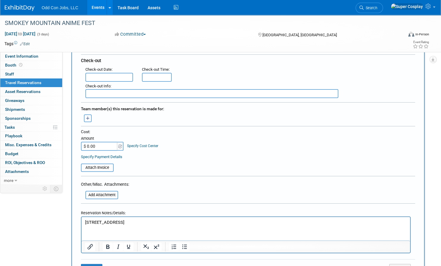
click at [210, 225] on p "1870 Sports World Blvd, Gatlinburg, TN 37738" at bounding box center [246, 223] width 322 height 6
click at [184, 223] on p "1870 Sports World Blvd, Gatlinburg, TN 37738" at bounding box center [246, 223] width 322 height 6
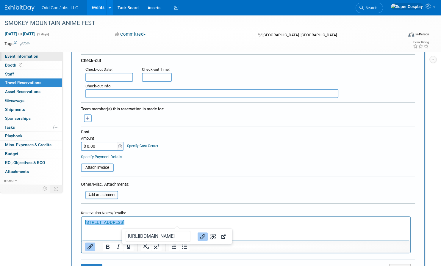
click at [21, 57] on span "Event Information" at bounding box center [21, 56] width 33 height 5
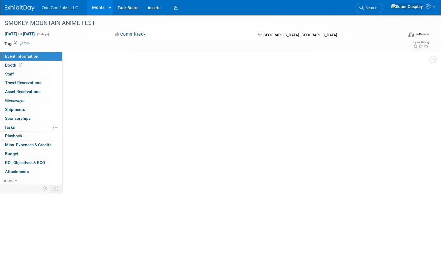
scroll to position [0, 0]
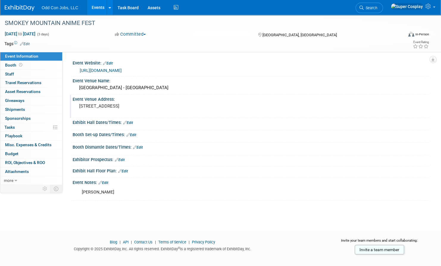
click at [102, 105] on pre "1870 Sports World Blvd, Gatlinburg, TN 37738" at bounding box center [146, 106] width 135 height 5
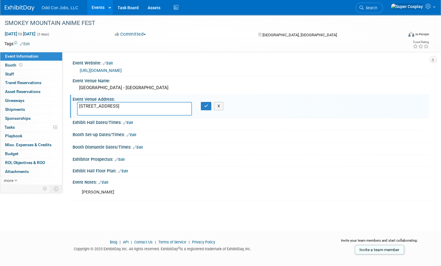
drag, startPoint x: 175, startPoint y: 105, endPoint x: 69, endPoint y: 104, distance: 106.3
click at [69, 104] on div "Event Website: Edit https://www.smokymountainanimefest.com/ Event Venue Name:" at bounding box center [246, 118] width 367 height 133
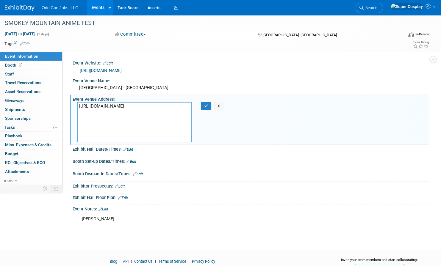
click at [126, 140] on textarea "https://www.google.com/maps/place/Rocky+Top+Sports+World/@35.7326285,-83.447754…" at bounding box center [134, 122] width 115 height 40
type textarea "https://www.google.com/maps/place/Rocky+Top+Sports+World/@35.7326285,-83.447754…"
click at [216, 106] on button "X" at bounding box center [218, 106] width 9 height 8
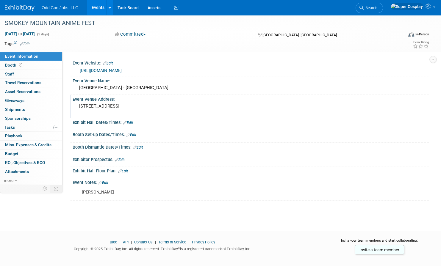
click at [160, 105] on pre "1870 Sports World Blvd, Gatlinburg, TN 37738" at bounding box center [146, 106] width 135 height 5
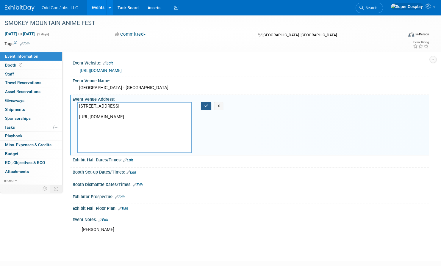
type textarea "1870 Sports World Blvd, Gatlinburg, TN 37738 https://www.google.com/maps/place/…"
click at [207, 106] on icon "button" at bounding box center [206, 106] width 4 height 4
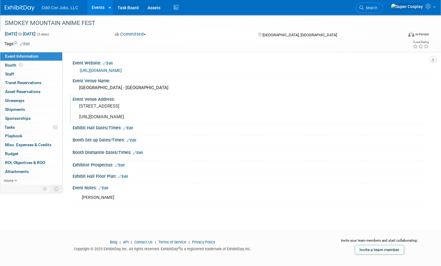
click at [40, 21] on div "SMOKEY MOUNTAIN ANIME FEST" at bounding box center [198, 23] width 391 height 11
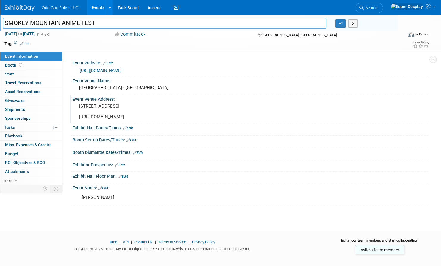
click at [98, 8] on link "Events" at bounding box center [98, 7] width 22 height 15
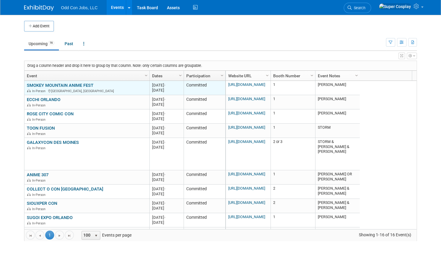
click at [108, 84] on div "SMOKEY MOUNTAIN ANIME FEST In-Person [GEOGRAPHIC_DATA], [GEOGRAPHIC_DATA]" at bounding box center [87, 88] width 120 height 10
click at [79, 81] on td "SMOKEY MOUNTAIN ANIME FEST SMOKEY MOUNTAIN ANIME FEST In-Person [GEOGRAPHIC_DAT…" at bounding box center [86, 88] width 125 height 14
click at [71, 85] on link "SMOKEY MOUNTAIN ANIME FEST" at bounding box center [60, 85] width 67 height 5
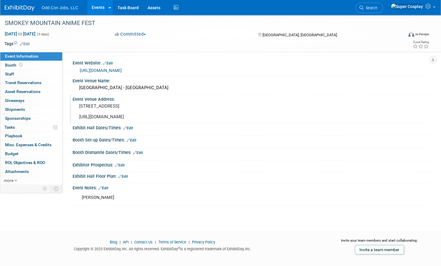
click at [99, 120] on pre "1870 Sports World Blvd, Gatlinburg, TN 37738 https://www.google.com/maps/place/…" at bounding box center [146, 112] width 135 height 16
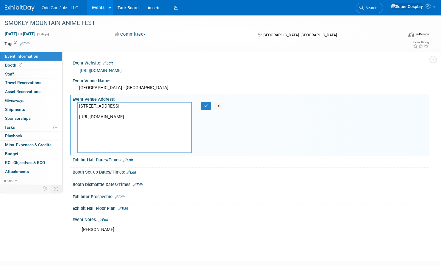
click at [99, 121] on textarea "[STREET_ADDRESS] [URL][DOMAIN_NAME]" at bounding box center [134, 127] width 115 height 51
click at [222, 107] on button "X" at bounding box center [218, 106] width 9 height 8
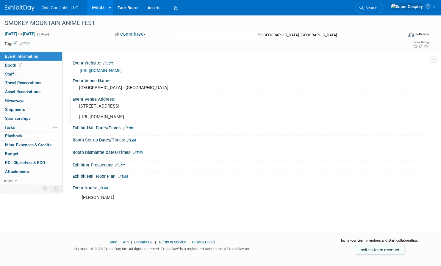
click at [106, 190] on link "Edit" at bounding box center [104, 188] width 10 height 4
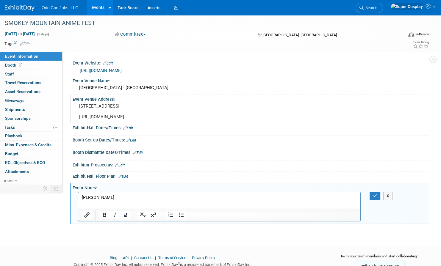
click at [113, 196] on p "[PERSON_NAME]" at bounding box center [219, 198] width 275 height 6
click at [85, 218] on icon "Insert/edit link" at bounding box center [86, 215] width 5 height 5
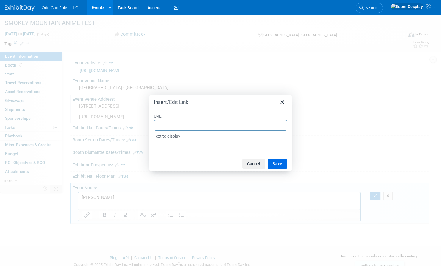
type input "https://www.google.com/maps/place/Rocky+Top+Sports+World/@35.7326285,-83.447754…"
click at [275, 163] on button "Save" at bounding box center [278, 164] width 20 height 10
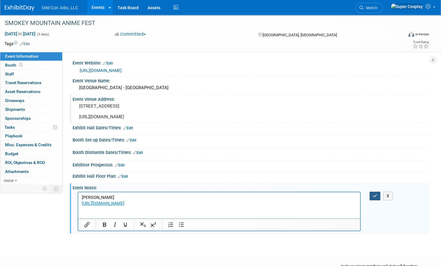
click at [378, 201] on button "button" at bounding box center [375, 196] width 11 height 9
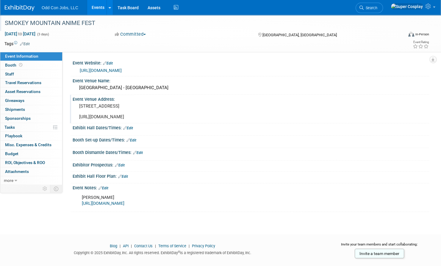
click at [81, 20] on div "SMOKEY MOUNTAIN ANIME FEST" at bounding box center [198, 23] width 391 height 11
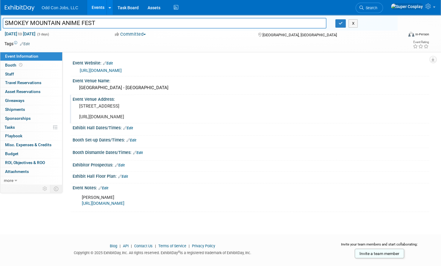
click at [21, 55] on span "Event Information" at bounding box center [21, 56] width 33 height 5
click at [14, 177] on link "more" at bounding box center [31, 181] width 62 height 9
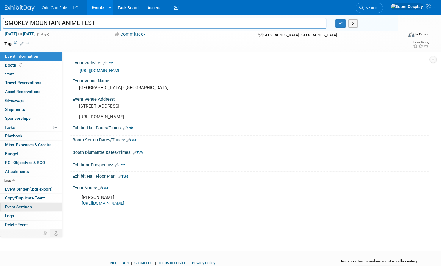
click at [22, 205] on span "Event Settings" at bounding box center [18, 207] width 27 height 5
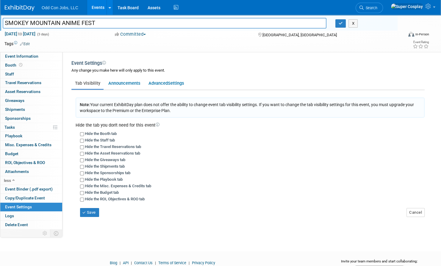
click at [159, 125] on icon at bounding box center [158, 125] width 4 height 4
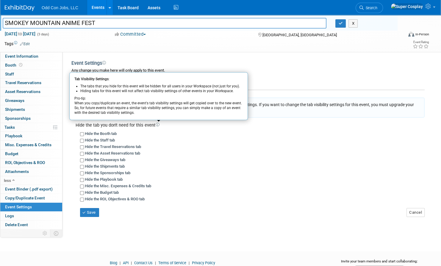
click at [159, 133] on div "Hide the Booth tab" at bounding box center [252, 133] width 345 height 7
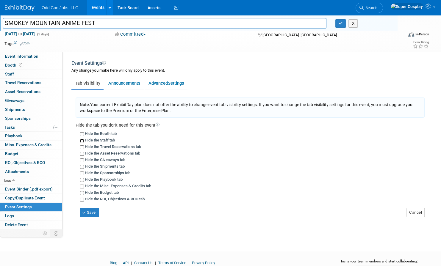
click at [80, 139] on input "Hide the Staff tab" at bounding box center [82, 141] width 4 height 4
checkbox input "true"
click at [84, 212] on icon "button" at bounding box center [84, 212] width 4 height 3
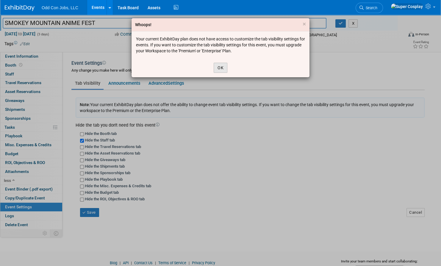
click at [221, 68] on button "OK" at bounding box center [221, 68] width 14 height 10
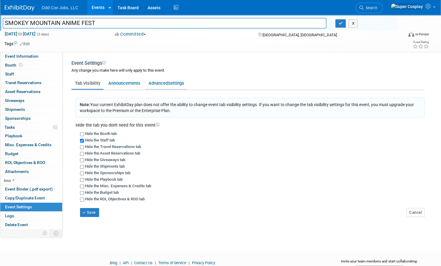
click at [165, 82] on link "Advanced Settings" at bounding box center [166, 83] width 43 height 11
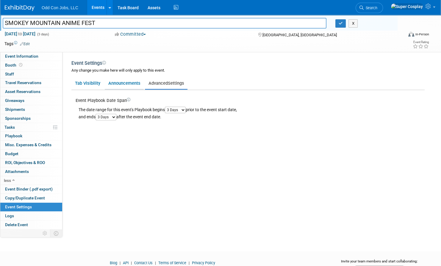
click at [124, 82] on link "Announcements" at bounding box center [124, 83] width 39 height 11
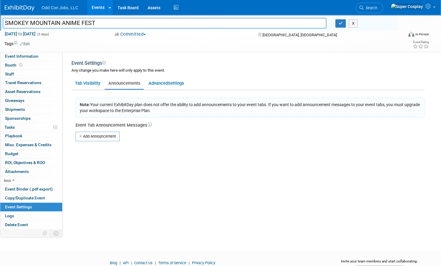
click at [408, 35] on img at bounding box center [411, 34] width 6 height 5
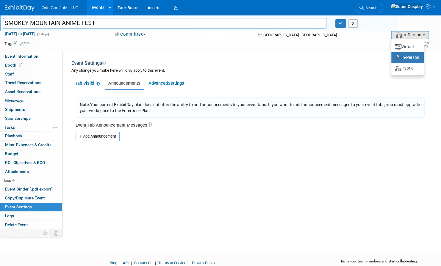
click at [372, 45] on div "Event Rating" at bounding box center [397, 45] width 72 height 10
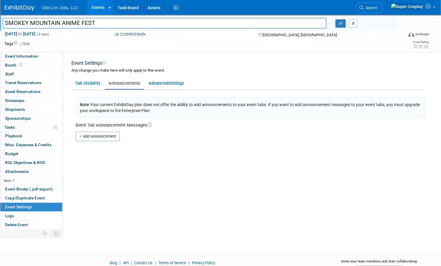
click at [97, 7] on link "Events" at bounding box center [98, 7] width 22 height 15
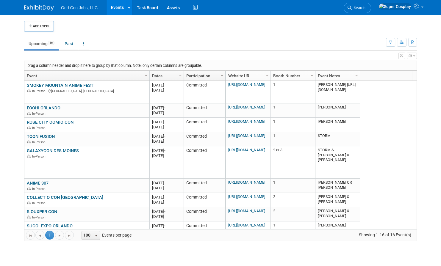
click at [358, 75] on span "Column Settings" at bounding box center [356, 75] width 5 height 5
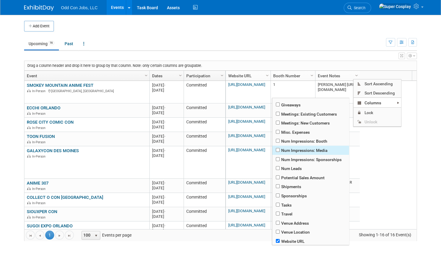
scroll to position [111, 0]
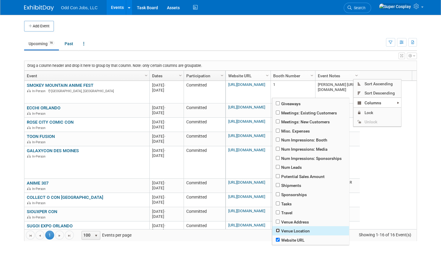
click at [278, 232] on input "checkbox" at bounding box center [278, 231] width 4 height 4
checkbox input "true"
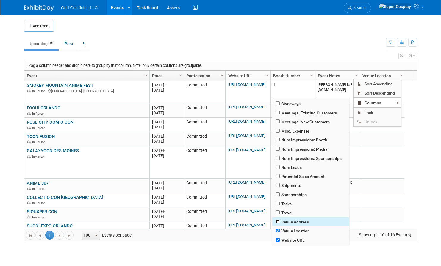
click at [278, 220] on input "checkbox" at bounding box center [278, 222] width 4 height 4
checkbox input "true"
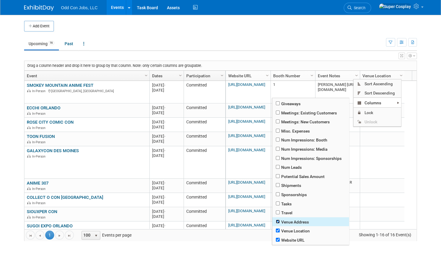
checkbox input "true"
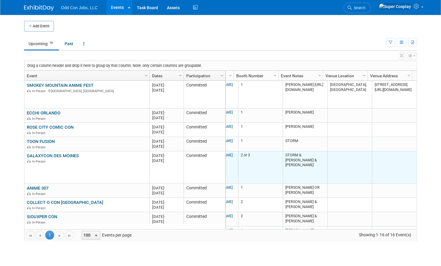
scroll to position [0, 0]
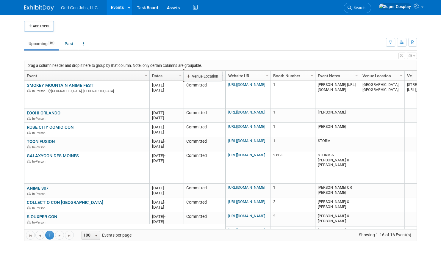
drag, startPoint x: 371, startPoint y: 74, endPoint x: 193, endPoint y: 74, distance: 177.1
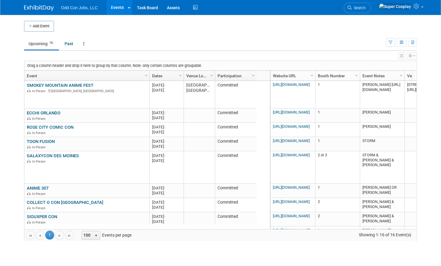
drag, startPoint x: 229, startPoint y: 73, endPoint x: 215, endPoint y: 75, distance: 14.4
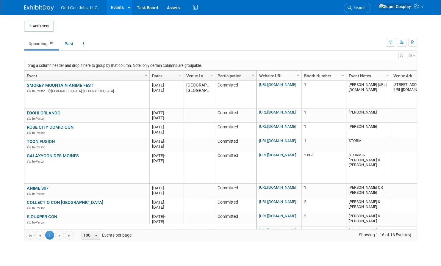
click at [198, 76] on link "Venue Location" at bounding box center [198, 76] width 24 height 10
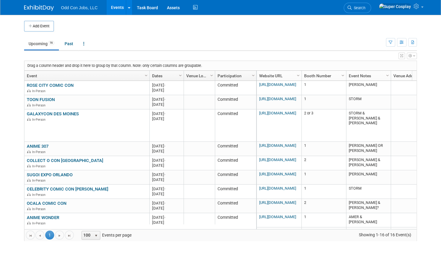
click at [195, 76] on link "Venue Location" at bounding box center [198, 76] width 24 height 10
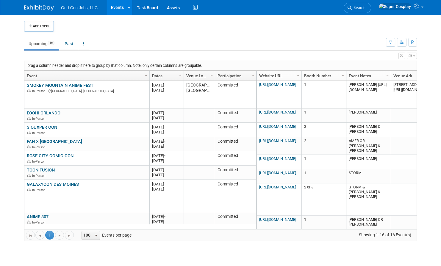
click at [210, 76] on span "Column Settings" at bounding box center [211, 75] width 5 height 5
click at [198, 76] on link "Venue Location" at bounding box center [198, 76] width 24 height 10
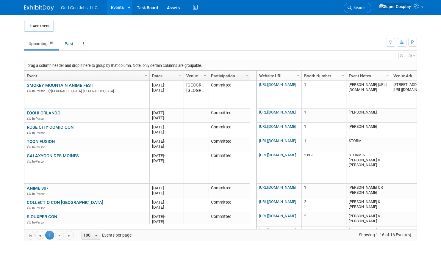
drag, startPoint x: 214, startPoint y: 74, endPoint x: 207, endPoint y: 75, distance: 7.8
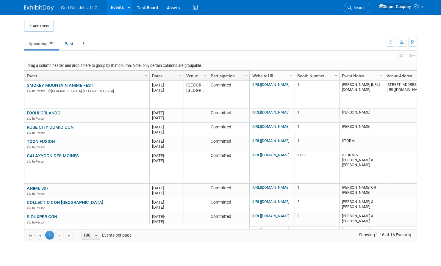
click at [245, 76] on span "Column Settings" at bounding box center [246, 75] width 5 height 5
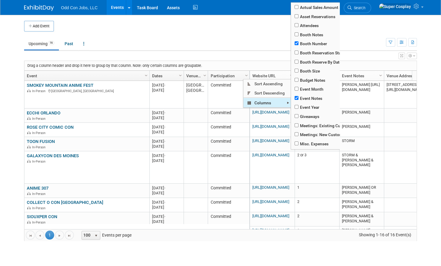
click at [277, 102] on span "Columns" at bounding box center [267, 102] width 48 height 9
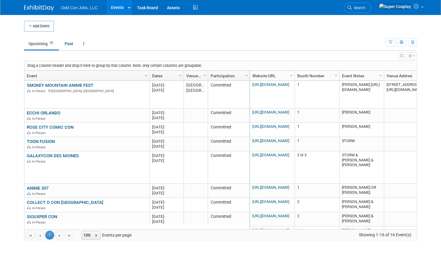
click at [231, 77] on link "Participation" at bounding box center [228, 76] width 35 height 10
drag, startPoint x: 249, startPoint y: 74, endPoint x: 224, endPoint y: 74, distance: 25.0
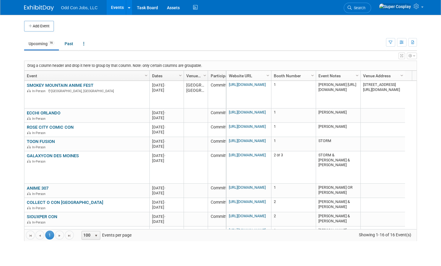
drag, startPoint x: 225, startPoint y: 74, endPoint x: 246, endPoint y: 73, distance: 21.8
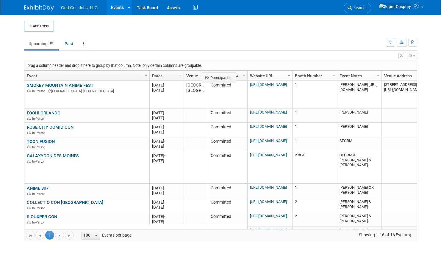
drag, startPoint x: 246, startPoint y: 73, endPoint x: 240, endPoint y: 75, distance: 7.0
click at [240, 75] on th "Column Settings Participation" at bounding box center [228, 76] width 40 height 10
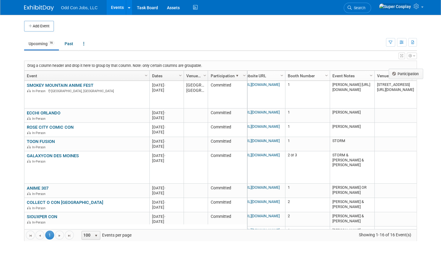
scroll to position [0, 14]
drag, startPoint x: 218, startPoint y: 74, endPoint x: 407, endPoint y: 75, distance: 189.0
click at [407, 75] on body "Odd Con Jobs, LLC Events Add Event Bulk Upload Events Shareable Event Boards Re…" at bounding box center [220, 133] width 441 height 266
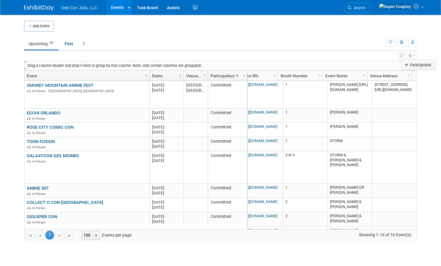
drag, startPoint x: 221, startPoint y: 75, endPoint x: 415, endPoint y: 65, distance: 194.9
click at [415, 65] on body "Odd Con Jobs, LLC Events Add Event Bulk Upload Events Shareable Event Boards Re…" at bounding box center [220, 133] width 441 height 266
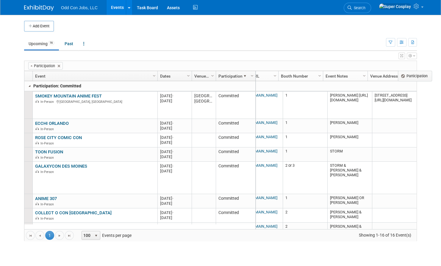
scroll to position [0, 23]
drag, startPoint x: 230, startPoint y: 74, endPoint x: 384, endPoint y: 74, distance: 153.9
click at [384, 74] on body "Odd Con Jobs, LLC Events Add Event Bulk Upload Events Shareable Event Boards Re…" at bounding box center [220, 133] width 441 height 266
drag, startPoint x: 230, startPoint y: 74, endPoint x: 349, endPoint y: 72, distance: 118.8
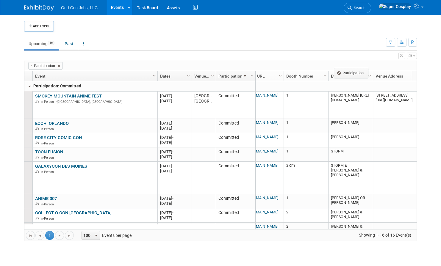
click at [349, 72] on body "Odd Con Jobs, LLC Events Add Event Bulk Upload Events Shareable Event Boards Re…" at bounding box center [220, 133] width 441 height 266
click at [28, 86] on link at bounding box center [29, 86] width 5 height 5
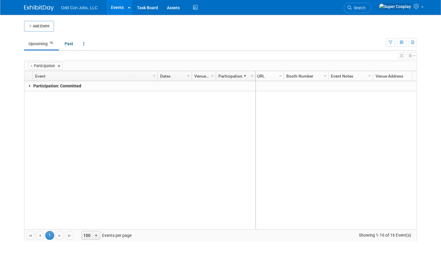
click at [28, 86] on link at bounding box center [29, 86] width 5 height 5
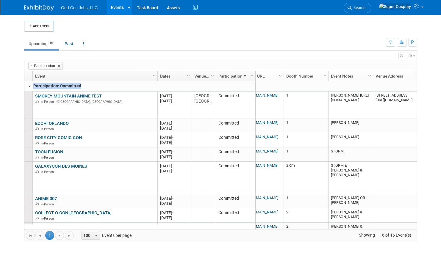
drag, startPoint x: 34, startPoint y: 86, endPoint x: 90, endPoint y: 81, distance: 56.2
click at [90, 81] on td "Participation: Committed" at bounding box center [139, 86] width 231 height 10
click at [246, 76] on span at bounding box center [245, 76] width 5 height 5
click at [253, 76] on span "Column Settings" at bounding box center [252, 76] width 5 height 5
click at [231, 74] on link "Participation" at bounding box center [234, 76] width 33 height 10
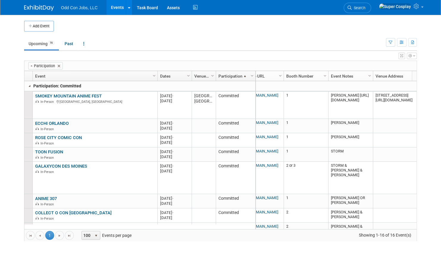
click at [231, 74] on link "Participation" at bounding box center [234, 76] width 33 height 10
click at [200, 86] on td "Participation: Committed" at bounding box center [139, 86] width 231 height 10
click at [28, 86] on link at bounding box center [29, 86] width 5 height 5
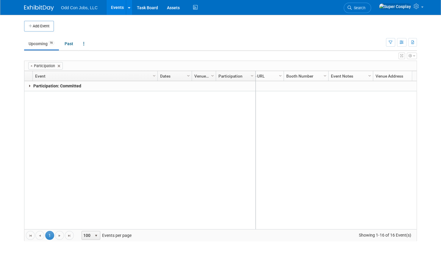
click at [28, 86] on link at bounding box center [29, 86] width 5 height 5
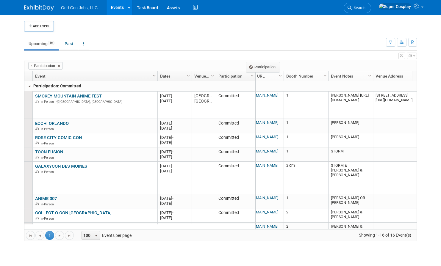
drag, startPoint x: 231, startPoint y: 74, endPoint x: 261, endPoint y: 65, distance: 31.3
click at [261, 65] on body "Odd Con Jobs, LLC Events Add Event Bulk Upload Events Shareable Event Boards Re…" at bounding box center [220, 133] width 441 height 266
drag, startPoint x: 240, startPoint y: 75, endPoint x: 235, endPoint y: 86, distance: 12.3
click at [235, 86] on body "Odd Con Jobs, LLC Events Add Event Bulk Upload Events Shareable Event Boards Re…" at bounding box center [220, 133] width 441 height 266
drag, startPoint x: 225, startPoint y: 75, endPoint x: 289, endPoint y: 84, distance: 64.3
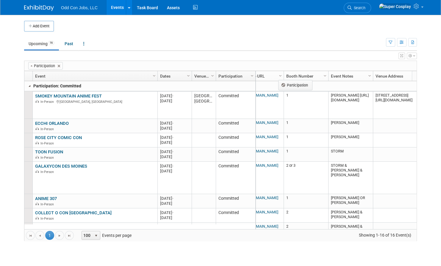
click at [289, 84] on body "Odd Con Jobs, LLC Events Add Event Bulk Upload Events Shareable Event Boards Re…" at bounding box center [220, 133] width 441 height 266
click at [254, 76] on span "Column Settings" at bounding box center [252, 76] width 5 height 5
click at [227, 84] on td "Participation: Committed" at bounding box center [139, 86] width 231 height 10
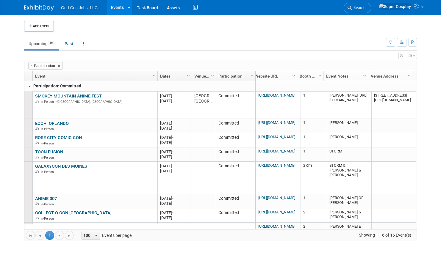
scroll to position [0, 3]
drag, startPoint x: 327, startPoint y: 74, endPoint x: 308, endPoint y: 76, distance: 19.9
click at [346, 76] on link "Event Notes" at bounding box center [345, 76] width 38 height 10
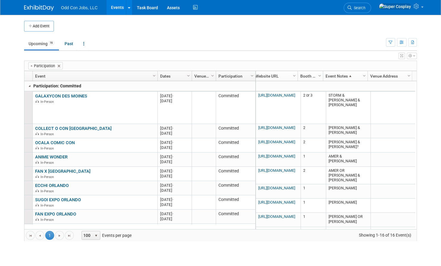
click at [346, 76] on link "Event Notes" at bounding box center [345, 76] width 38 height 10
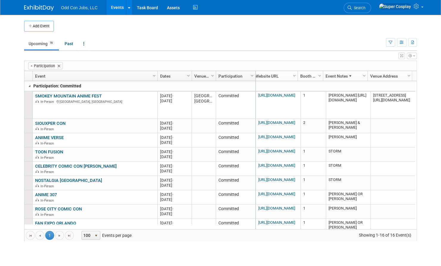
click at [177, 76] on link "Dates" at bounding box center [174, 76] width 28 height 10
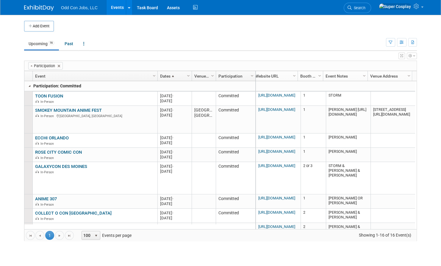
click at [177, 76] on link "Dates" at bounding box center [174, 76] width 28 height 10
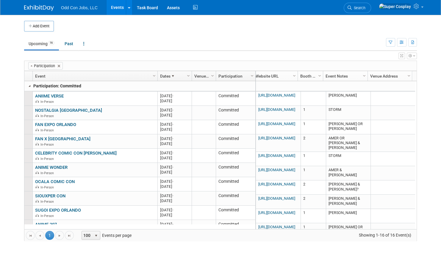
click at [177, 76] on link "Dates" at bounding box center [174, 76] width 28 height 10
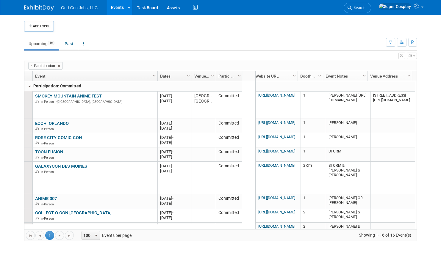
drag, startPoint x: 254, startPoint y: 74, endPoint x: 241, endPoint y: 76, distance: 13.9
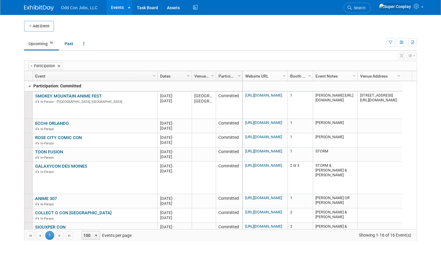
scroll to position [0, 0]
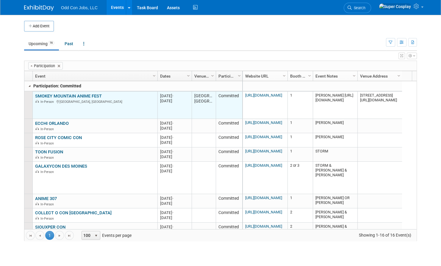
click at [42, 95] on link "SMOKEY MOUNTAIN ANIME FEST" at bounding box center [68, 95] width 67 height 5
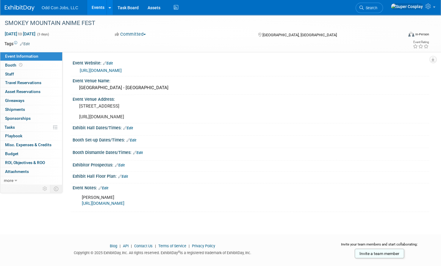
click at [101, 11] on link "Events" at bounding box center [98, 7] width 22 height 15
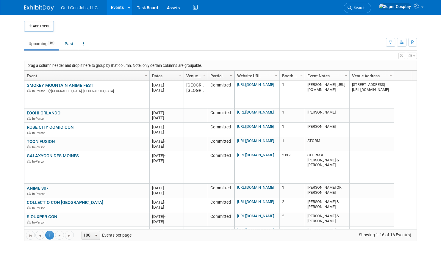
click at [390, 76] on span "Column Settings" at bounding box center [390, 75] width 5 height 5
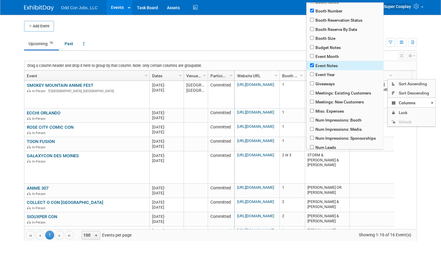
scroll to position [31, 0]
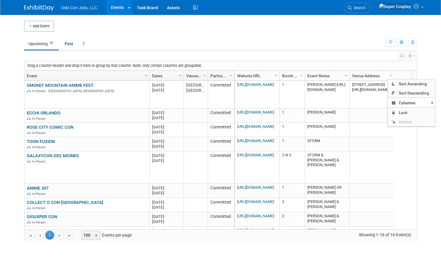
click at [275, 40] on ul "Upcoming 16 Past All Events 16 Past and Upcoming Grouped Annually Events groupe…" at bounding box center [205, 44] width 362 height 13
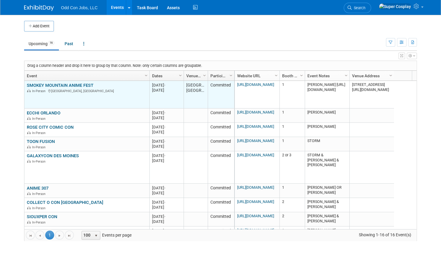
click at [72, 83] on link "SMOKEY MOUNTAIN ANIME FEST" at bounding box center [60, 85] width 67 height 5
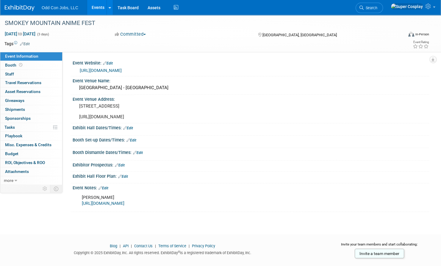
click at [112, 63] on link "Edit" at bounding box center [108, 63] width 10 height 4
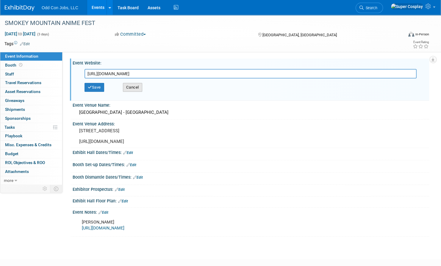
click at [140, 88] on button "Cancel" at bounding box center [132, 87] width 19 height 9
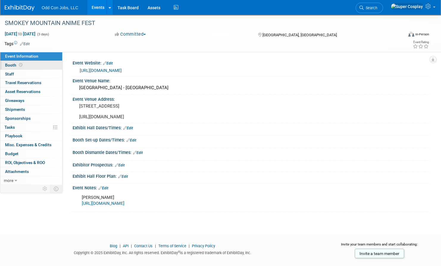
click at [15, 64] on span "Booth" at bounding box center [14, 65] width 18 height 5
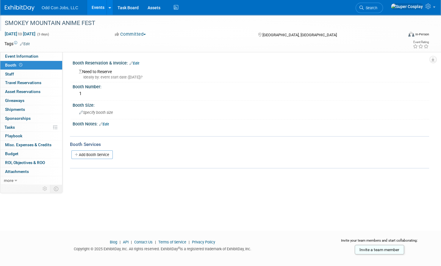
click at [41, 23] on div "SMOKEY MOUNTAIN ANIME FEST" at bounding box center [198, 23] width 391 height 11
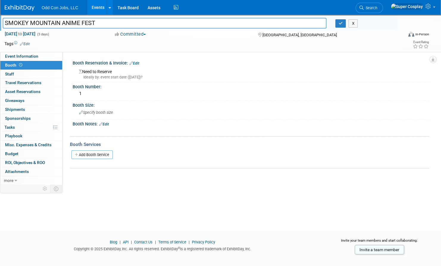
click at [100, 5] on link "Events" at bounding box center [98, 7] width 22 height 15
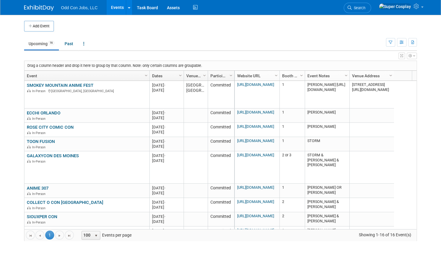
click at [218, 75] on link "Participation" at bounding box center [220, 76] width 20 height 10
click at [218, 75] on body "Odd Con Jobs, LLC Events Add Event Bulk Upload Events Shareable Event Boards Re…" at bounding box center [220, 133] width 441 height 266
drag, startPoint x: 207, startPoint y: 74, endPoint x: 212, endPoint y: 76, distance: 5.9
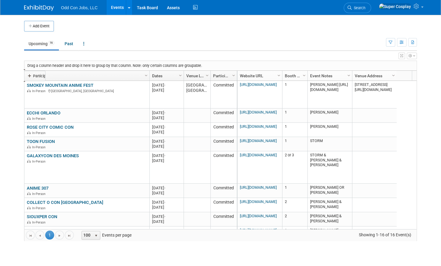
drag, startPoint x: 221, startPoint y: 76, endPoint x: 34, endPoint y: 77, distance: 186.9
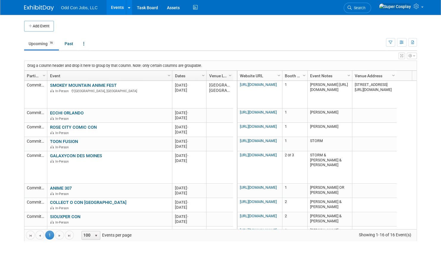
drag, startPoint x: 51, startPoint y: 74, endPoint x: 43, endPoint y: 79, distance: 8.8
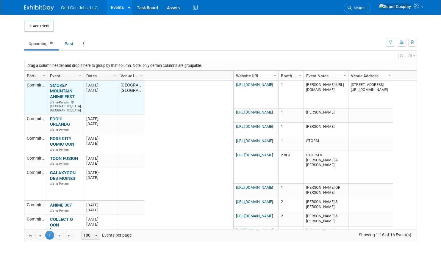
drag, startPoint x: 173, startPoint y: 75, endPoint x: 83, endPoint y: 83, distance: 89.7
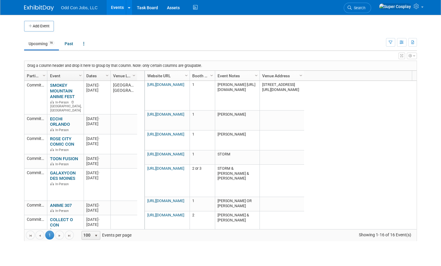
drag, startPoint x: 118, startPoint y: 76, endPoint x: 109, endPoint y: 76, distance: 8.3
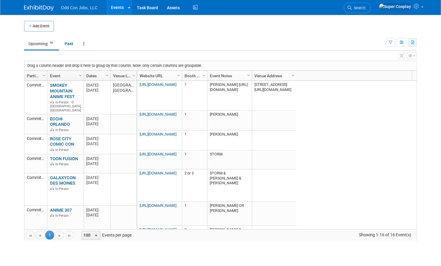
click at [411, 44] on icon "button" at bounding box center [412, 43] width 3 height 4
click at [382, 62] on link "Export All (16 Events)" at bounding box center [387, 61] width 50 height 8
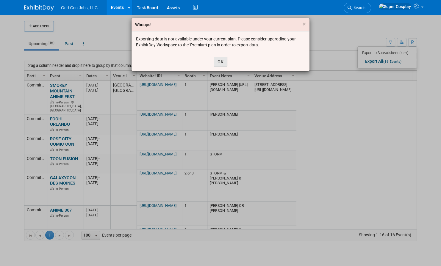
click at [217, 63] on button "OK" at bounding box center [221, 62] width 14 height 10
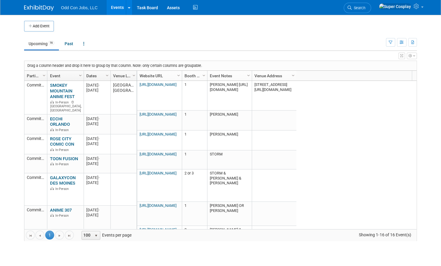
click at [79, 77] on span "Column Settings" at bounding box center [80, 75] width 5 height 5
click at [318, 42] on ul "Upcoming 16 Past All Events 16 Past and Upcoming Grouped Annually Events groupe…" at bounding box center [205, 44] width 362 height 13
